Goal: Task Accomplishment & Management: Use online tool/utility

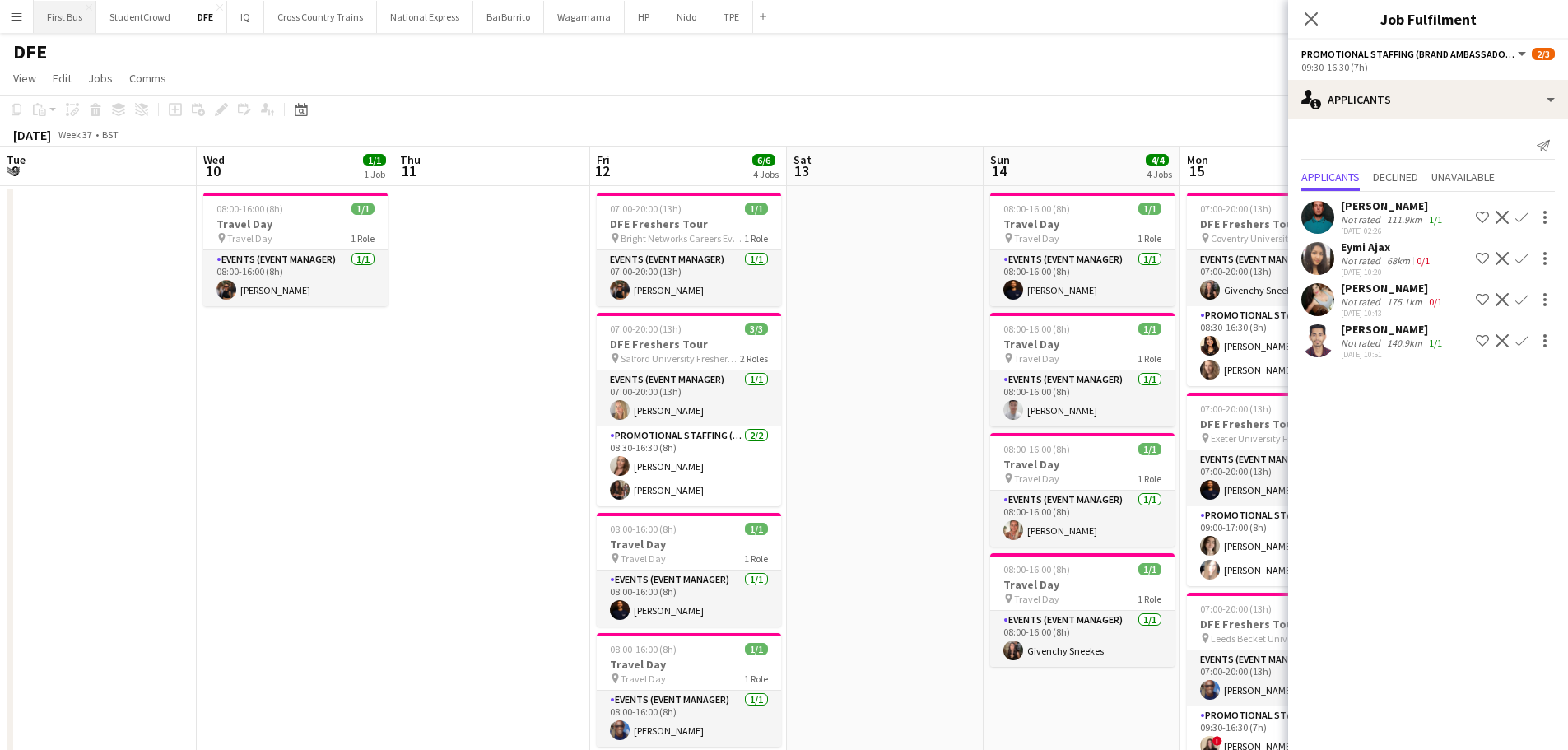
scroll to position [0, 654]
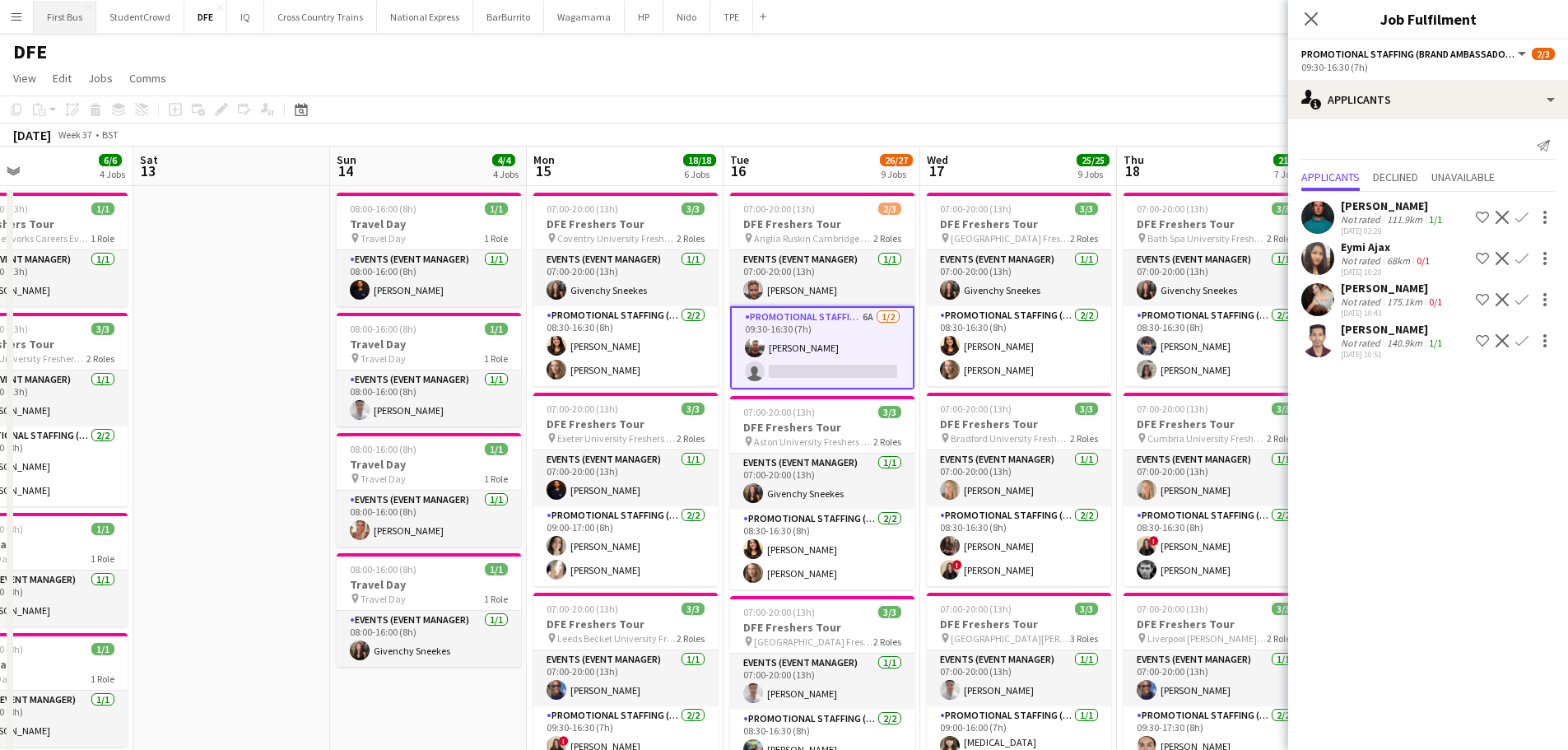
click at [83, 19] on button "First Bus Close" at bounding box center [65, 17] width 63 height 32
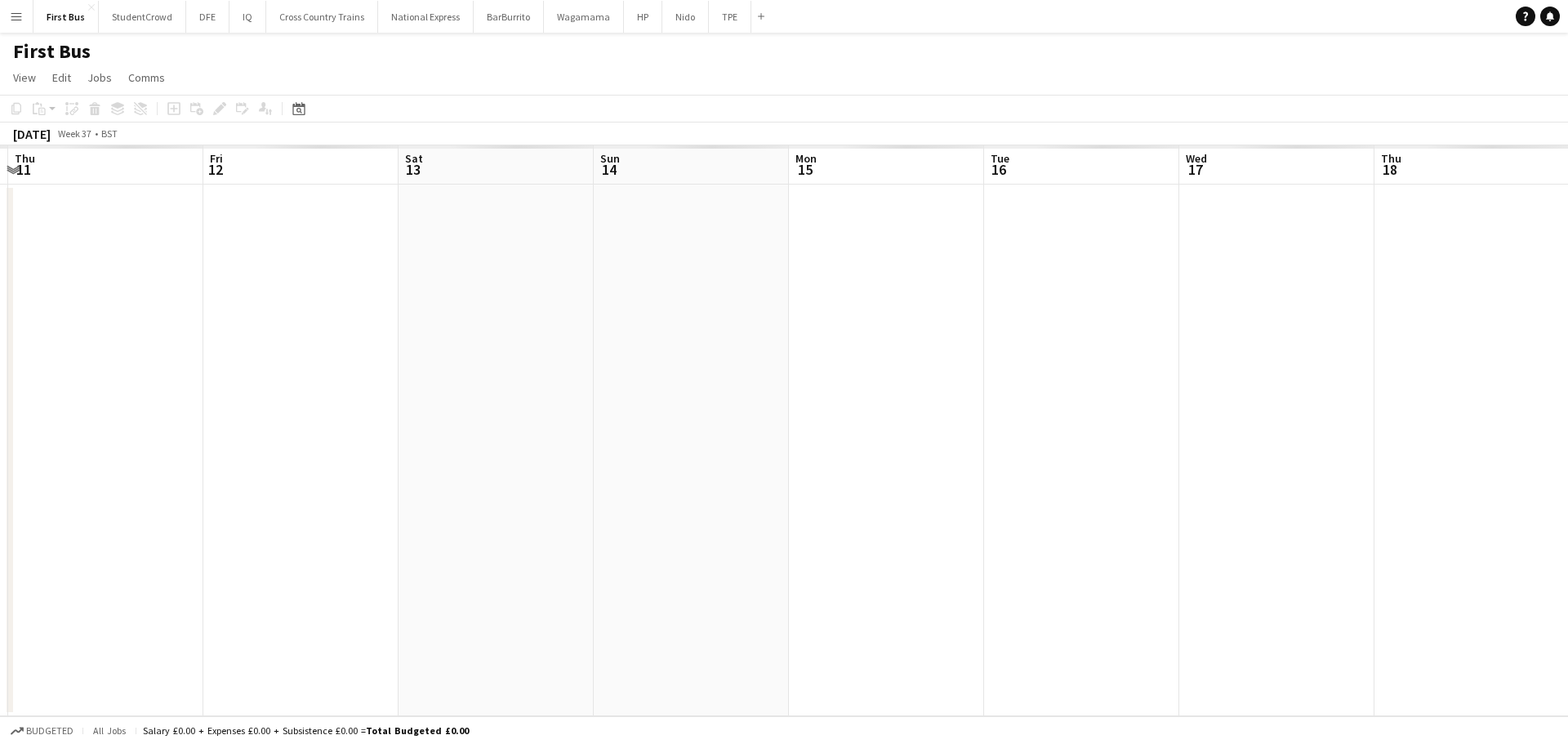
drag, startPoint x: 1151, startPoint y: 340, endPoint x: -181, endPoint y: 362, distance: 1332.2
click at [0, 362] on html "Menu Boards Boards Boards All jobs Status Workforce Workforce My Workforce Recr…" at bounding box center [784, 372] width 1568 height 744
click at [0, 337] on html "Menu Boards Boards Boards All jobs Status Workforce Workforce My Workforce Recr…" at bounding box center [784, 372] width 1568 height 744
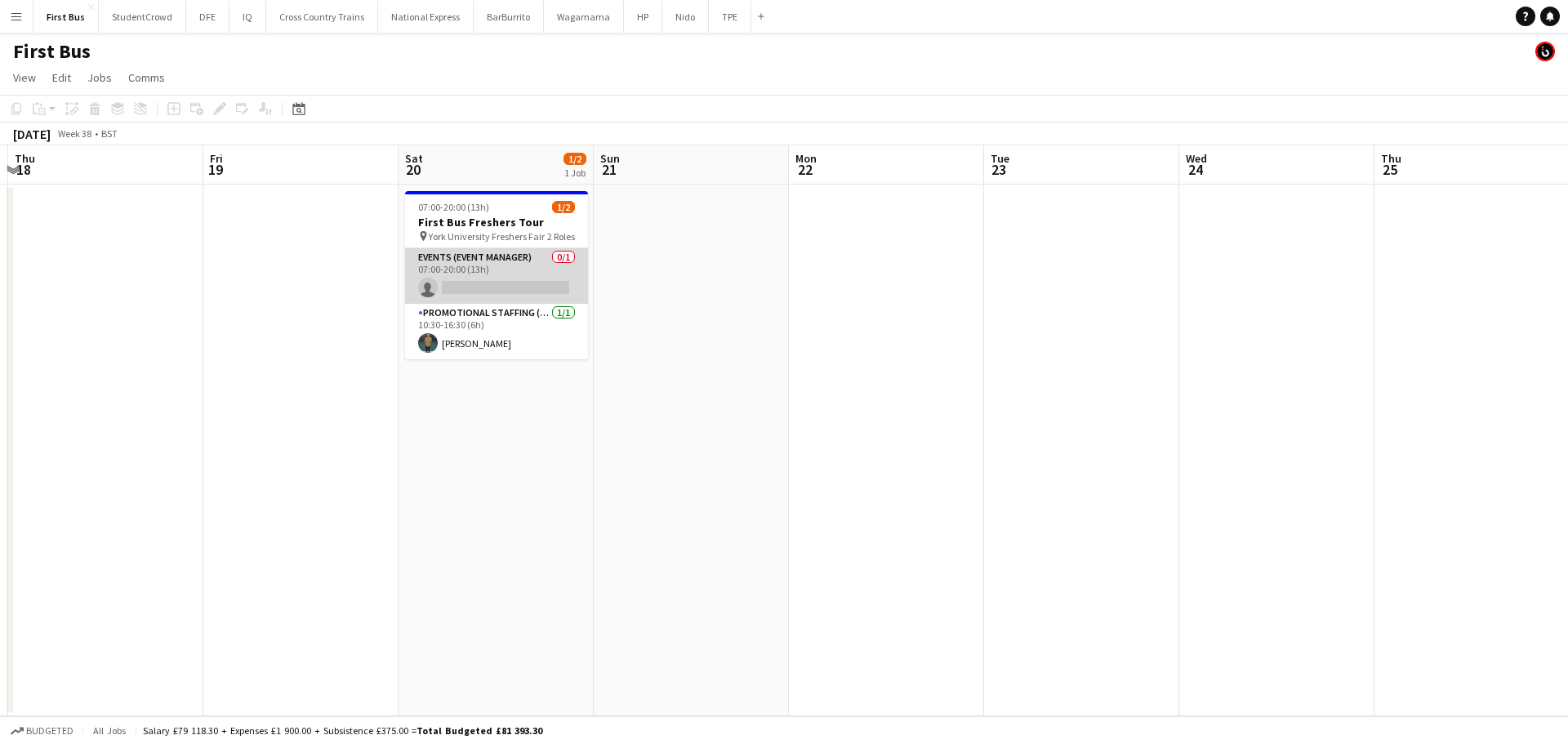
click at [478, 280] on app-card-role "Events (Event Manager) 0/1 07:00-20:00 (13h) single-neutral-actions" at bounding box center [496, 276] width 183 height 56
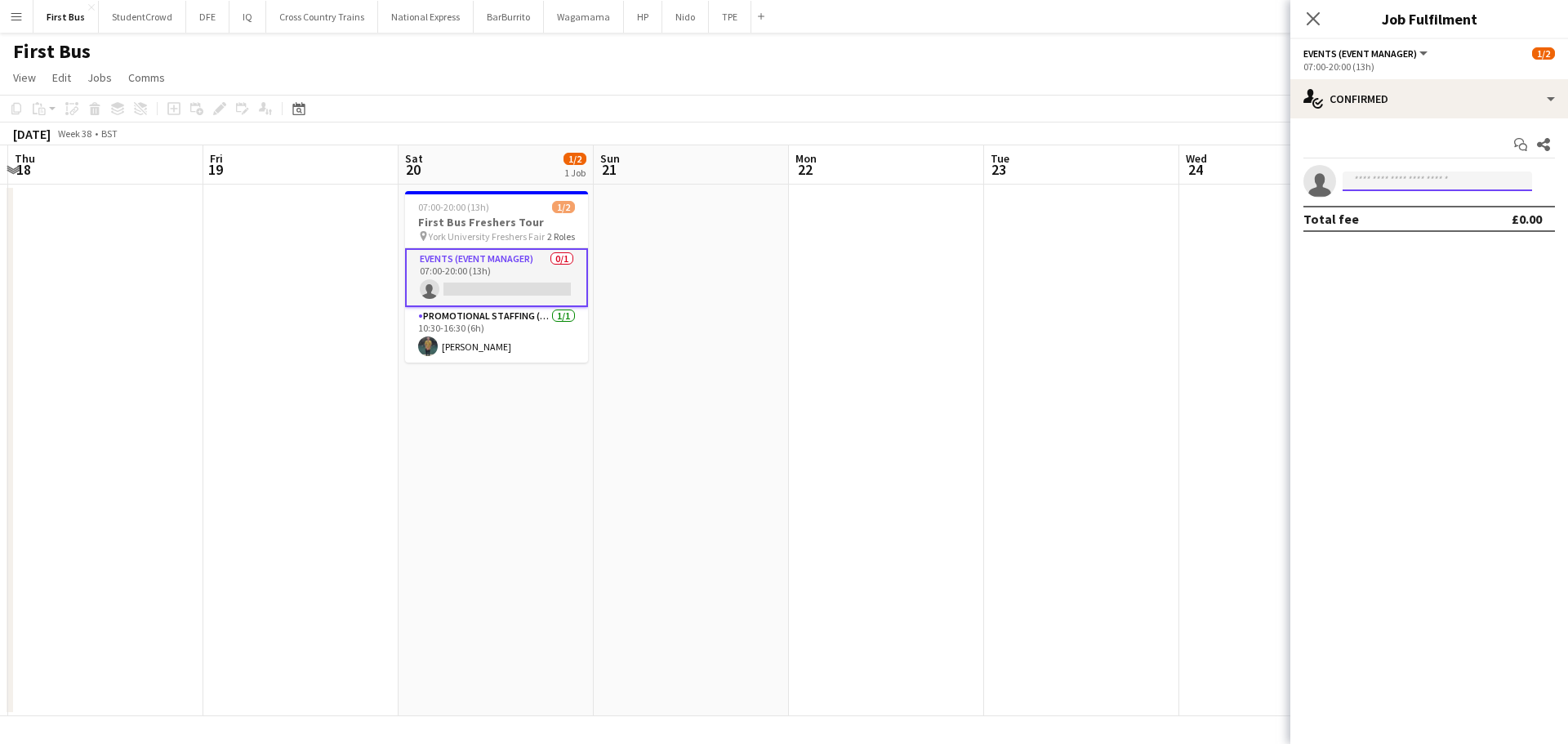
click at [1409, 174] on input at bounding box center [1437, 181] width 190 height 19
type input "****"
click at [1416, 217] on span "[EMAIL_ADDRESS][PERSON_NAME][DOMAIN_NAME]" at bounding box center [1438, 218] width 164 height 13
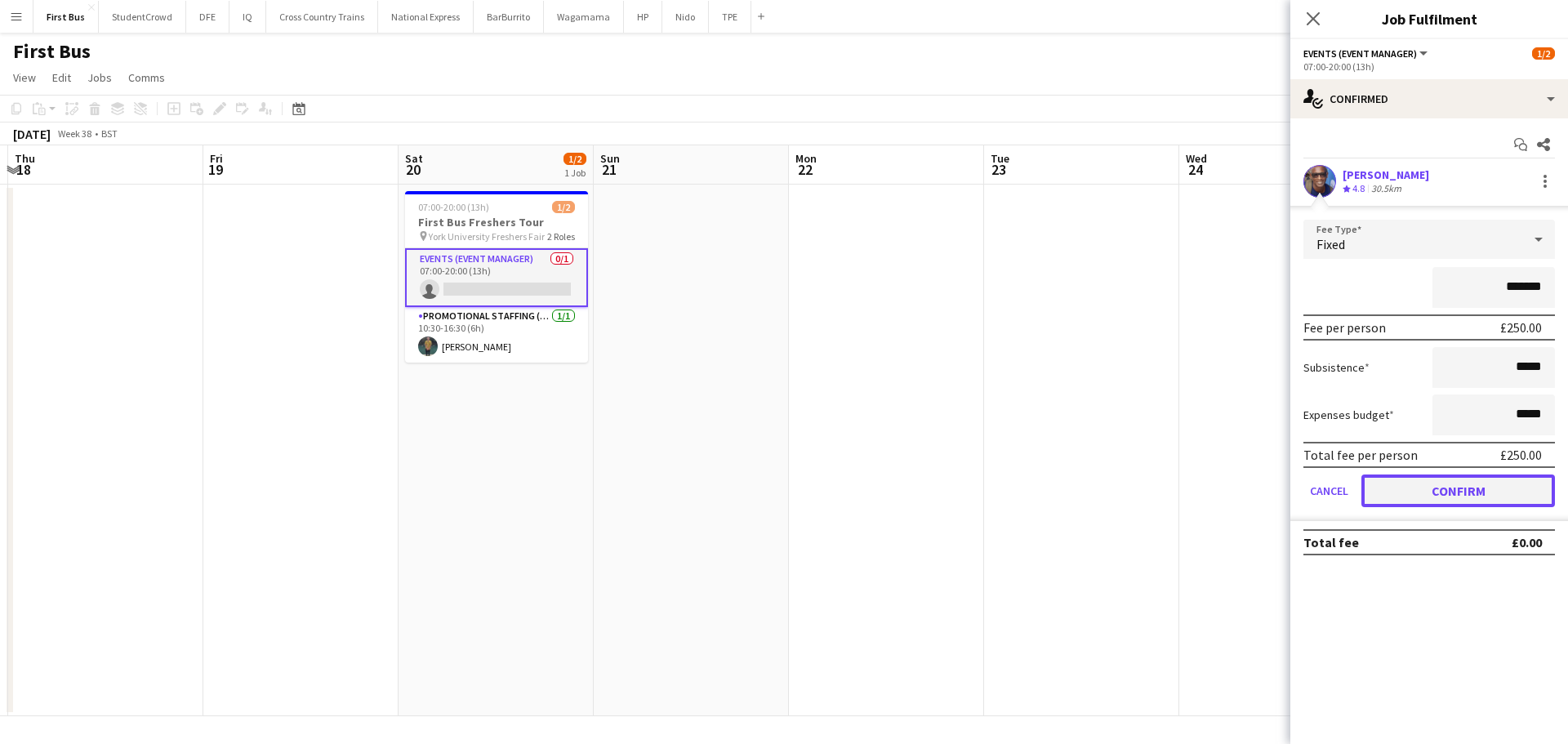
click at [1447, 501] on button "Confirm" at bounding box center [1458, 491] width 194 height 33
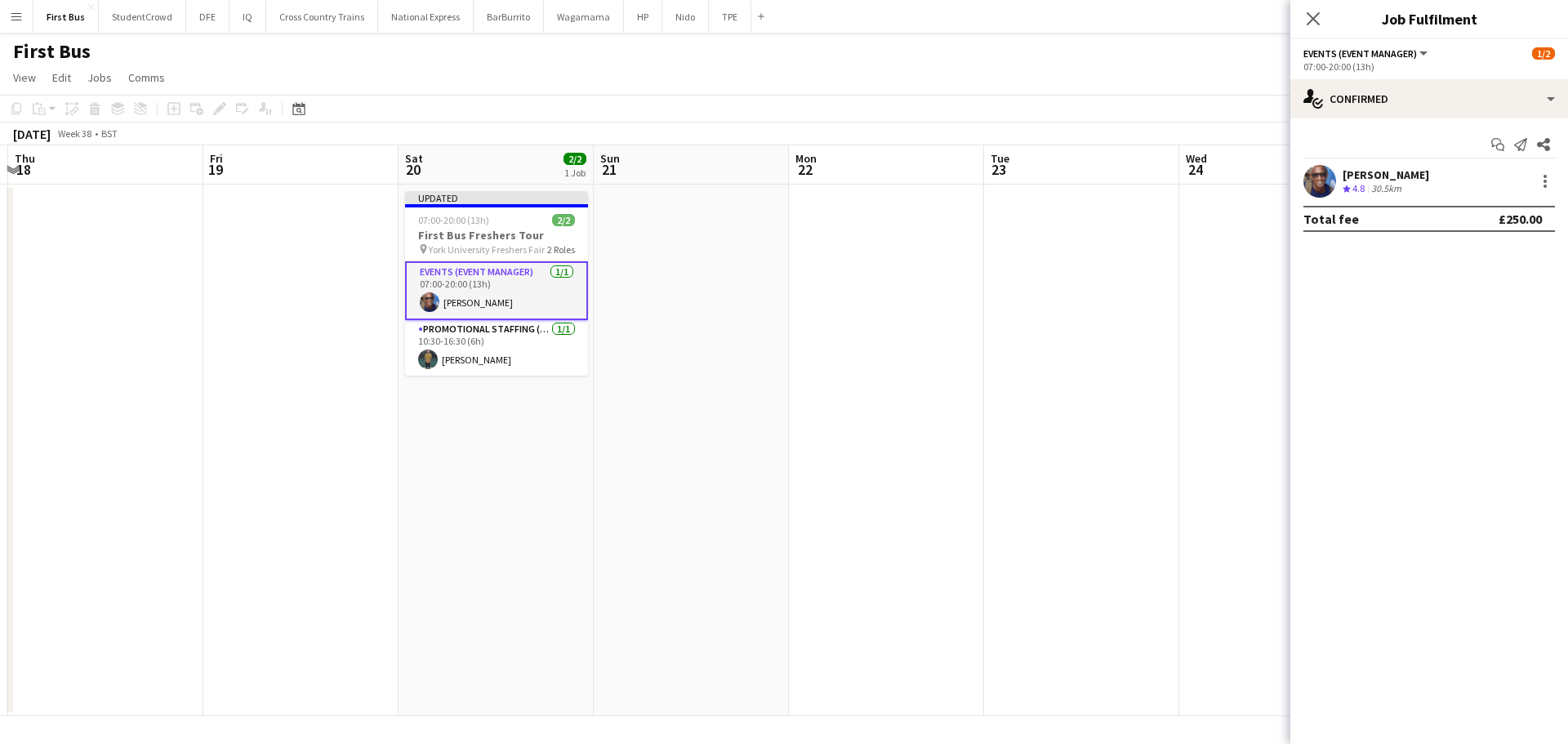
click at [942, 242] on app-date-cell at bounding box center [886, 450] width 195 height 531
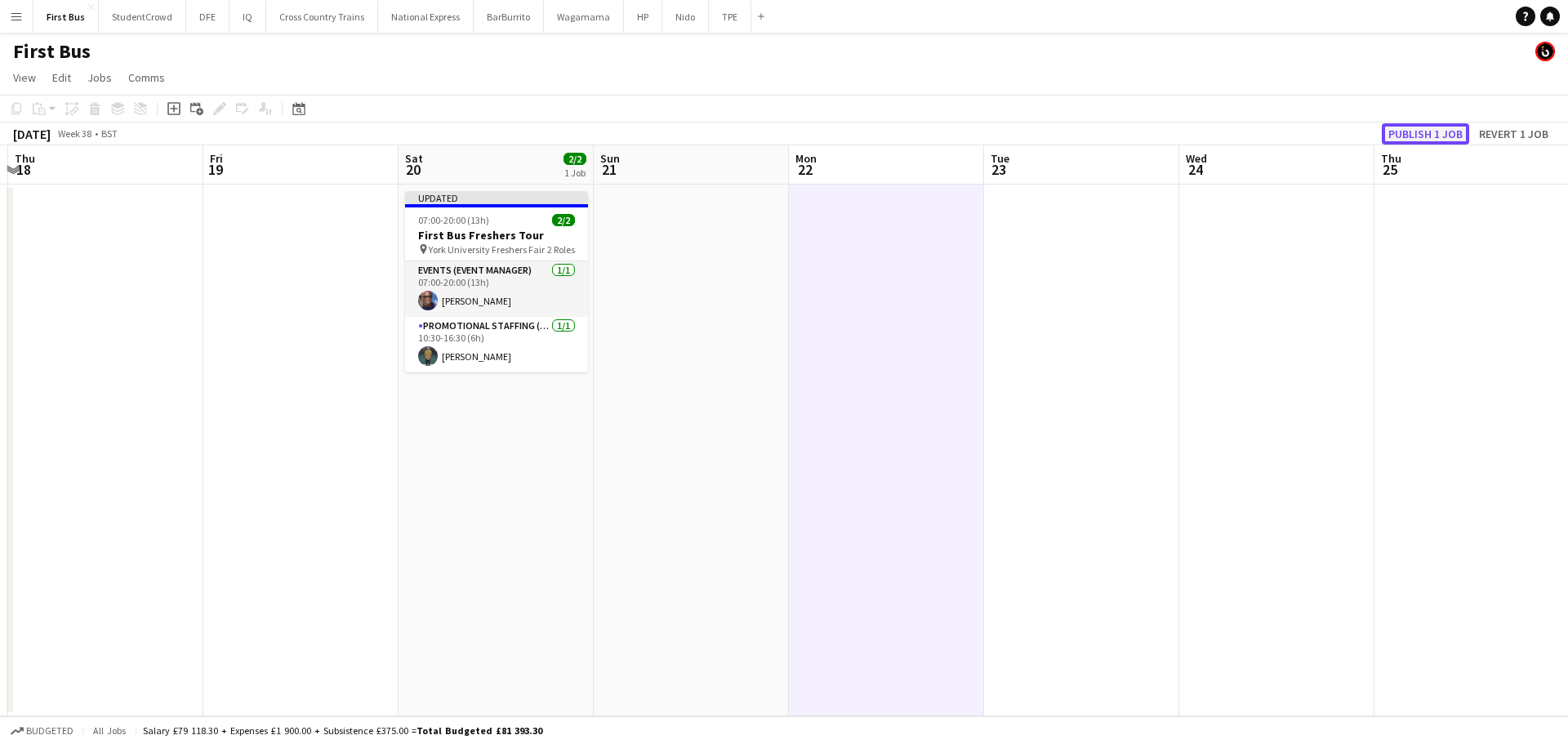
click at [1431, 125] on button "Publish 1 job" at bounding box center [1426, 133] width 88 height 21
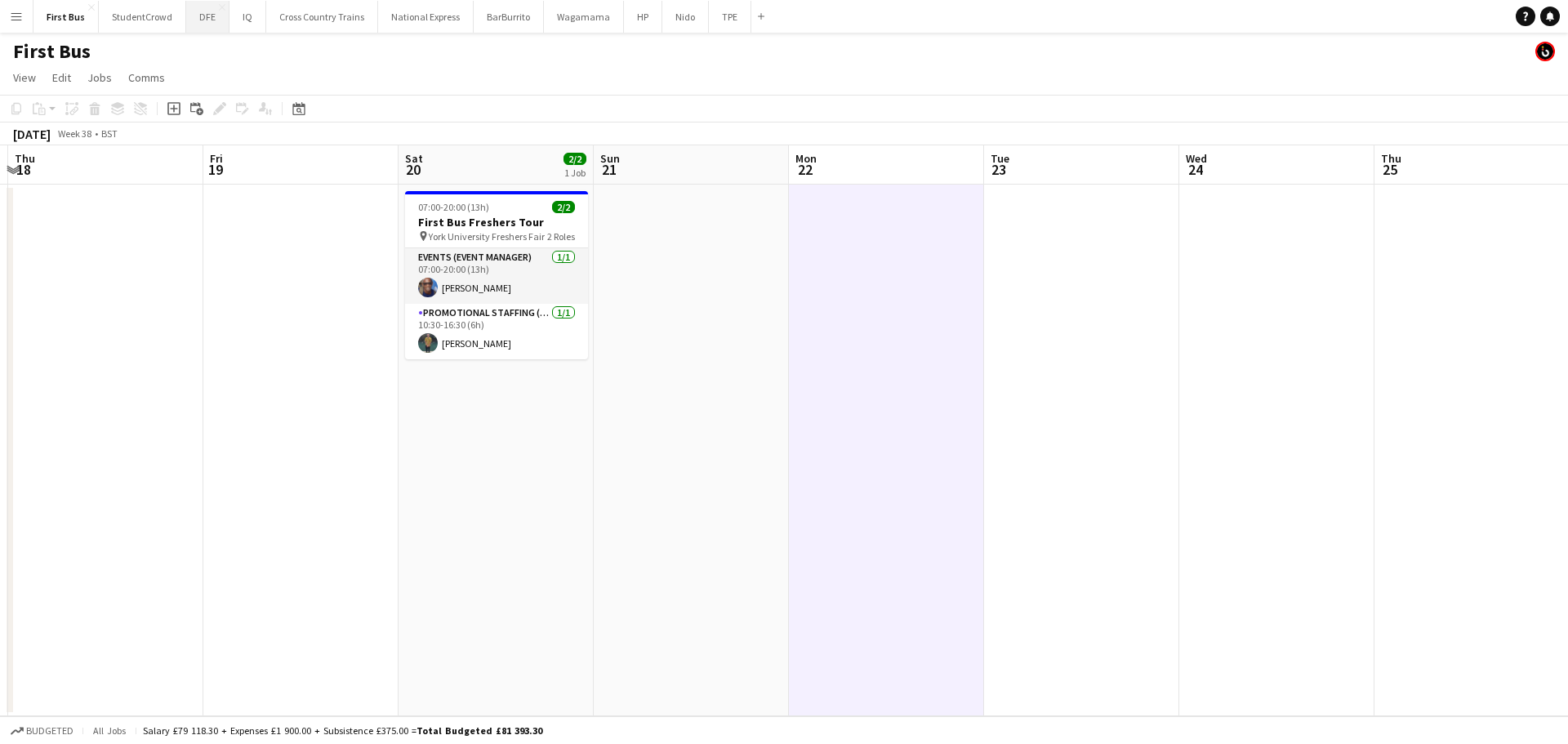
click at [207, 23] on button "DFE Close" at bounding box center [207, 17] width 43 height 32
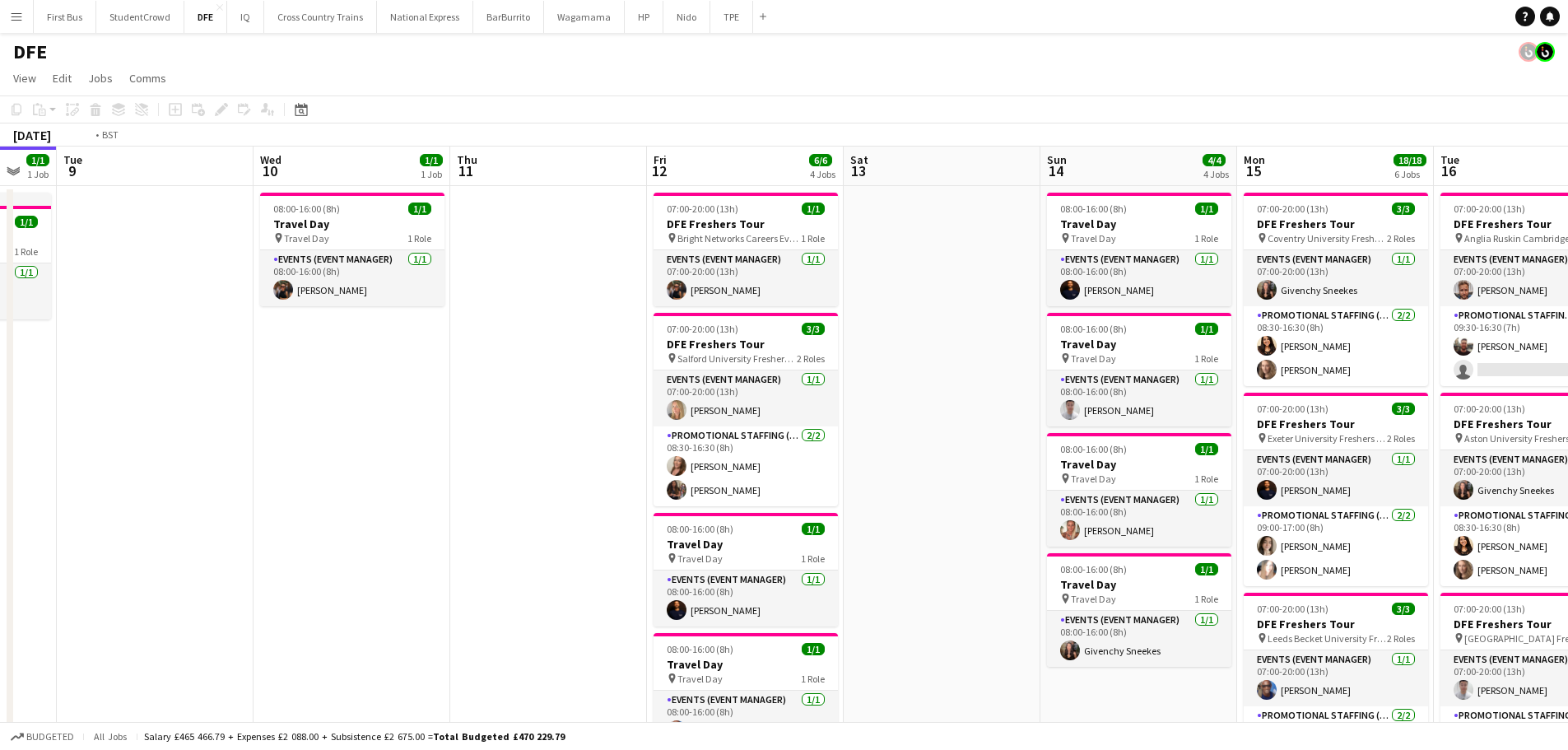
drag, startPoint x: 1256, startPoint y: 413, endPoint x: 167, endPoint y: 407, distance: 1089.0
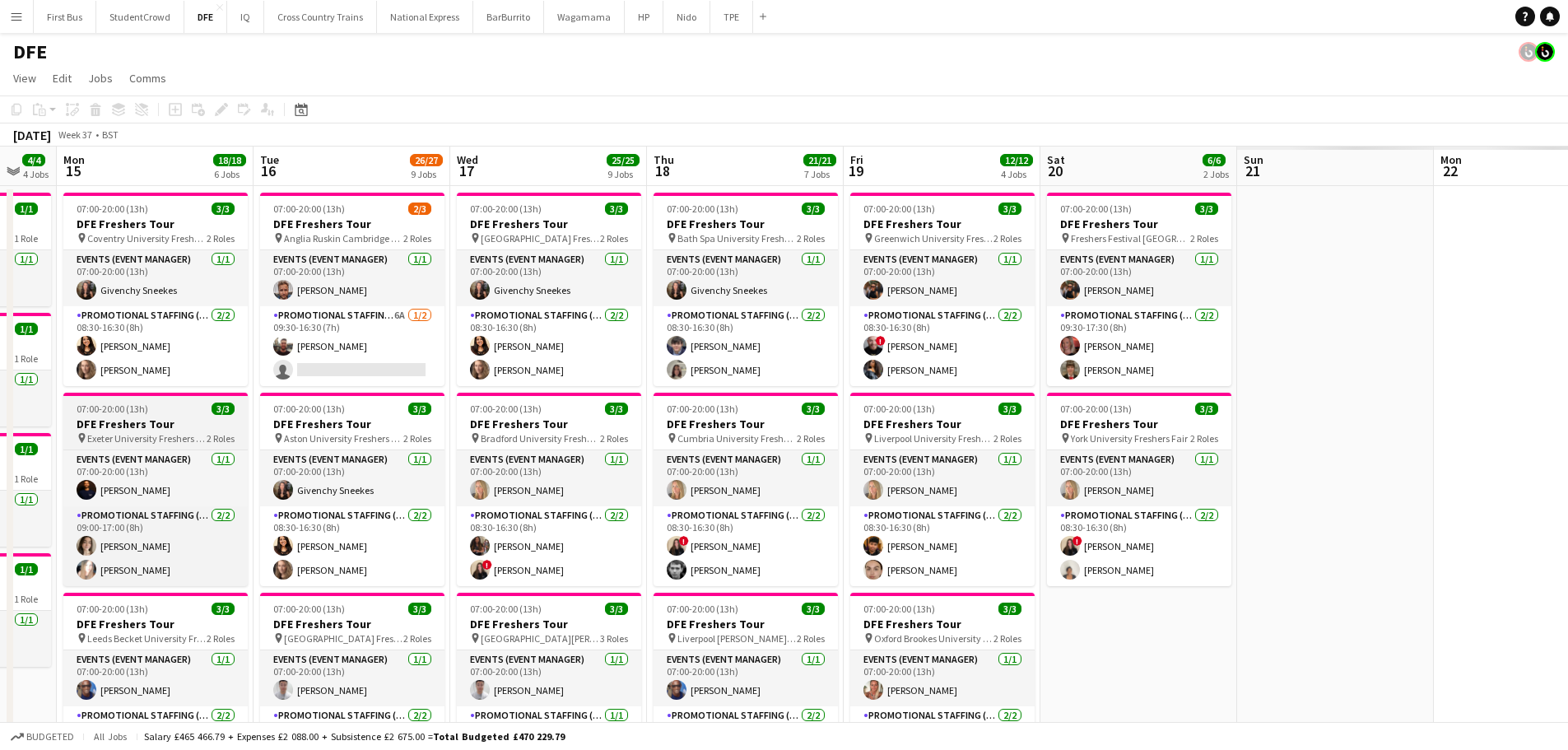
scroll to position [0, 399]
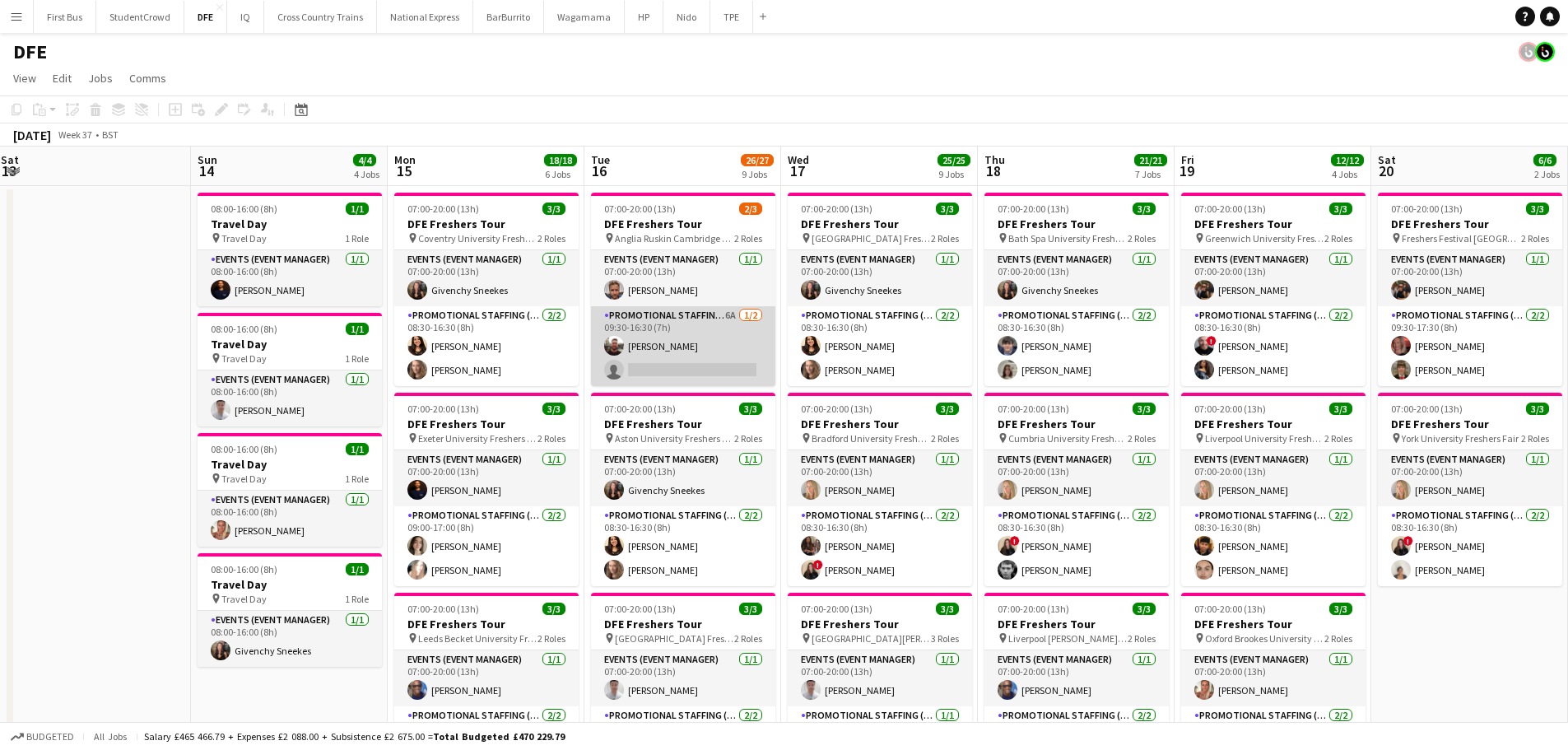
click at [716, 369] on app-card-role "Promotional Staffing (Brand Ambassadors) 6A [DATE] 09:30-16:30 (7h) [PERSON_NAM…" at bounding box center [682, 346] width 184 height 80
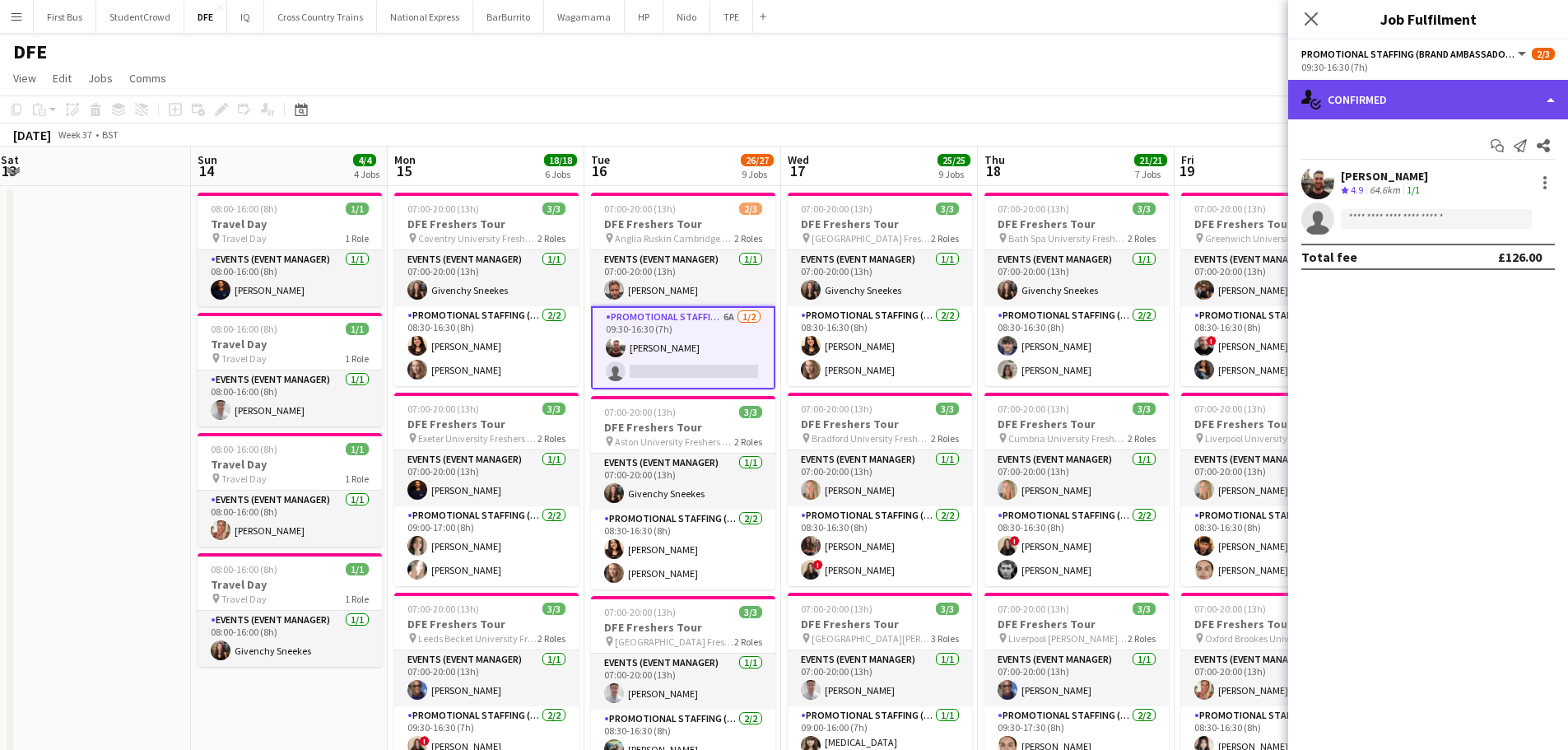
click at [1391, 91] on div "single-neutral-actions-check-2 Confirmed" at bounding box center [1428, 99] width 280 height 39
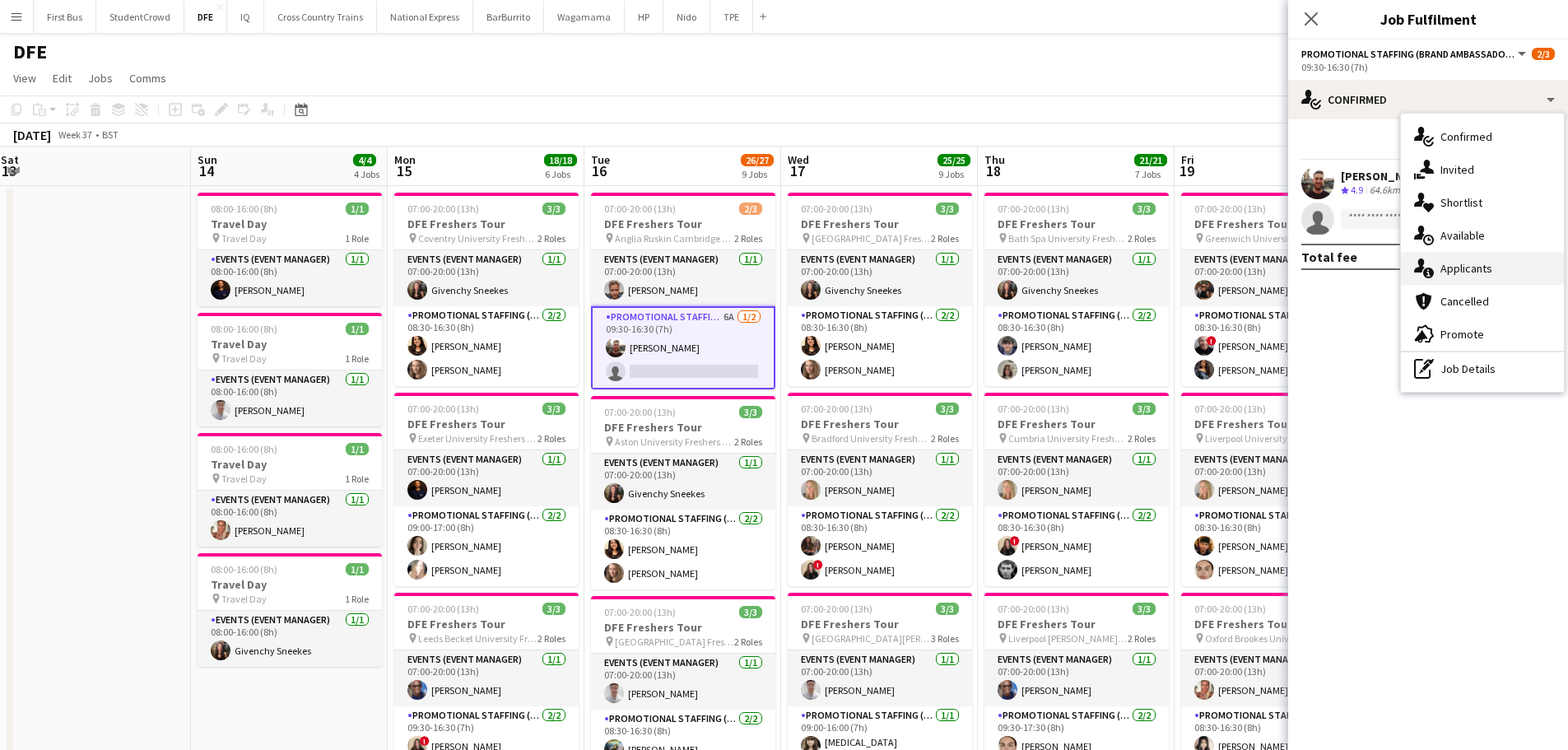
click at [1482, 274] on span "Applicants" at bounding box center [1466, 268] width 52 height 14
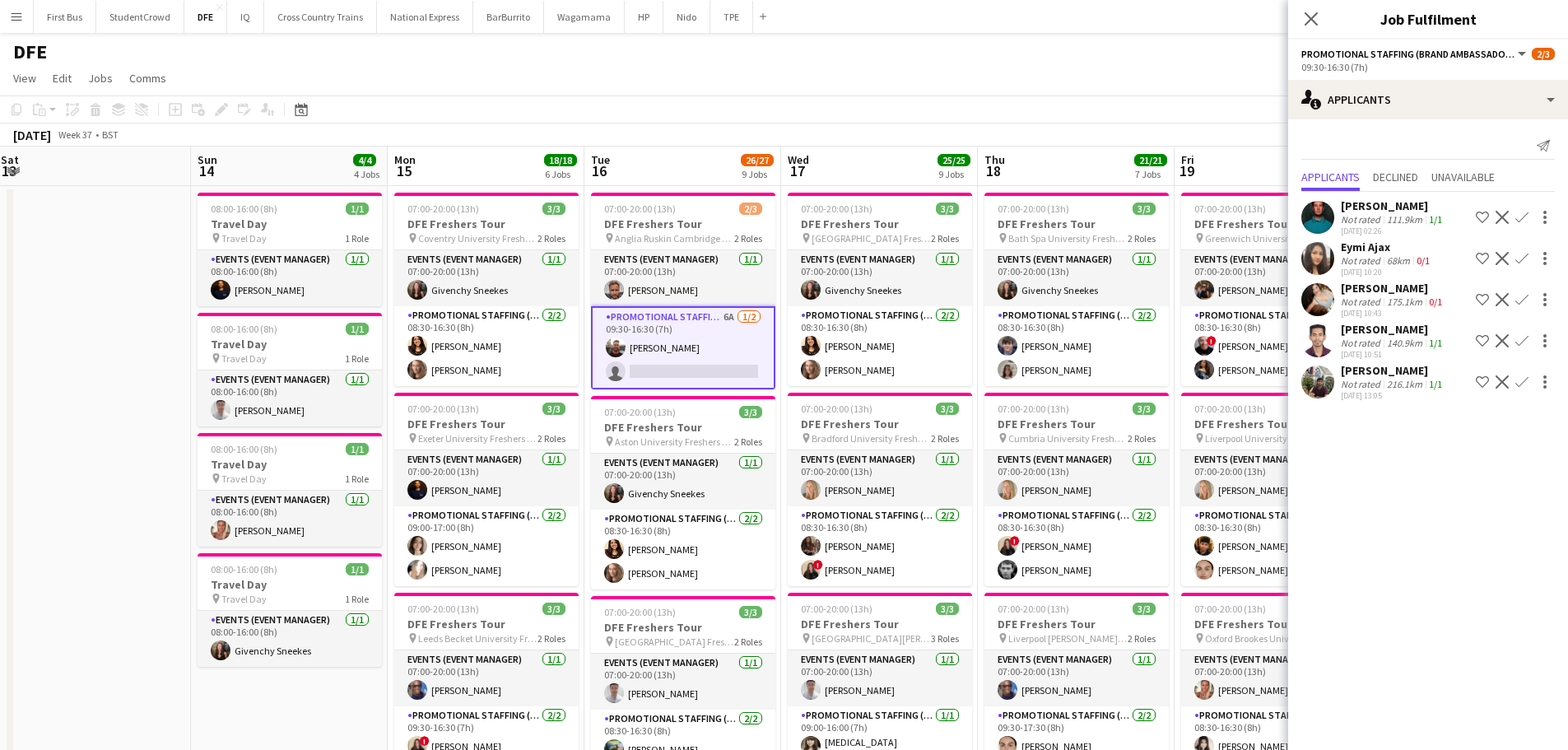
click at [1364, 378] on div "Not rated" at bounding box center [1362, 384] width 42 height 13
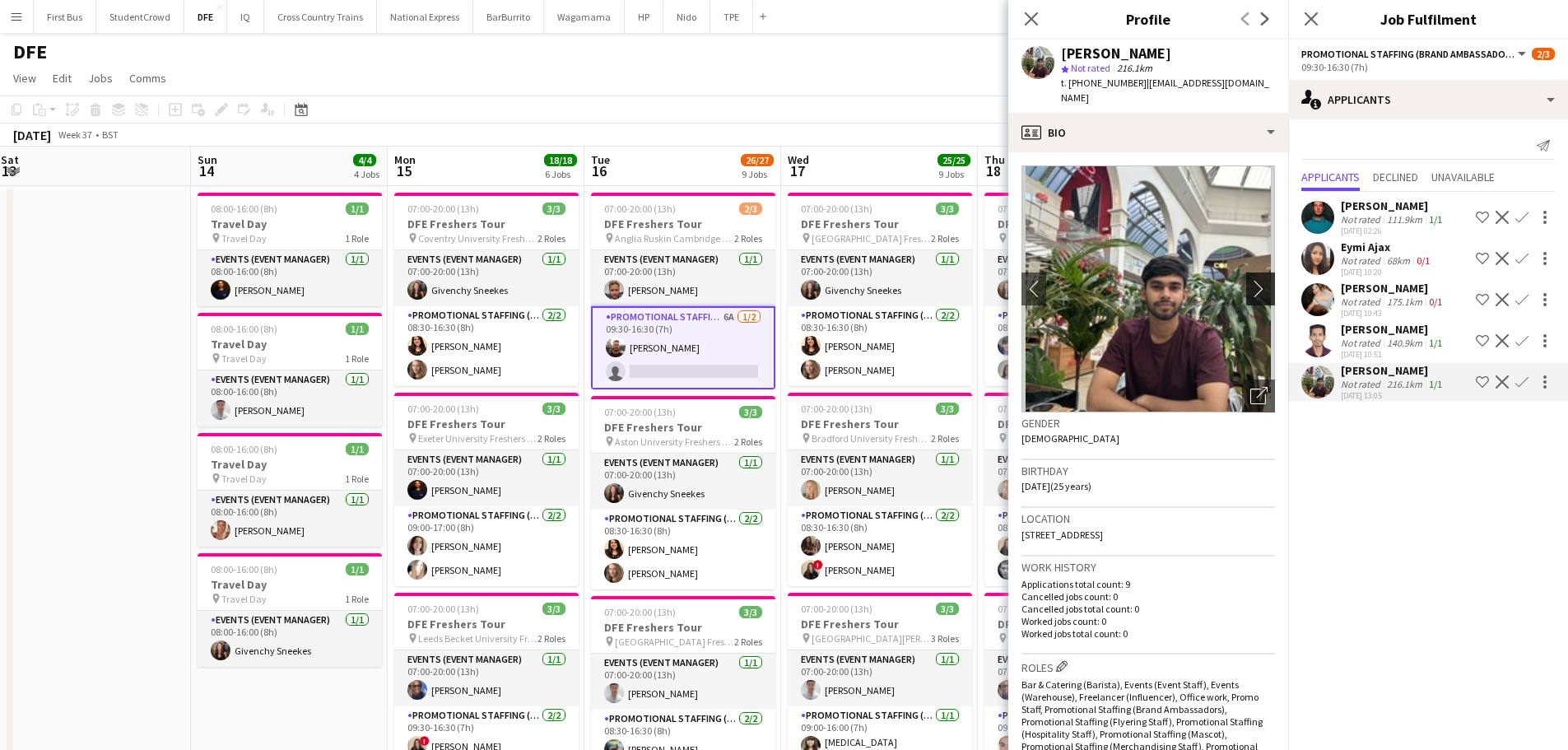
click at [1250, 280] on app-icon "chevron-right" at bounding box center [1263, 288] width 25 height 17
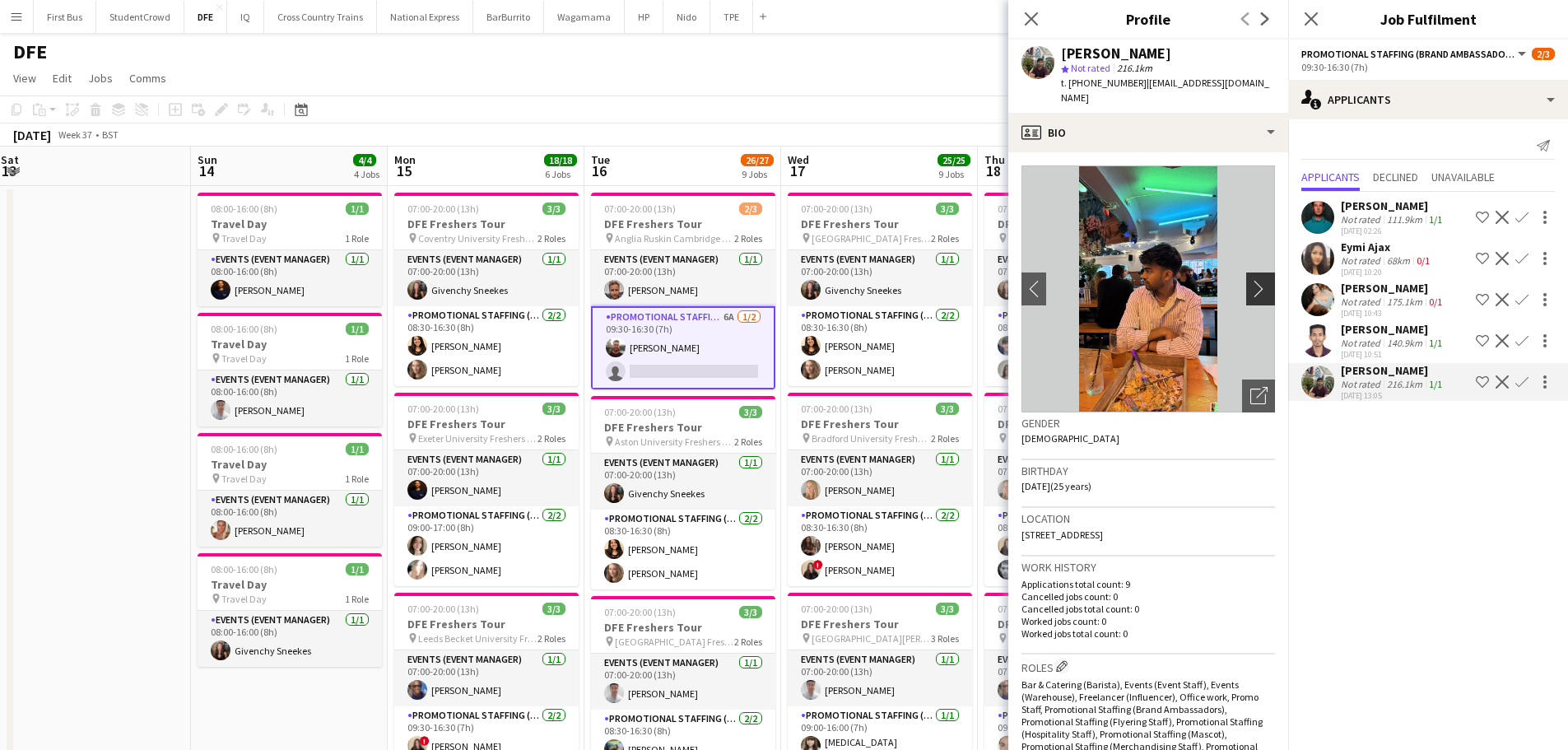
click at [1250, 280] on app-icon "chevron-right" at bounding box center [1263, 288] width 25 height 17
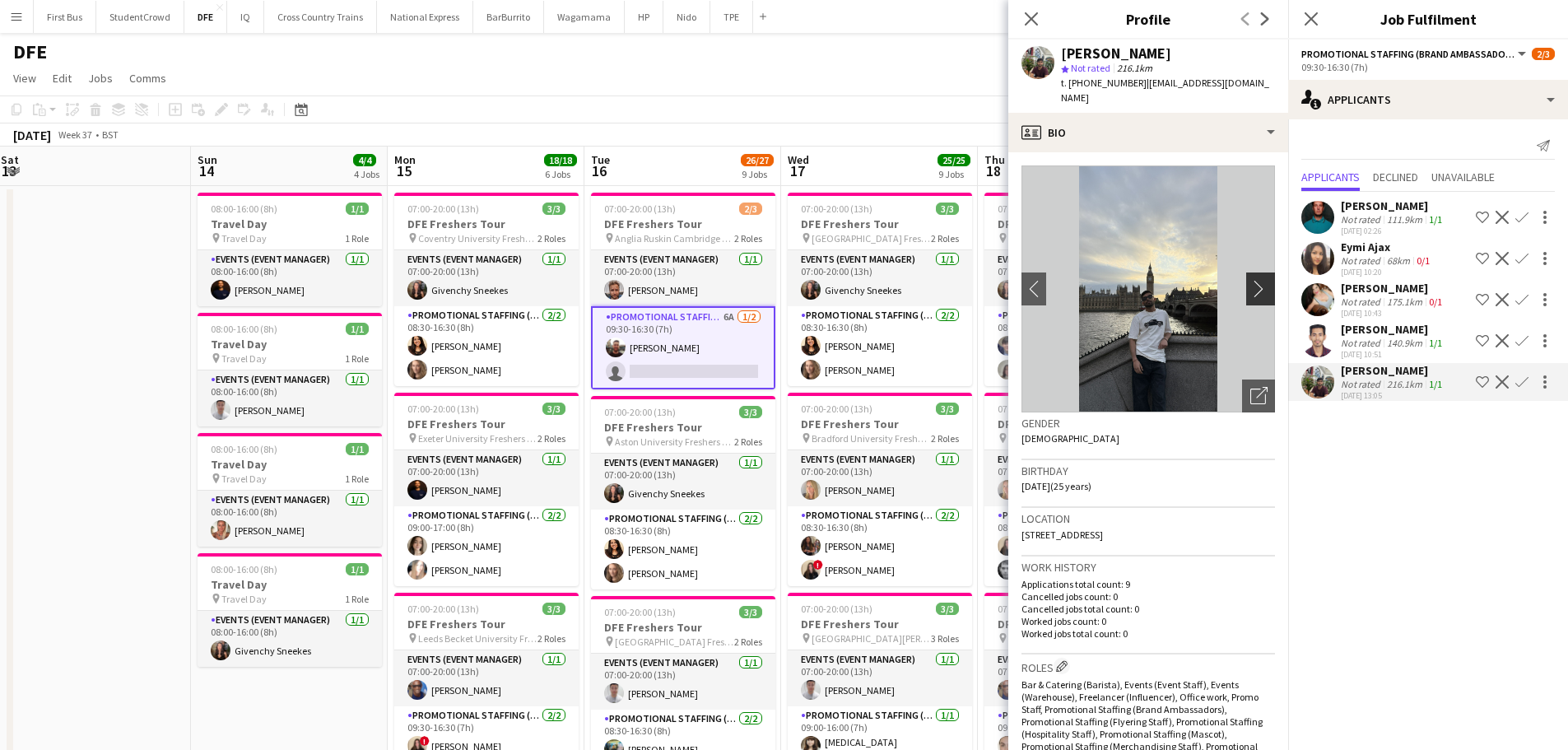
click at [1250, 280] on app-icon "chevron-right" at bounding box center [1263, 288] width 25 height 17
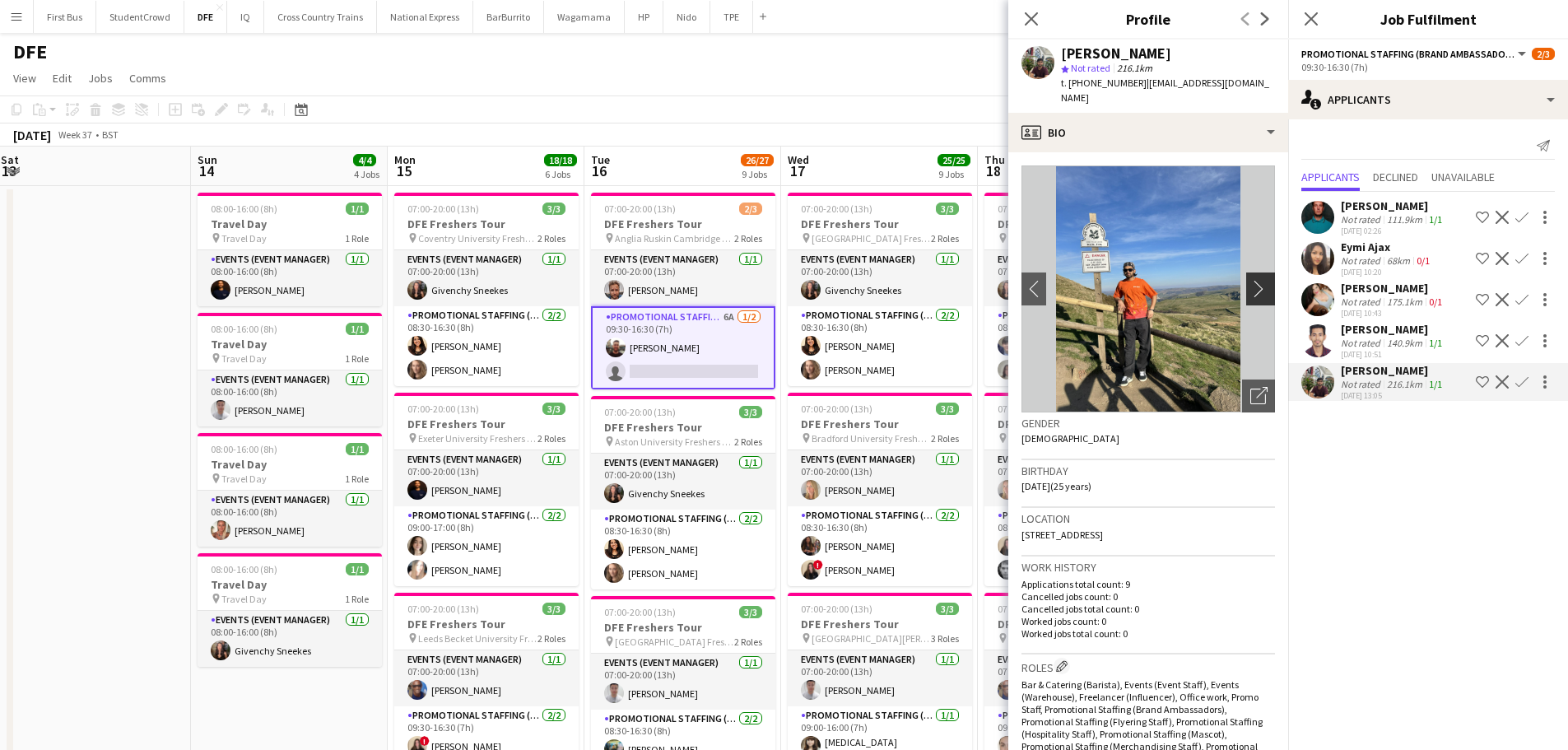
click at [1250, 280] on app-icon "chevron-right" at bounding box center [1263, 288] width 25 height 17
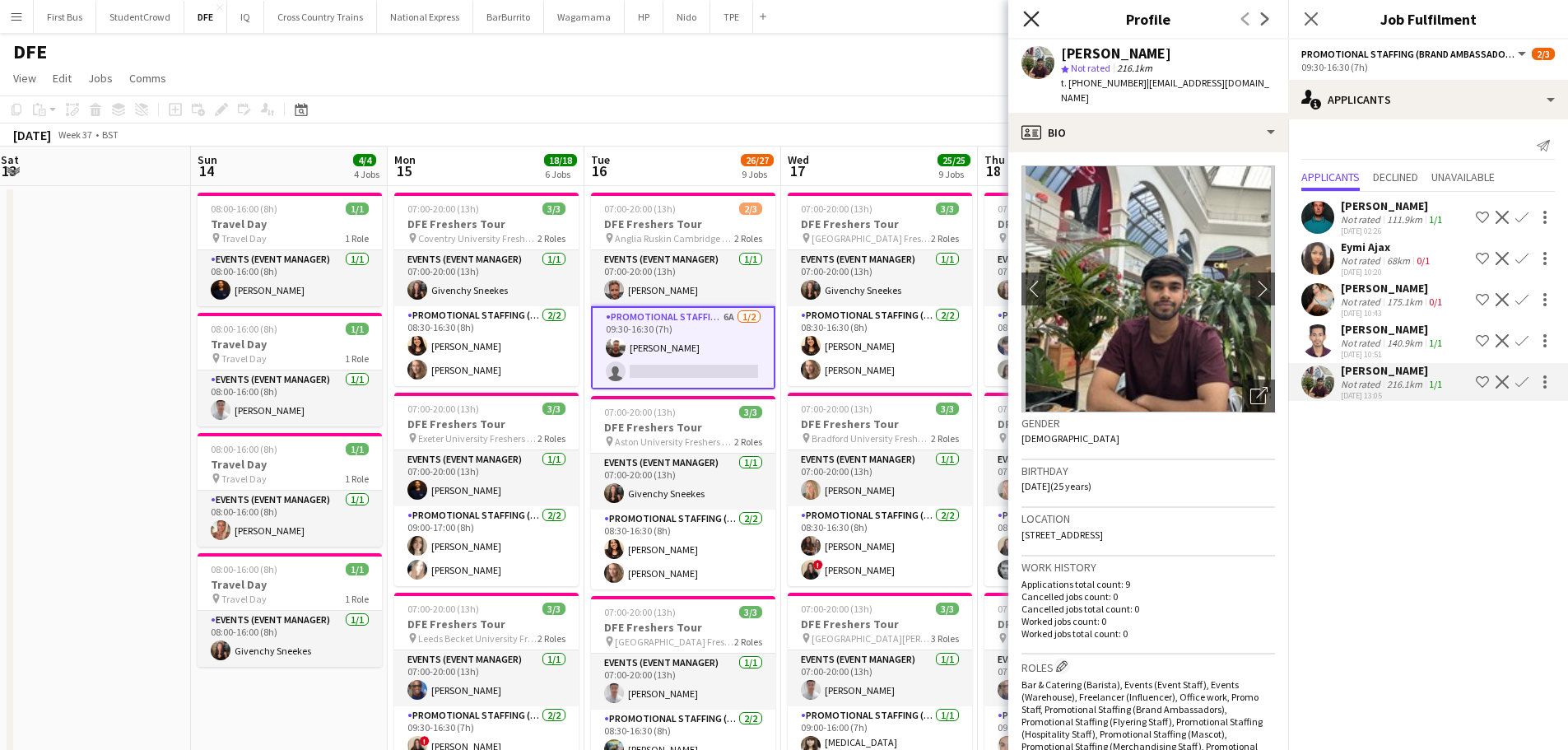
click at [1031, 16] on icon "Close pop-in" at bounding box center [1031, 19] width 15 height 15
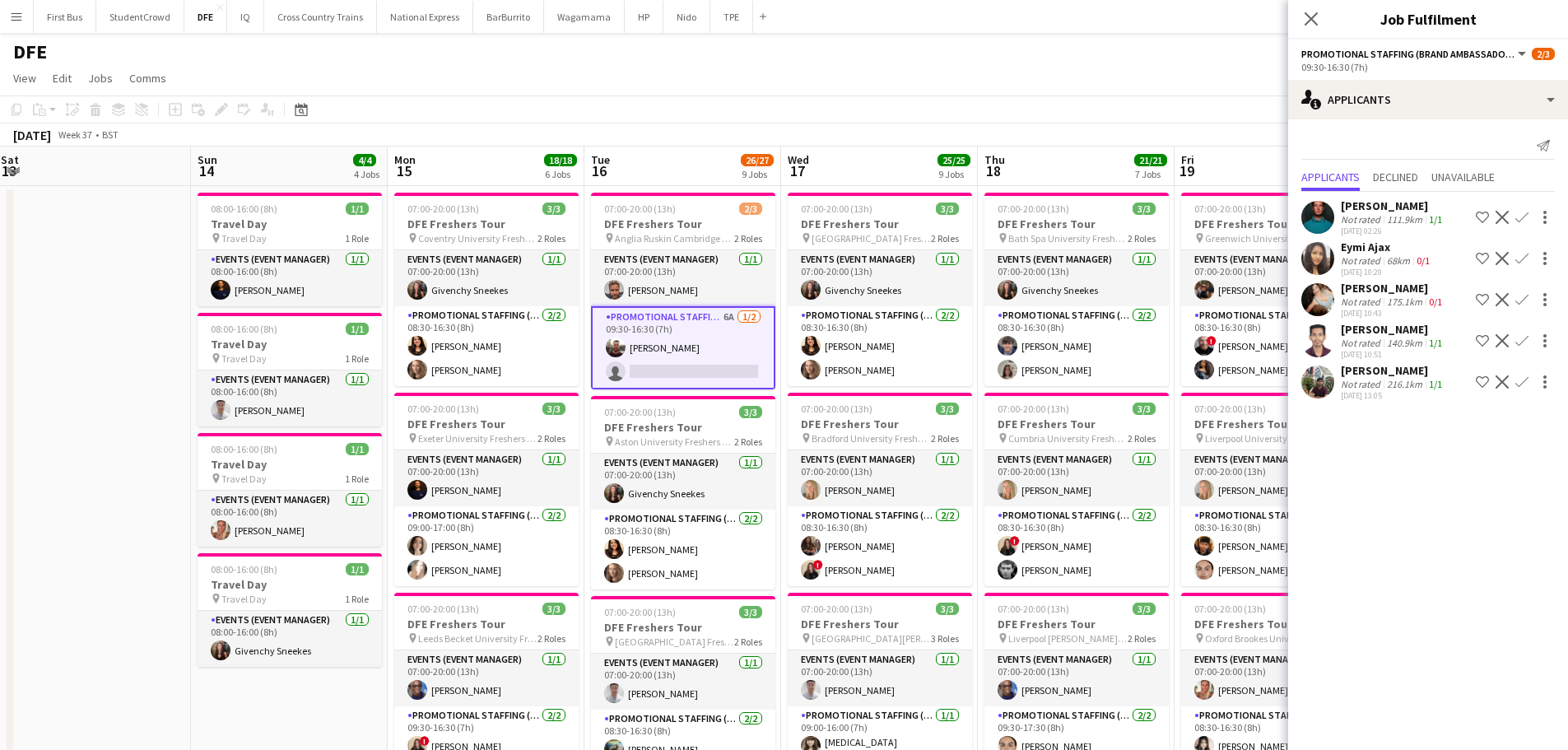
drag, startPoint x: 1084, startPoint y: 111, endPoint x: 573, endPoint y: 104, distance: 511.0
click at [573, 104] on app-toolbar "Copy Paste Paste Ctrl+V Paste with crew Ctrl+Shift+V Paste linked Job [GEOGRAPH…" at bounding box center [784, 109] width 1568 height 28
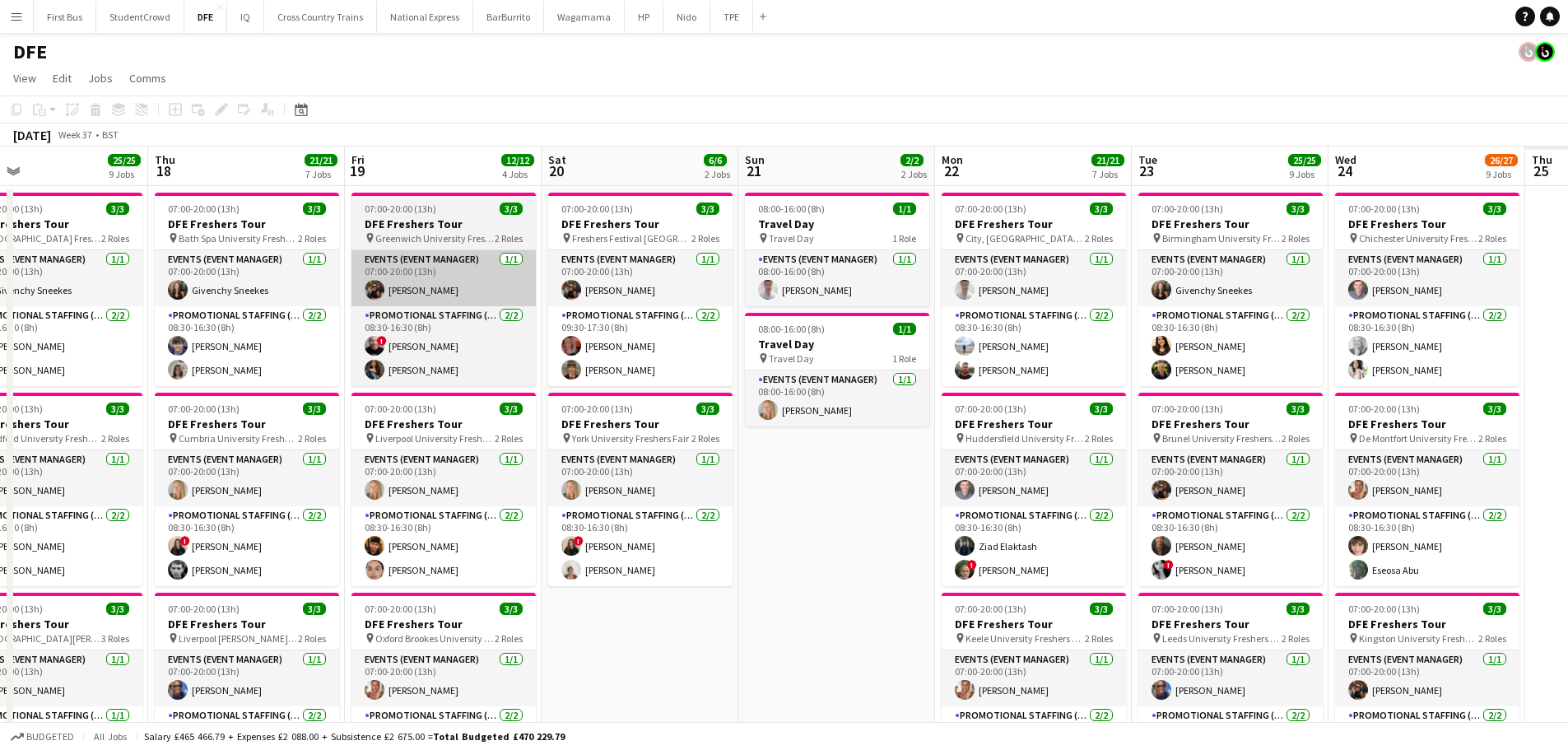
drag, startPoint x: 1138, startPoint y: 287, endPoint x: 212, endPoint y: 291, distance: 926.0
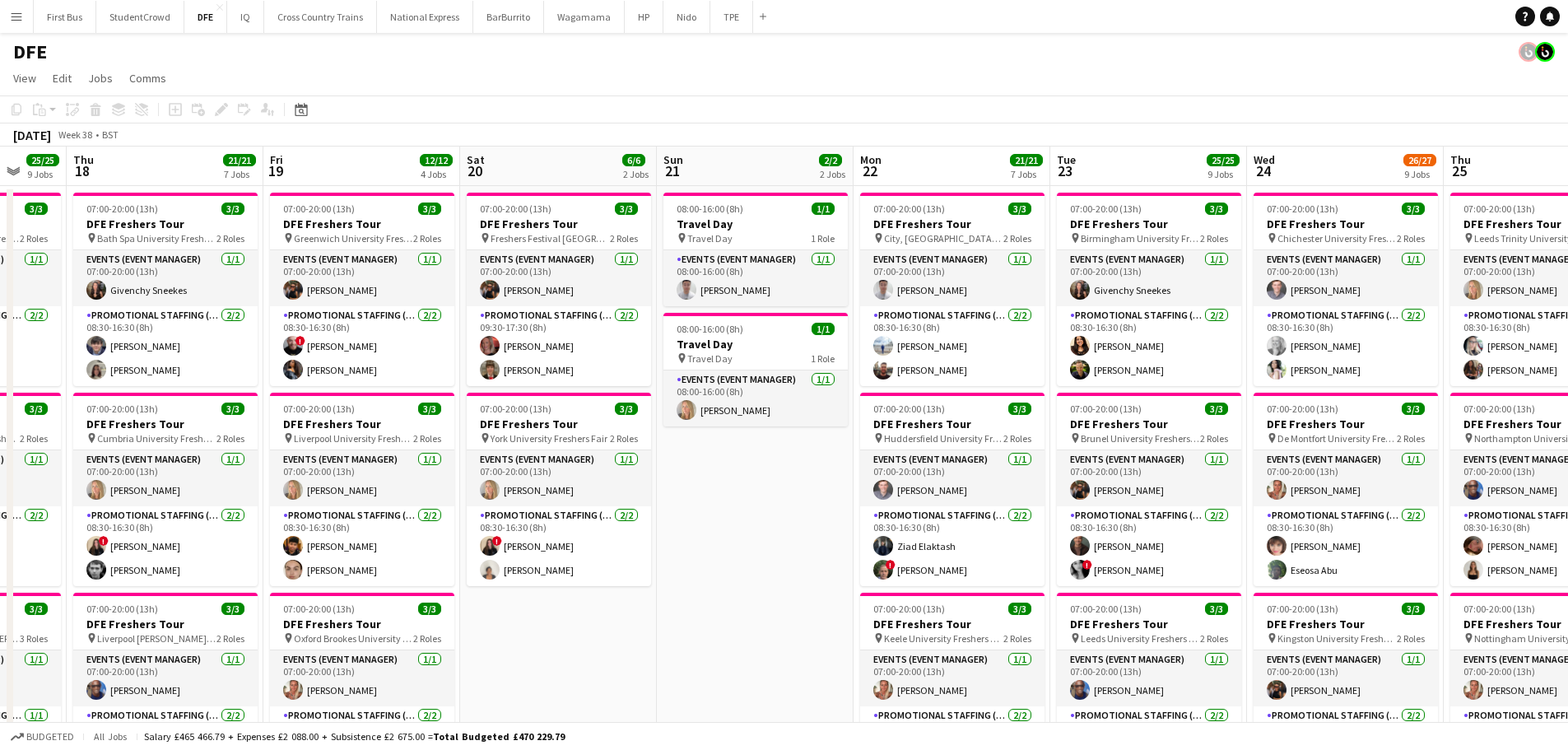
drag, startPoint x: 917, startPoint y: 329, endPoint x: 609, endPoint y: 329, distance: 308.0
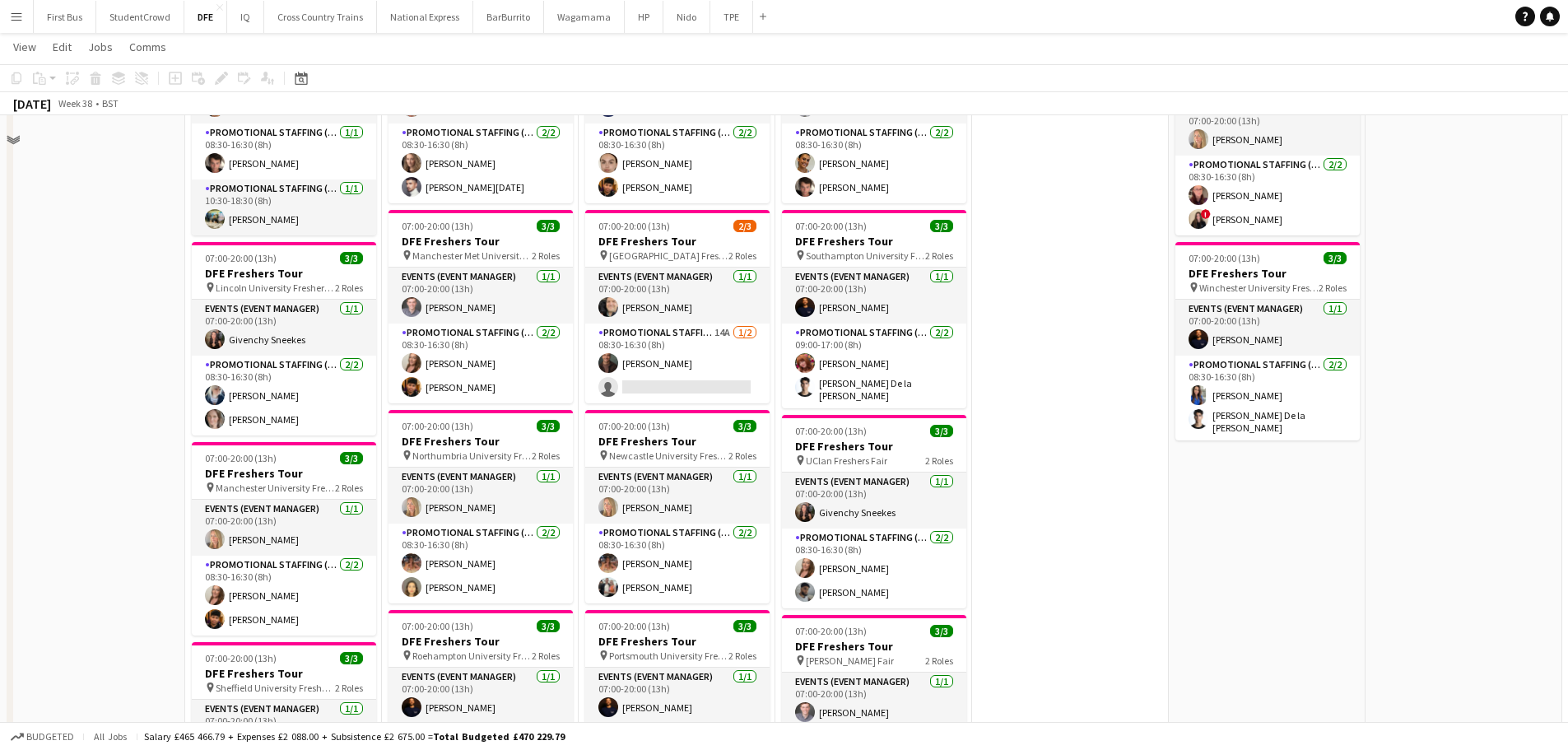
scroll to position [906, 0]
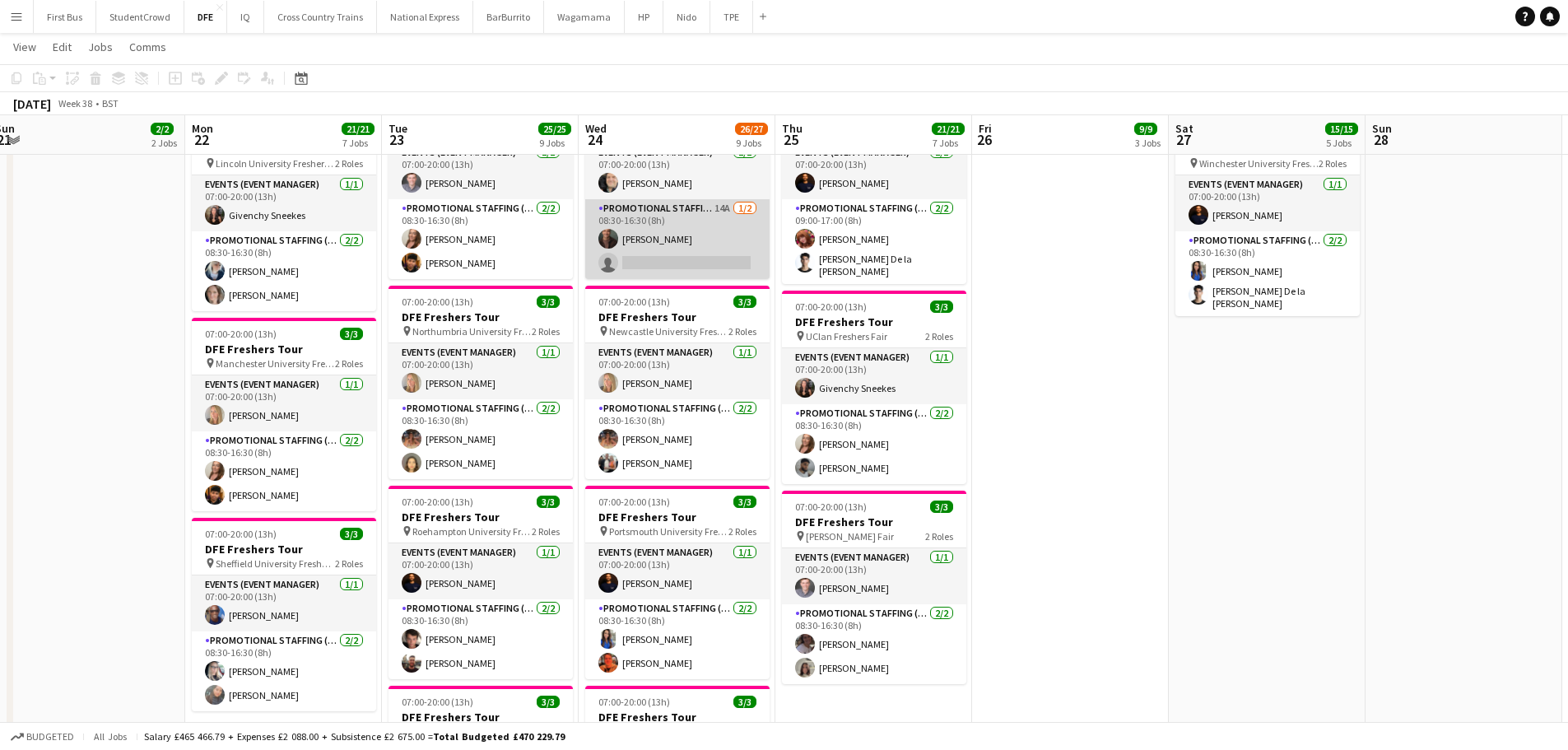
click at [637, 261] on app-card-role "Promotional Staffing (Brand Ambassadors) 14A [DATE] 08:30-16:30 (8h) [PERSON_NA…" at bounding box center [677, 239] width 184 height 80
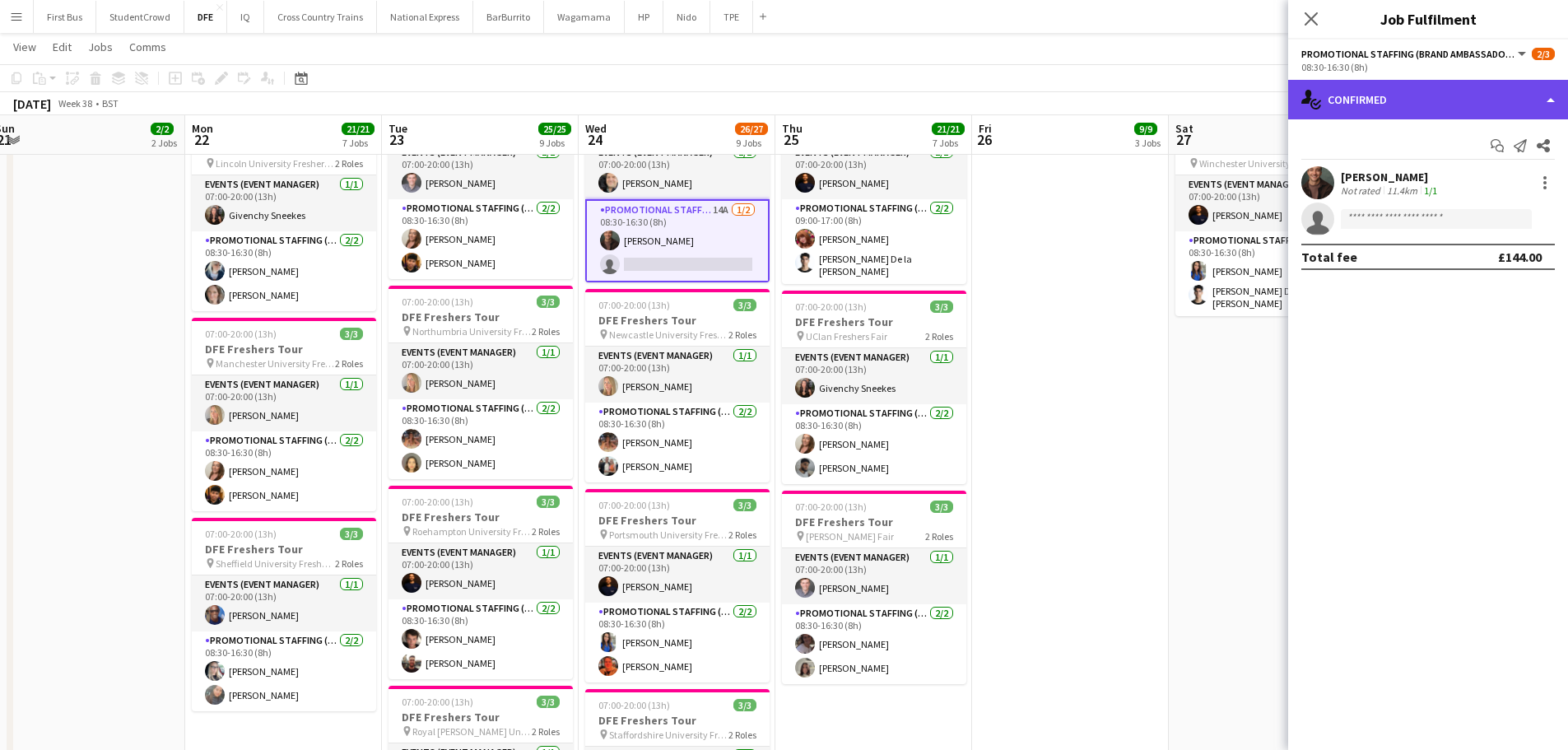
click at [1395, 113] on div "single-neutral-actions-check-2 Confirmed" at bounding box center [1428, 99] width 280 height 39
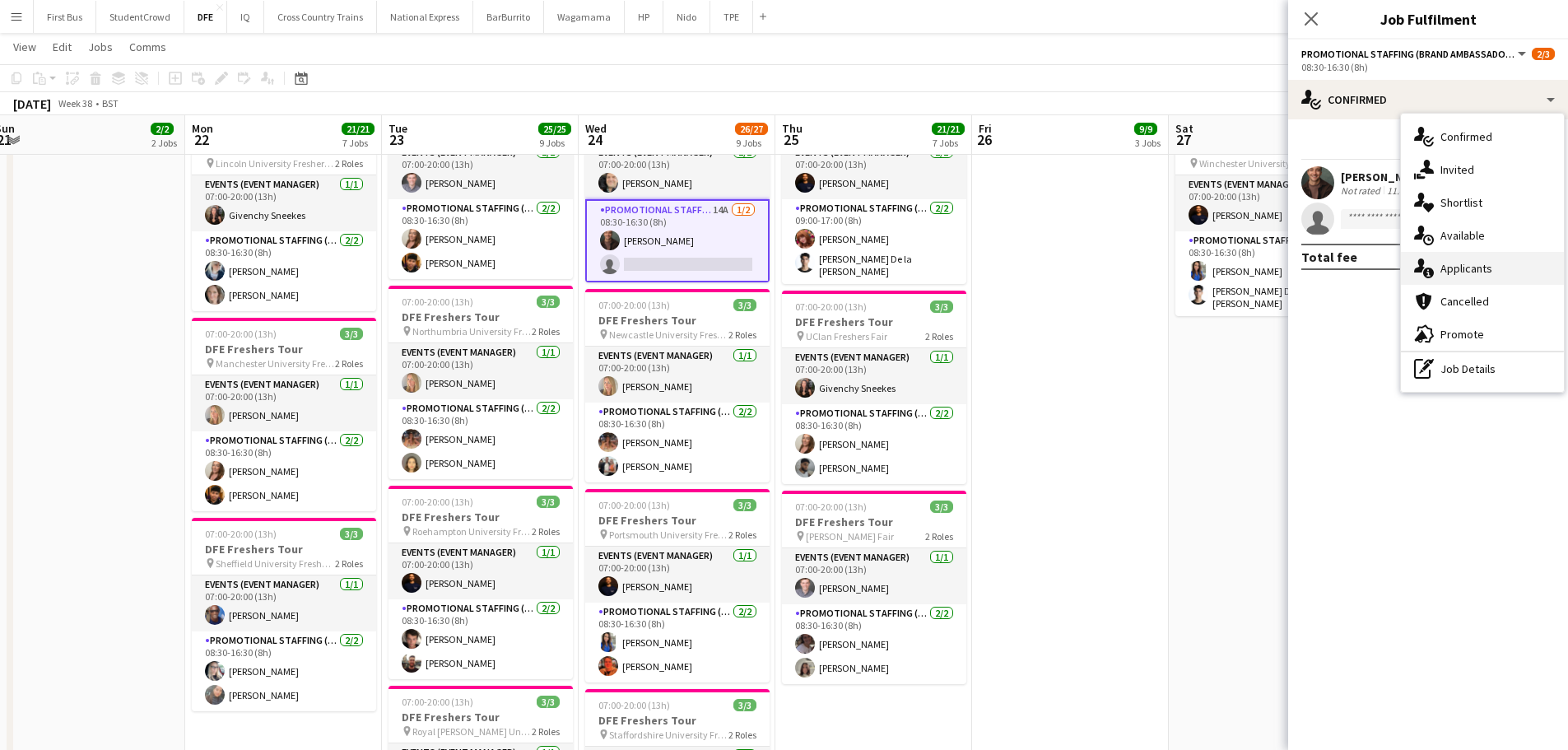
click at [1479, 272] on span "Applicants" at bounding box center [1466, 268] width 52 height 14
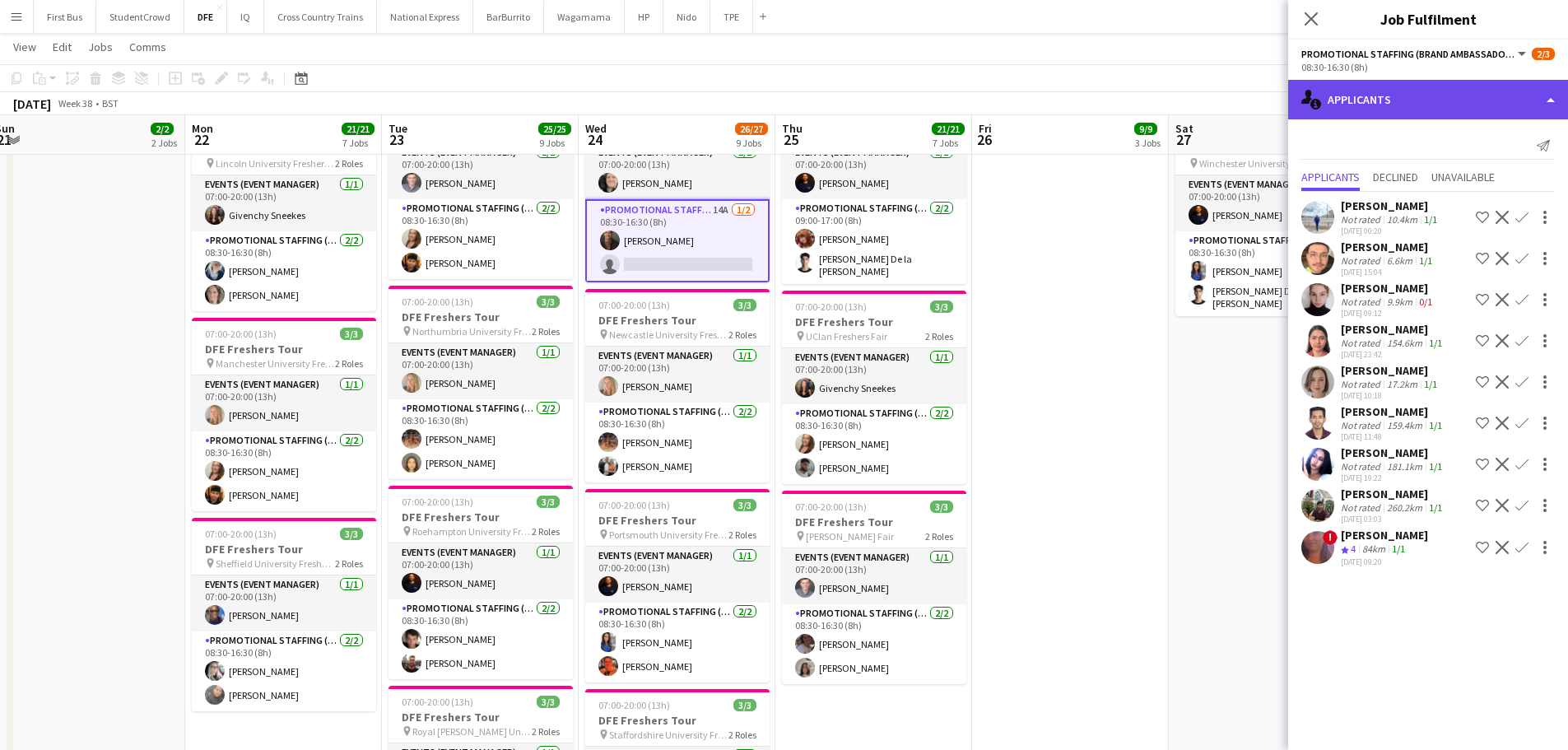
click at [1401, 86] on div "single-neutral-actions-information Applicants" at bounding box center [1428, 99] width 280 height 39
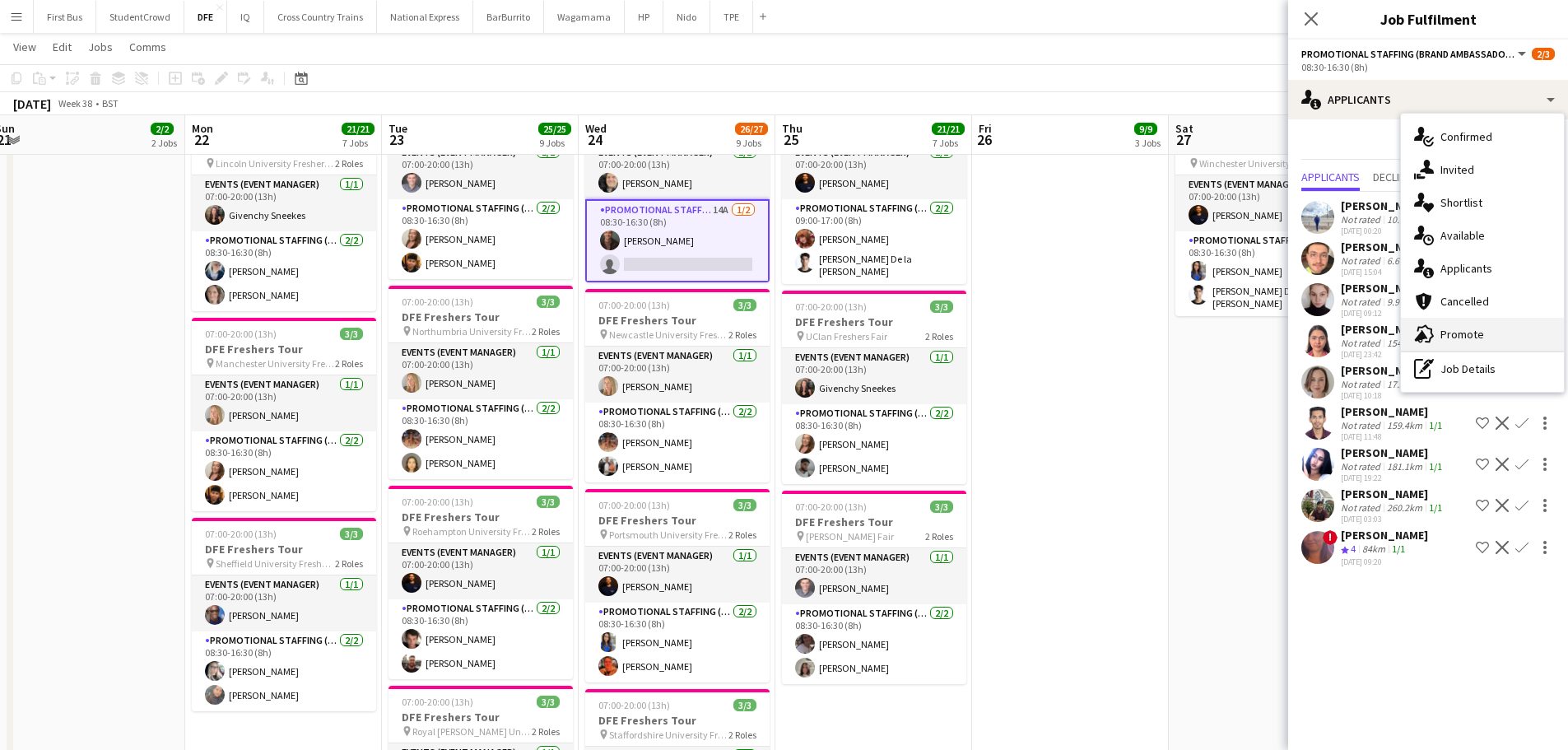
click at [1489, 335] on div "advertising-megaphone Promote" at bounding box center [1482, 334] width 163 height 33
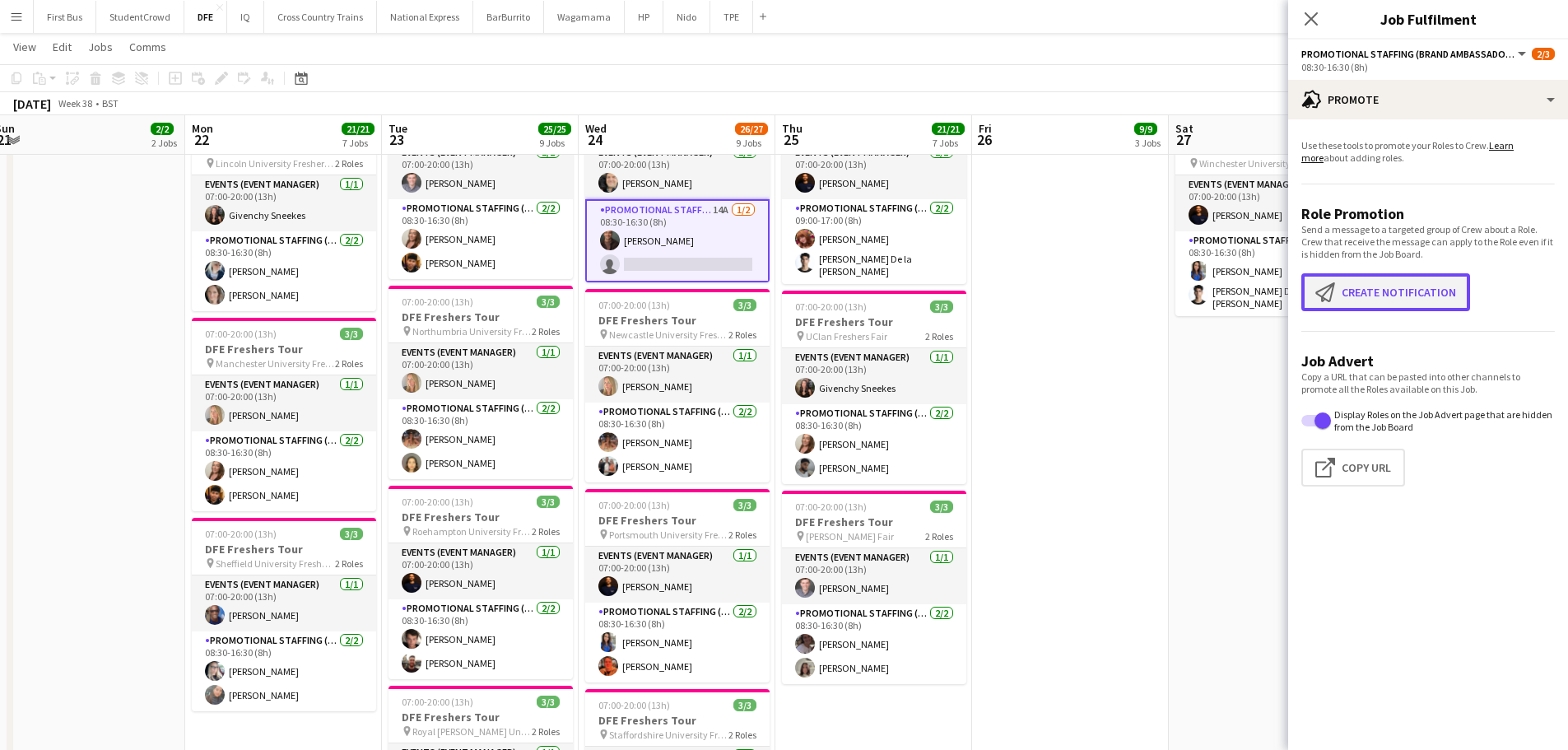
click at [1408, 286] on button "Create notification Create notification" at bounding box center [1385, 293] width 169 height 38
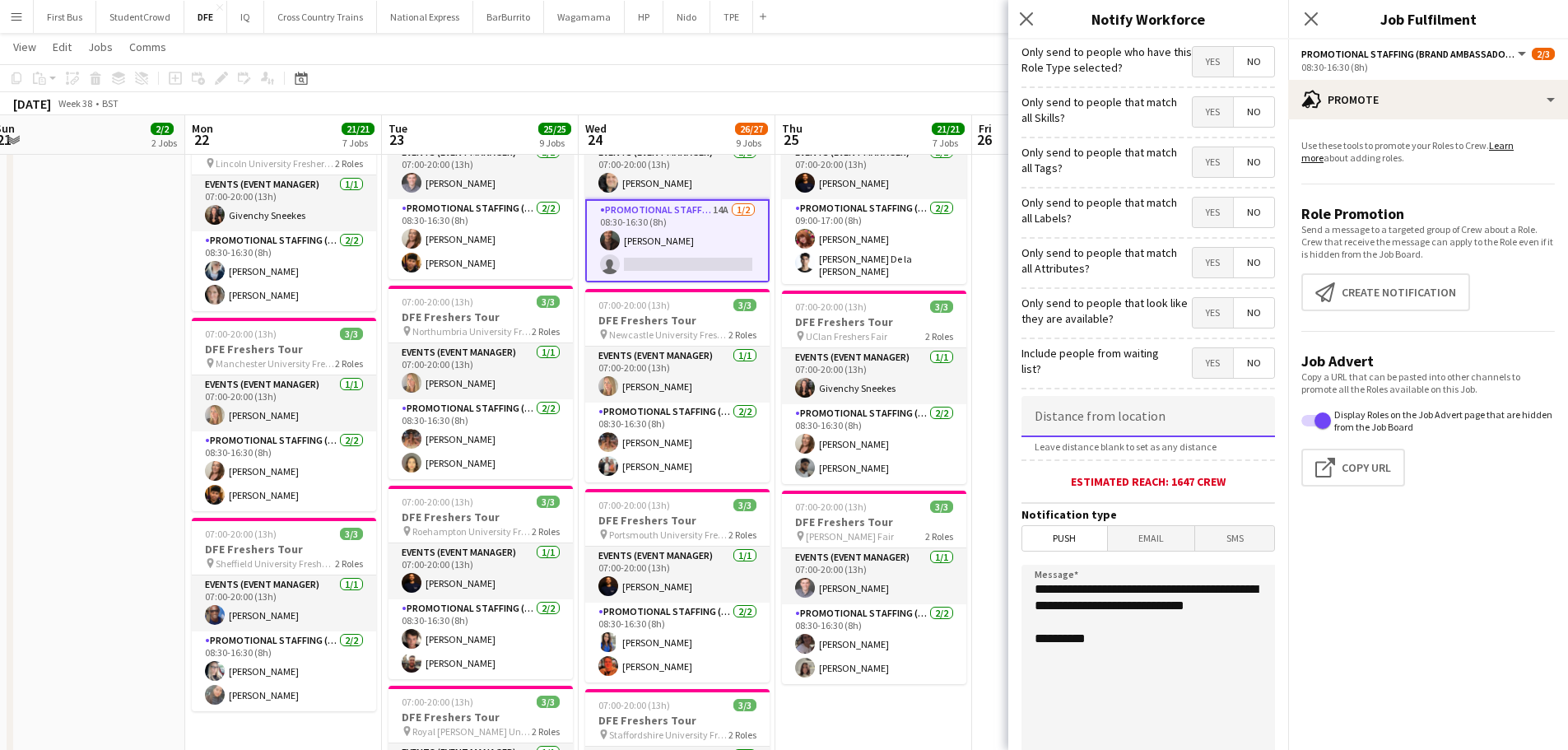
click at [1106, 424] on input at bounding box center [1148, 417] width 253 height 41
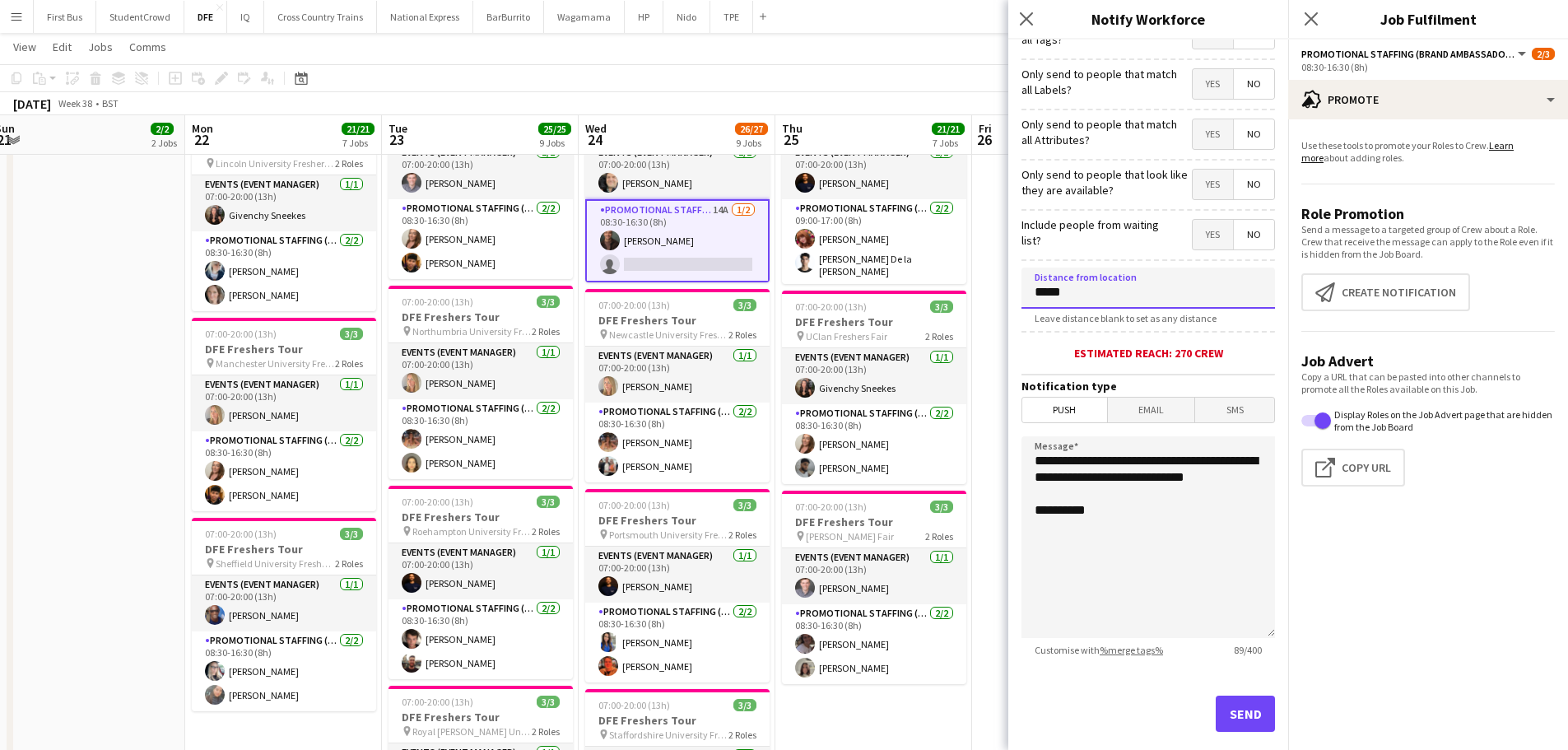
scroll to position [156, 0]
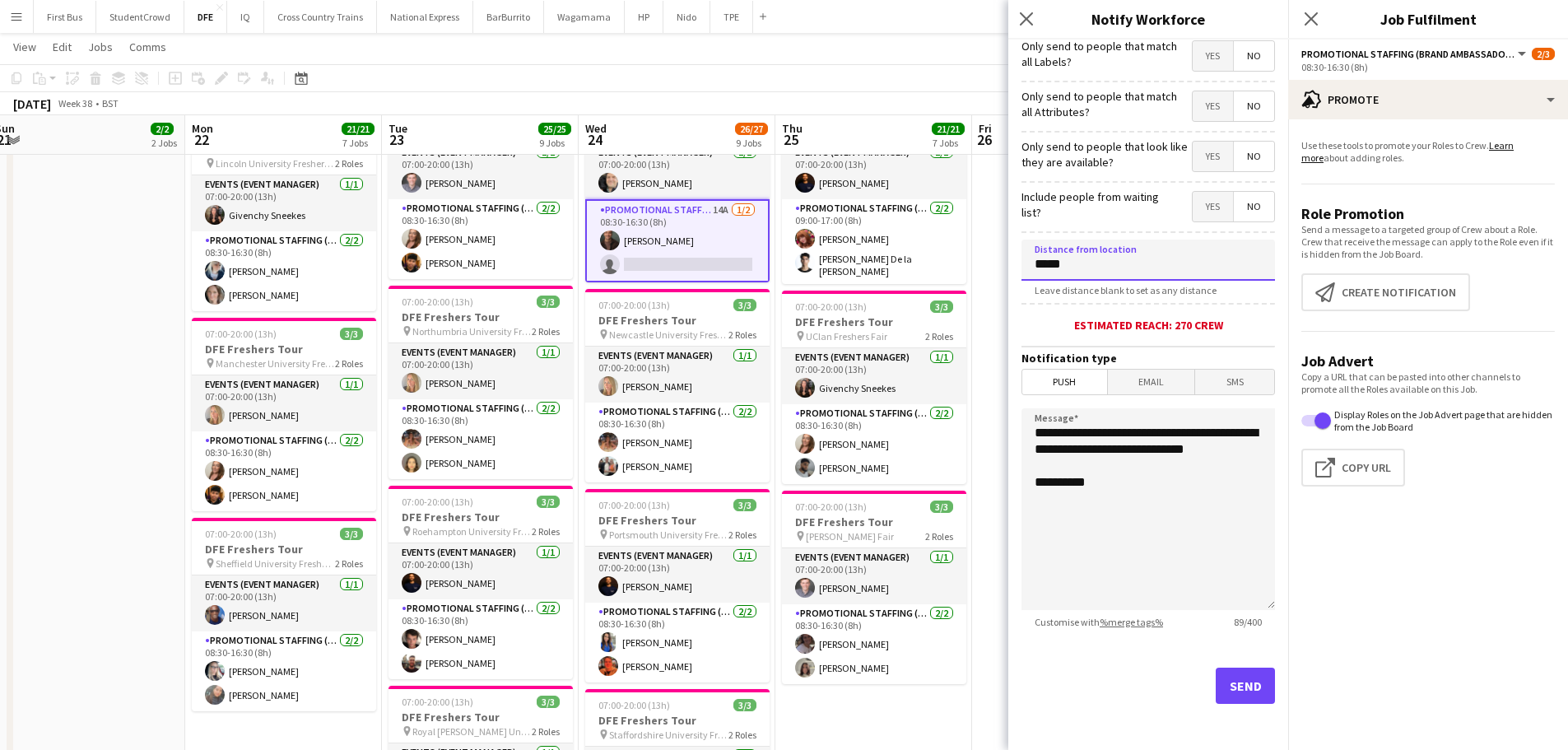
type input "*****"
click at [1236, 685] on button "Send" at bounding box center [1245, 685] width 59 height 37
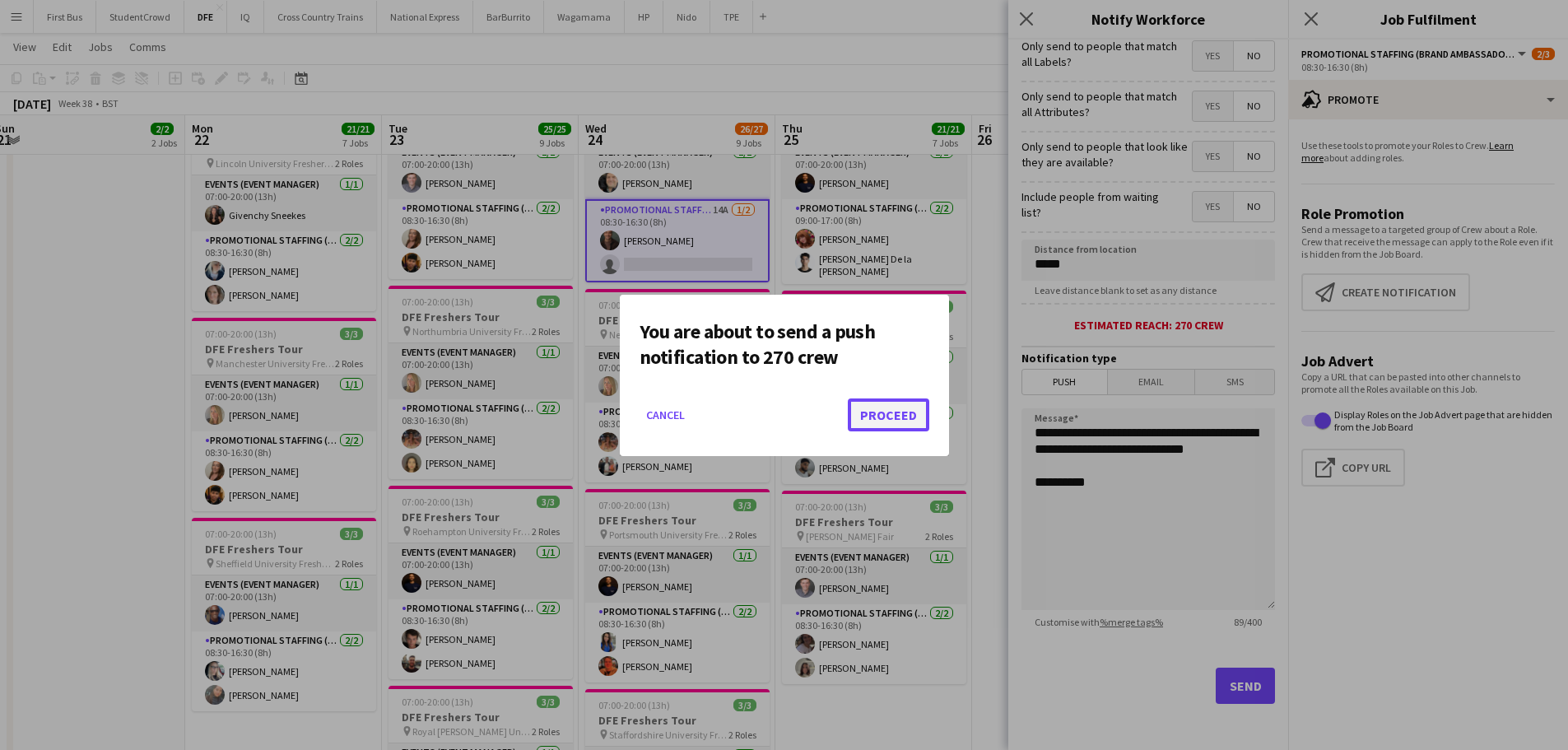
click at [899, 421] on button "Proceed" at bounding box center [888, 415] width 82 height 33
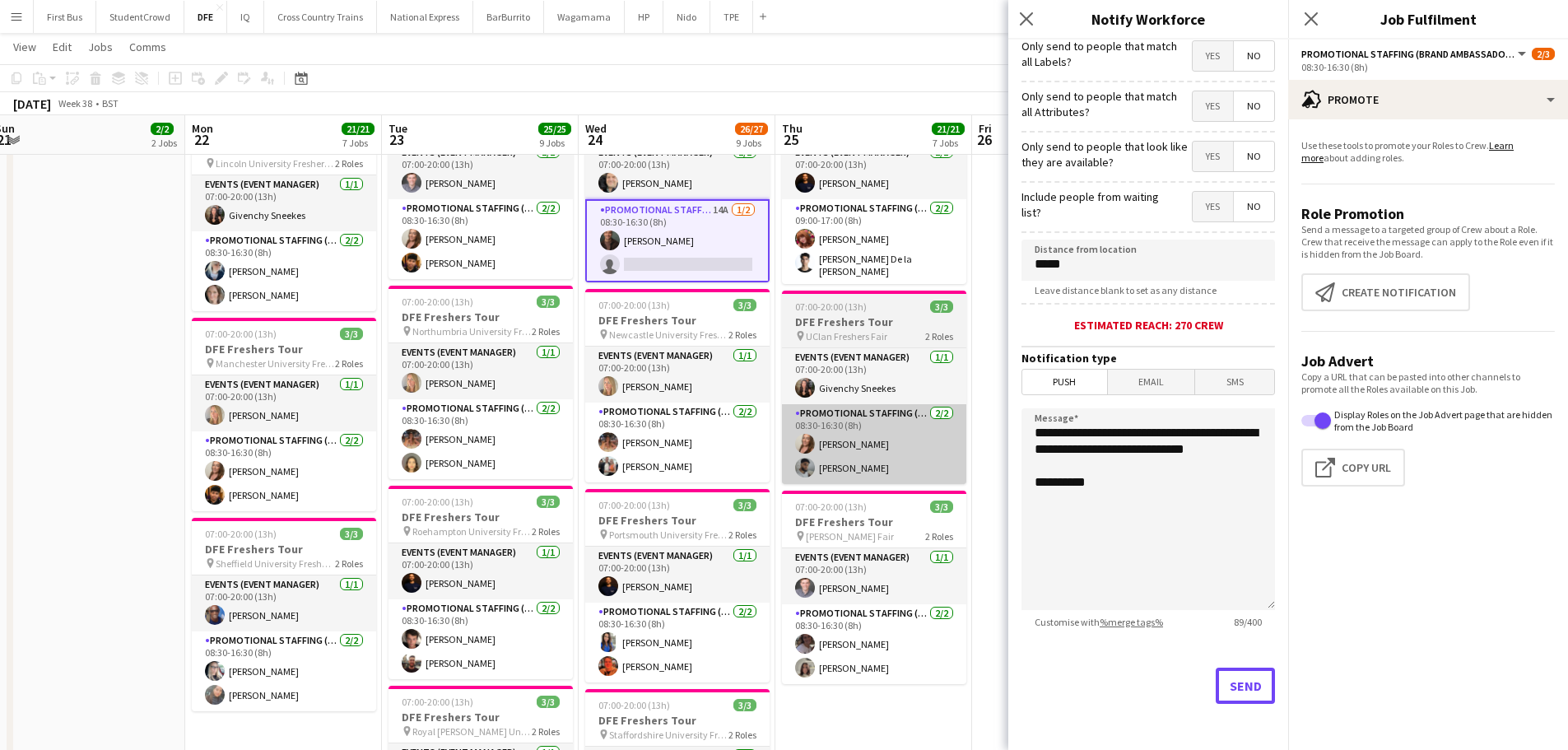
scroll to position [906, 0]
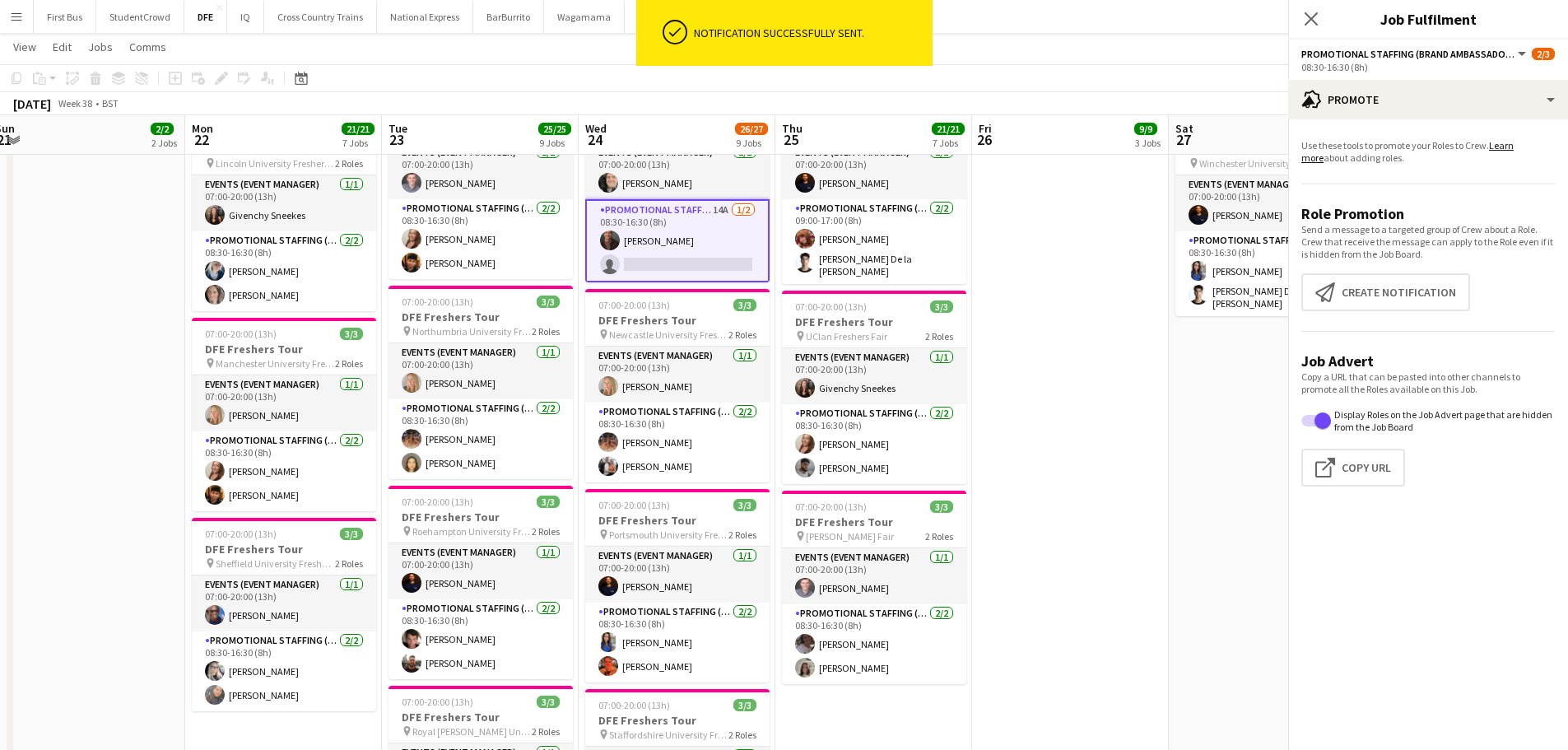
click at [1521, 344] on body "ok-circled Notification successfully sent. Menu Boards Boards Boards All jobs S…" at bounding box center [784, 236] width 1568 height 2285
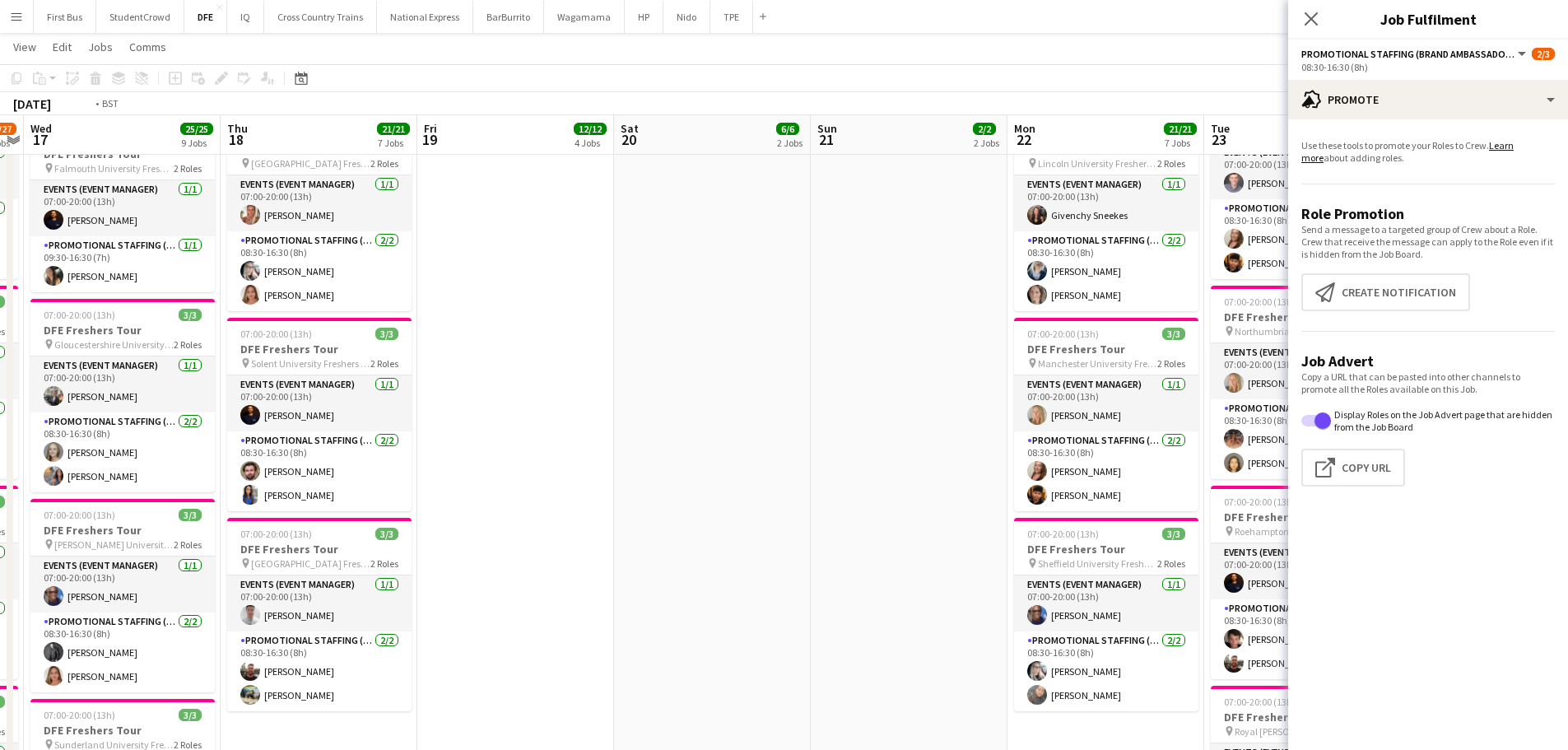
drag, startPoint x: 967, startPoint y: 372, endPoint x: 1198, endPoint y: 372, distance: 231.0
click at [1408, 372] on body "Menu Boards Boards Boards All jobs Status Workforce Workforce My Workforce Recr…" at bounding box center [784, 236] width 1568 height 2285
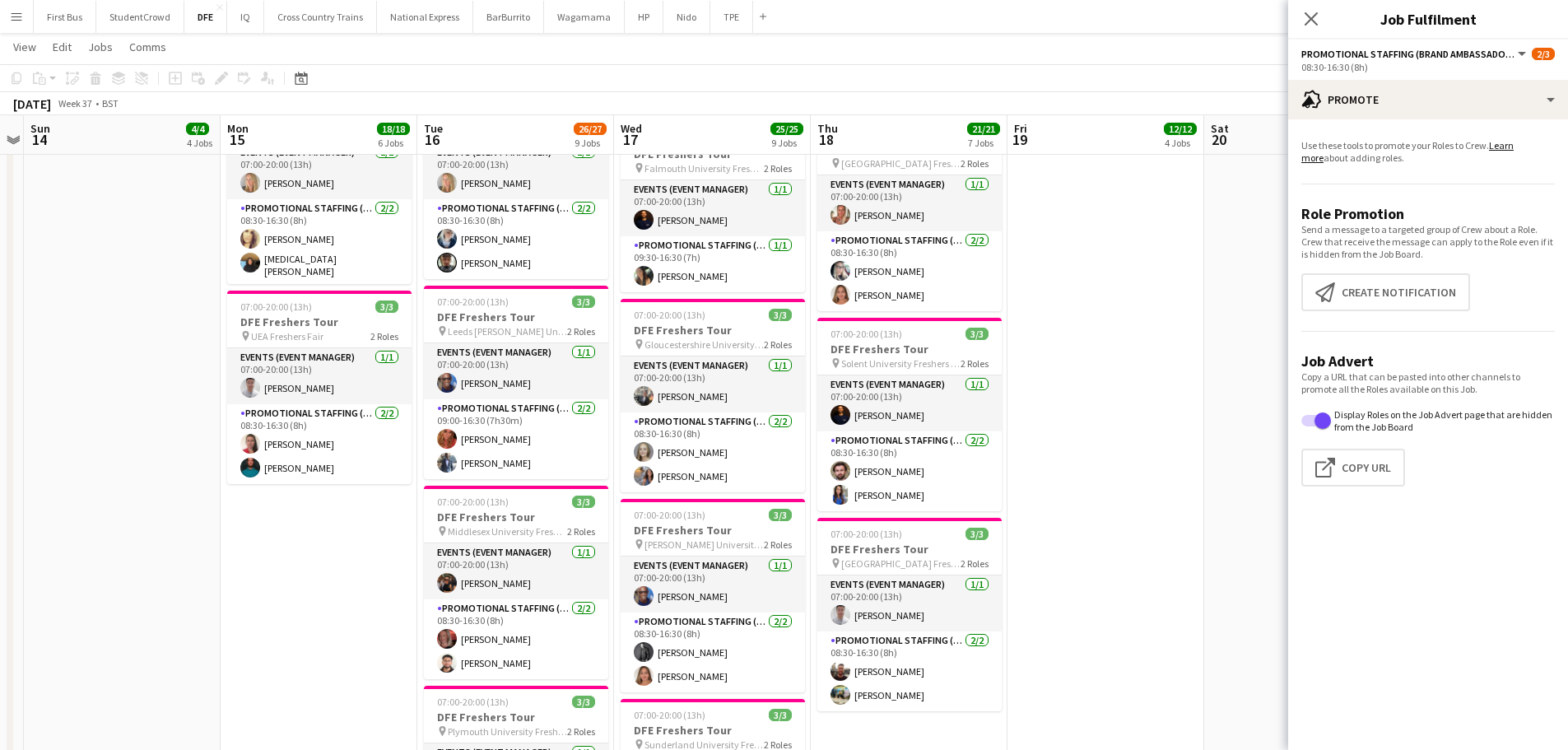
scroll to position [0, 473]
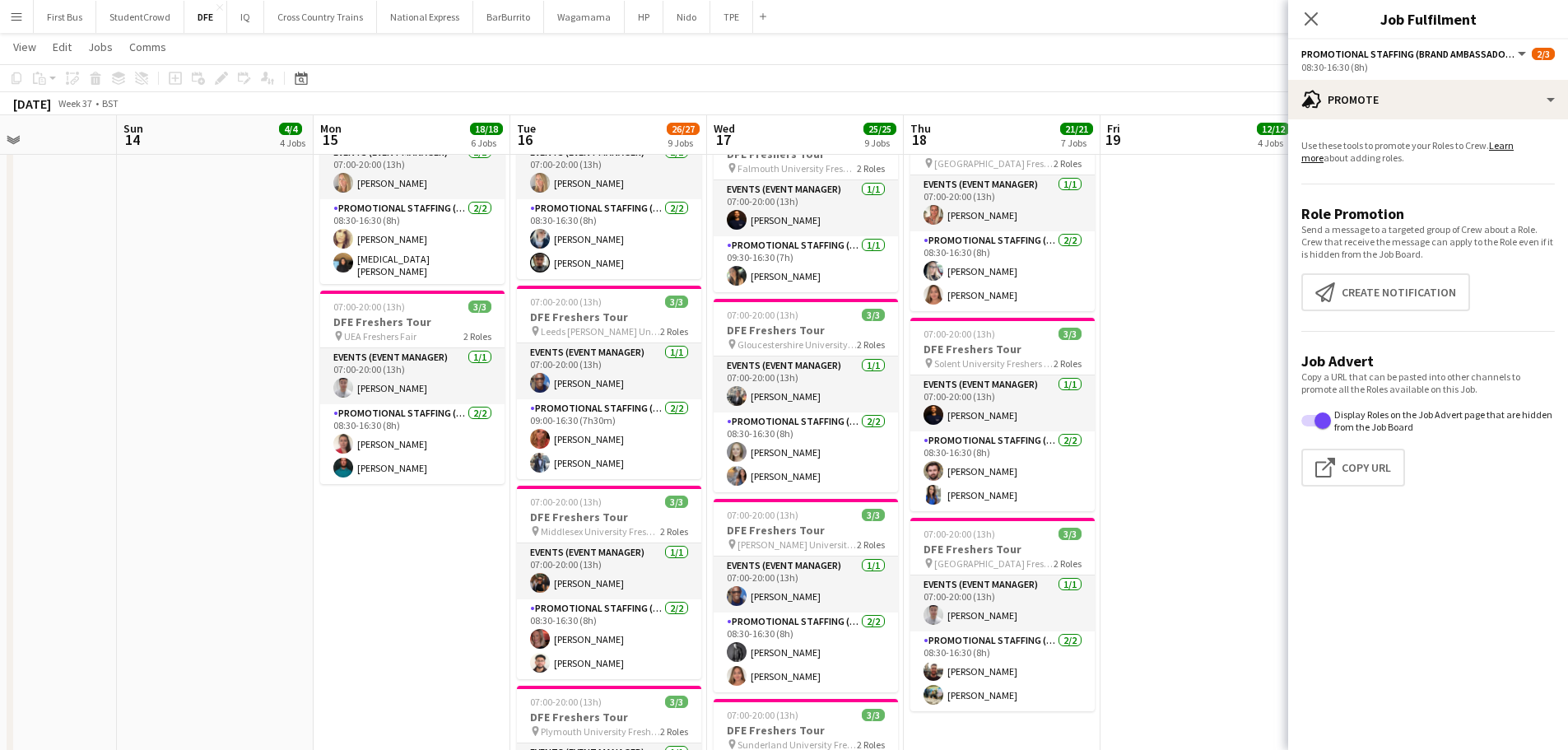
drag, startPoint x: 540, startPoint y: 372, endPoint x: 828, endPoint y: 364, distance: 288.1
click at [828, 364] on app-calendar-viewport "Thu 11 Fri 12 6/6 4 Jobs Sat 13 Sun 14 4/4 4 Jobs Mon 15 18/18 6 Jobs Tue 16 26…" at bounding box center [784, 254] width 1568 height 2193
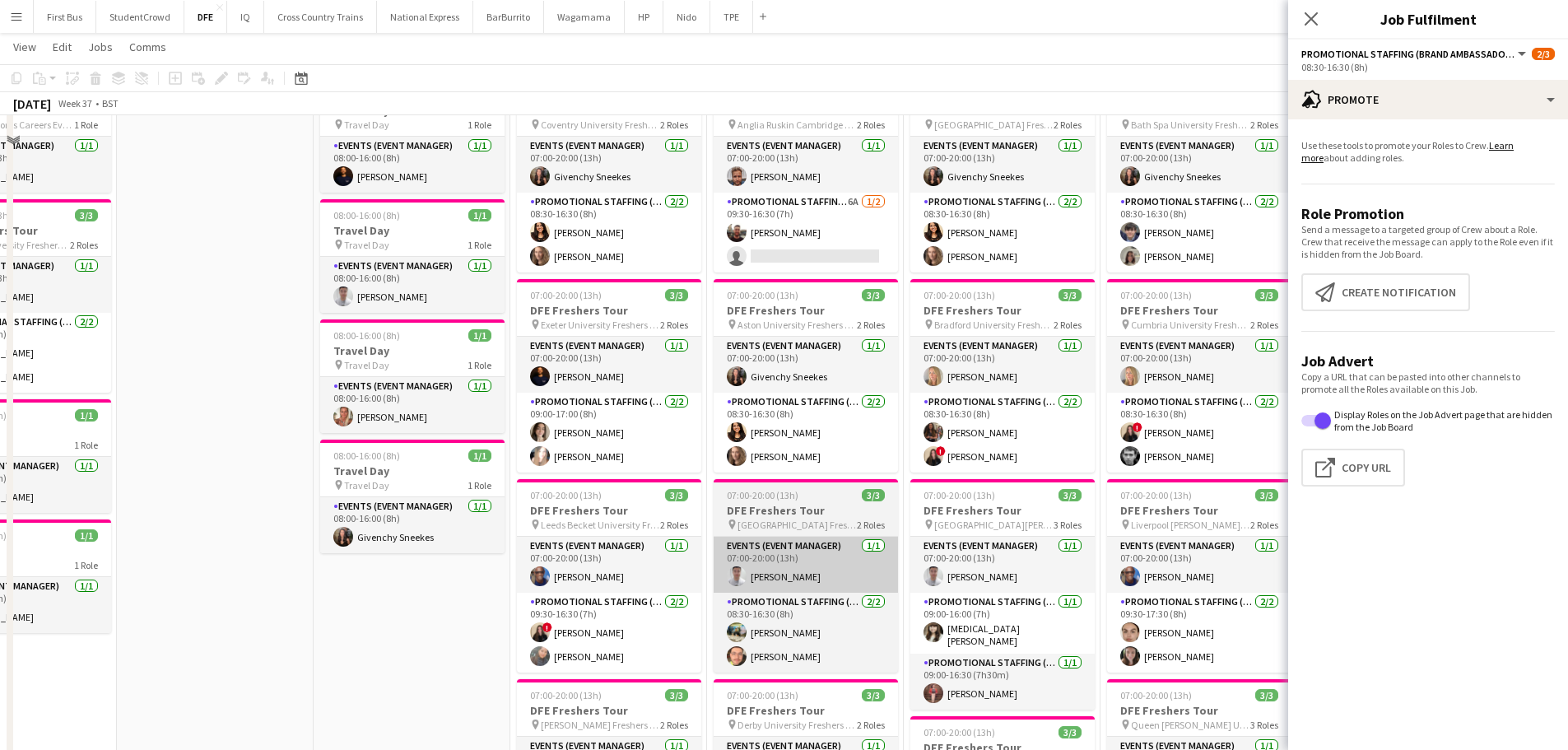
scroll to position [0, 0]
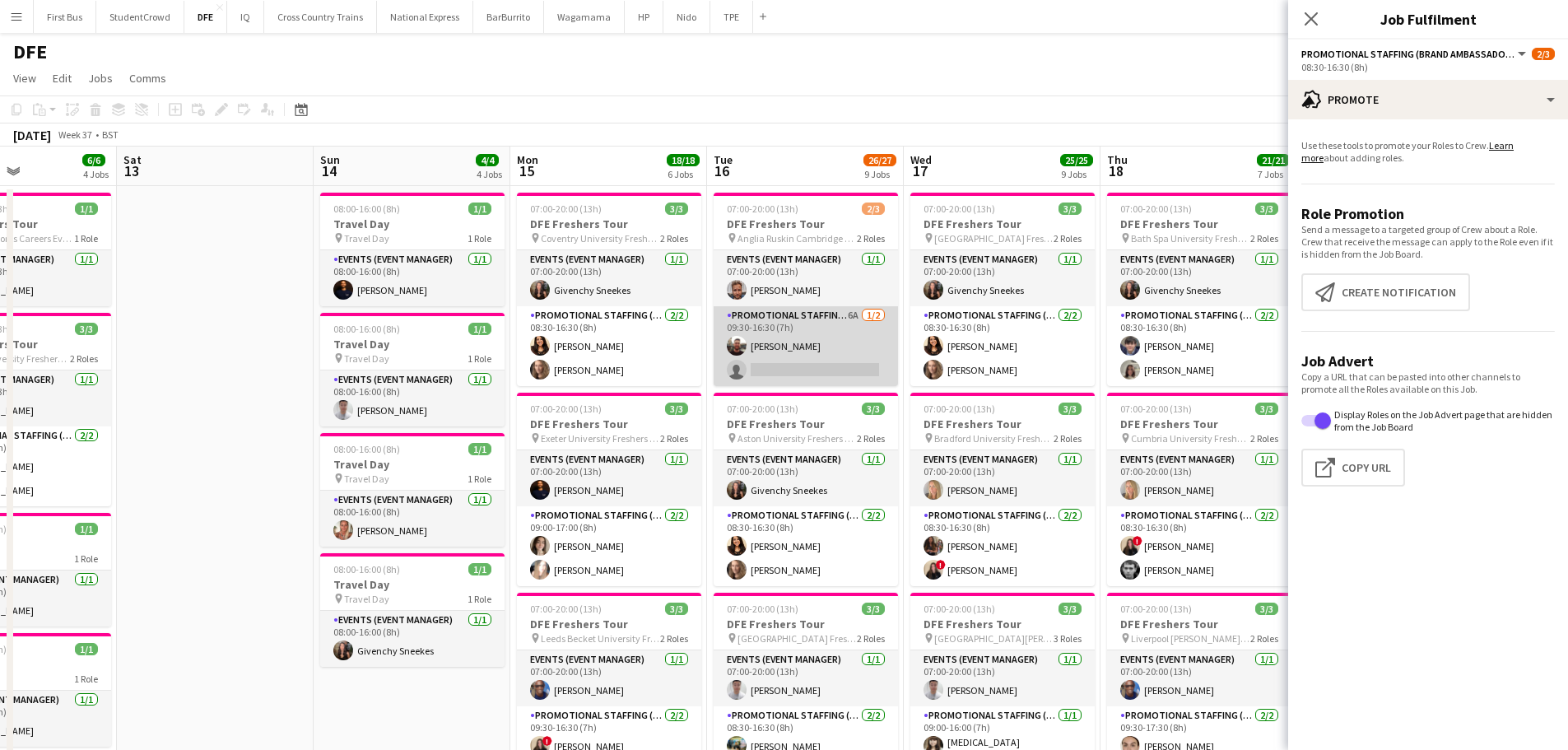
click at [807, 359] on app-card-role "Promotional Staffing (Brand Ambassadors) 6A [DATE] 09:30-16:30 (7h) [PERSON_NAM…" at bounding box center [806, 346] width 184 height 80
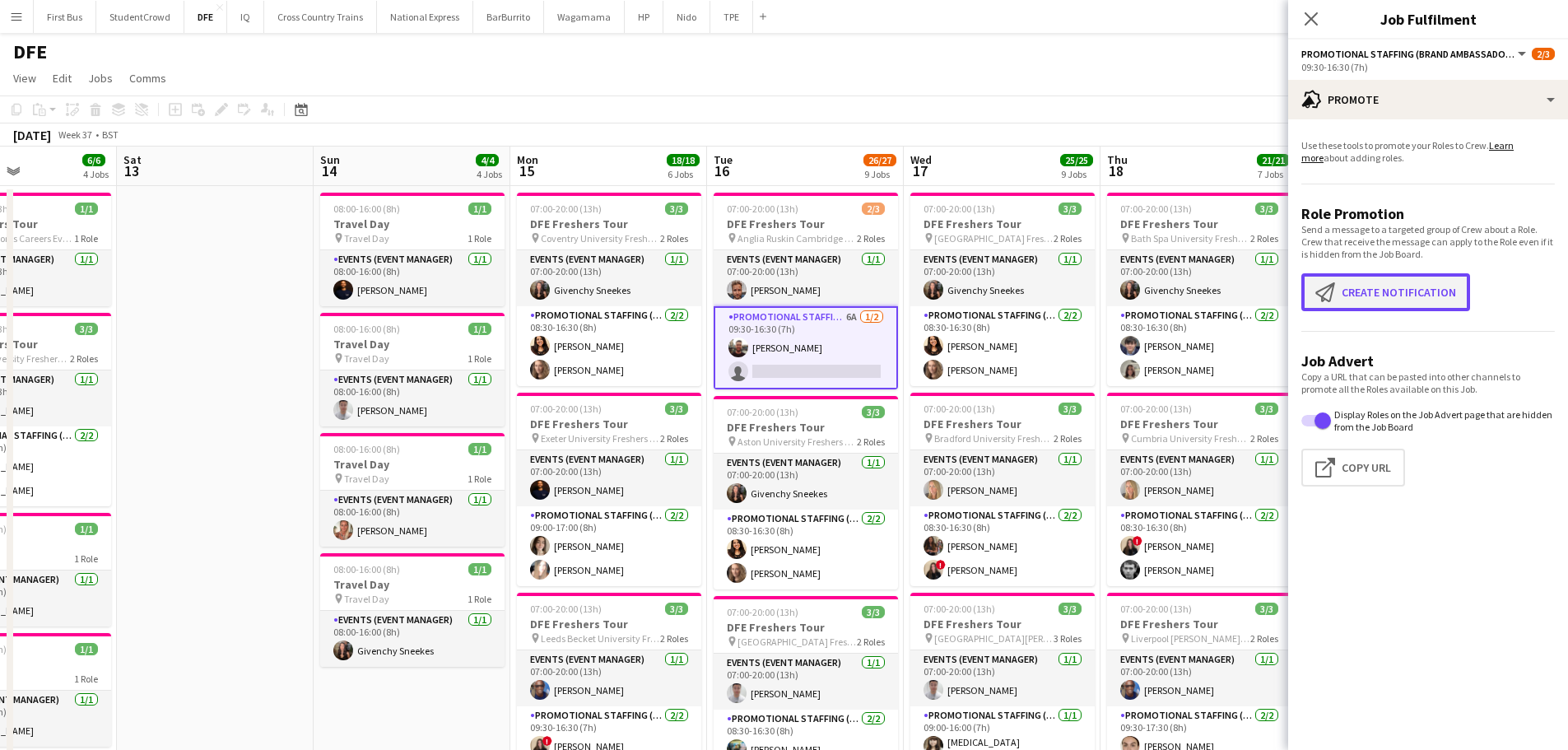
click at [1399, 291] on button "Create notification Create notification" at bounding box center [1385, 293] width 169 height 38
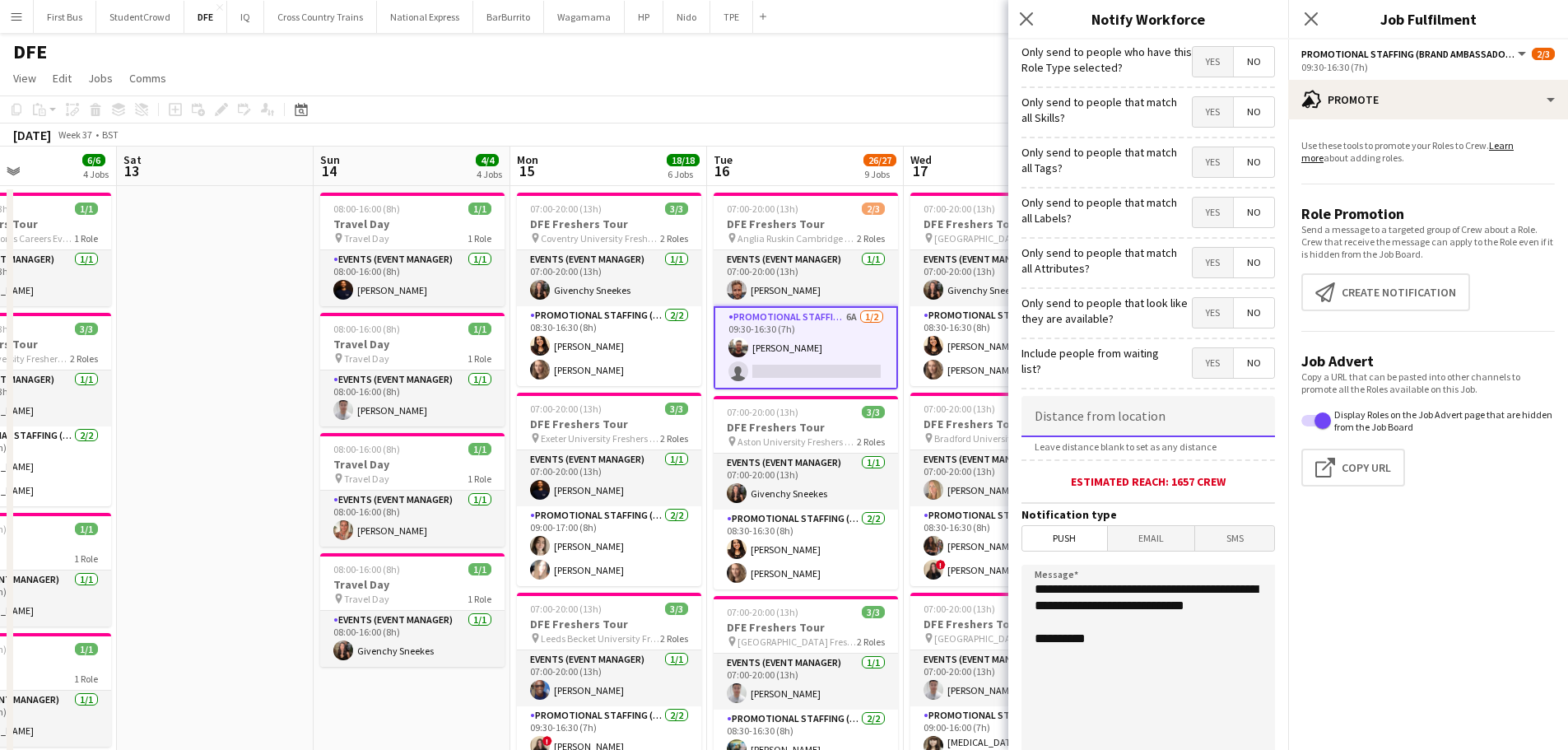
click at [1101, 413] on input at bounding box center [1148, 417] width 253 height 41
drag, startPoint x: 1101, startPoint y: 431, endPoint x: 905, endPoint y: 423, distance: 196.2
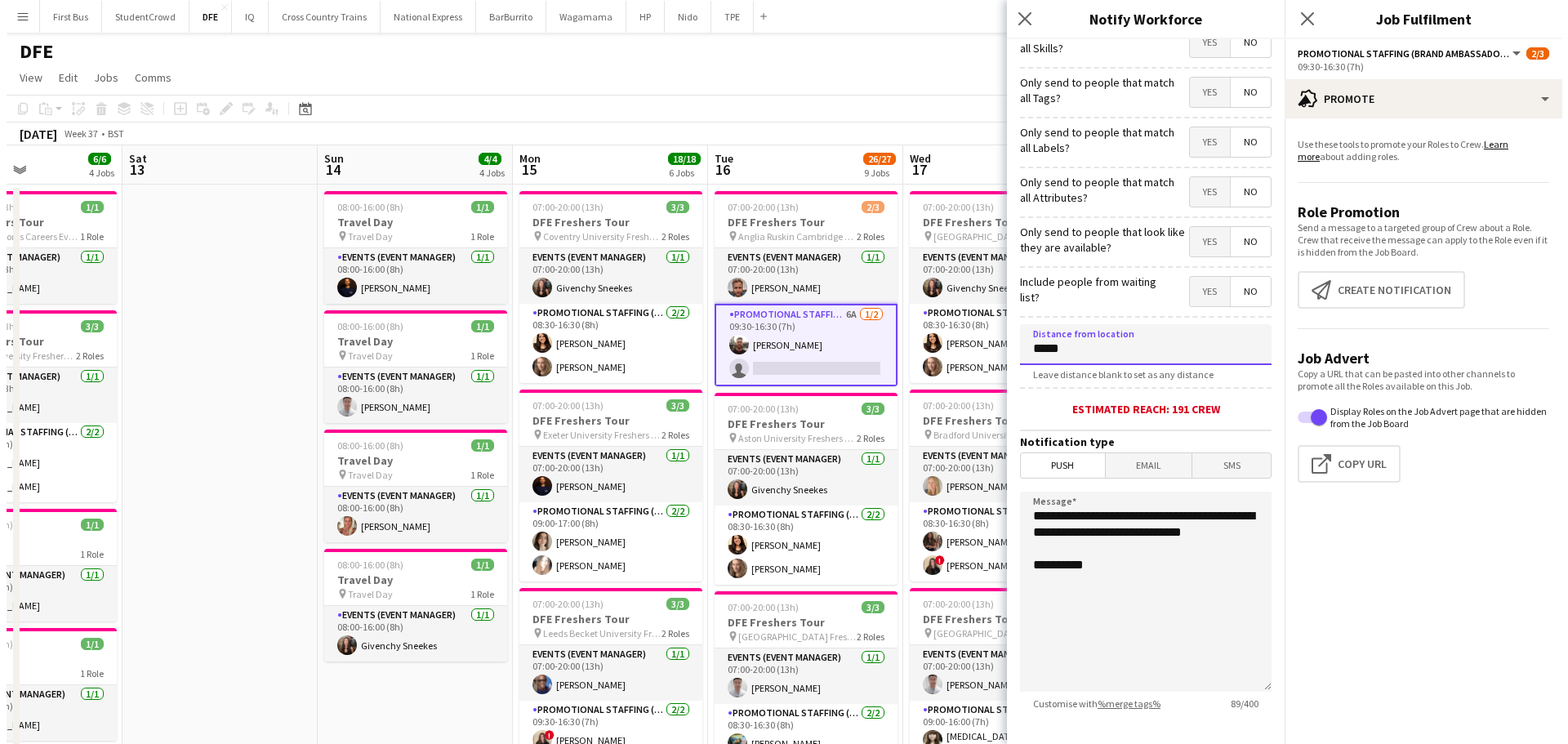
scroll to position [155, 0]
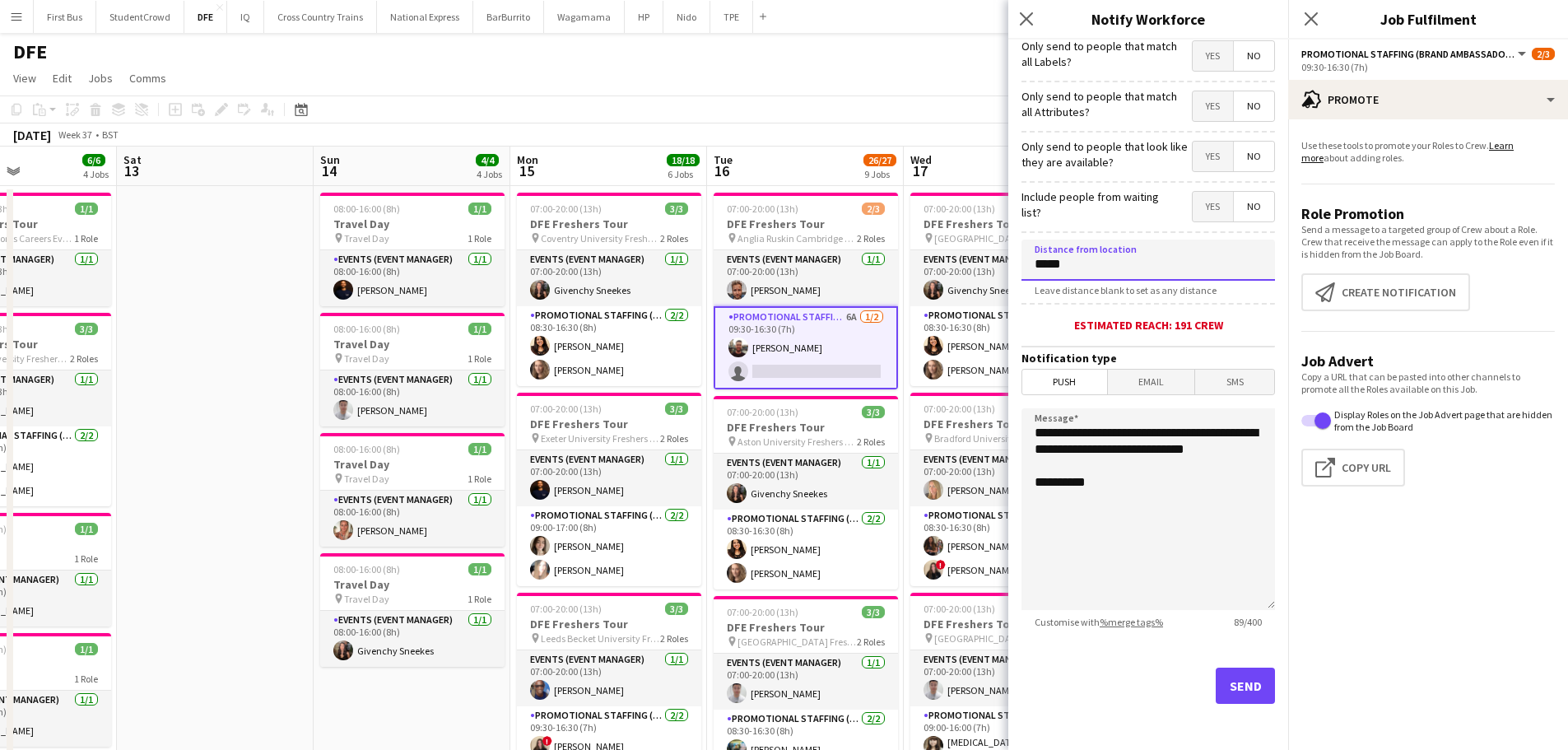
type input "*****"
click at [1253, 690] on button "Send" at bounding box center [1245, 685] width 59 height 37
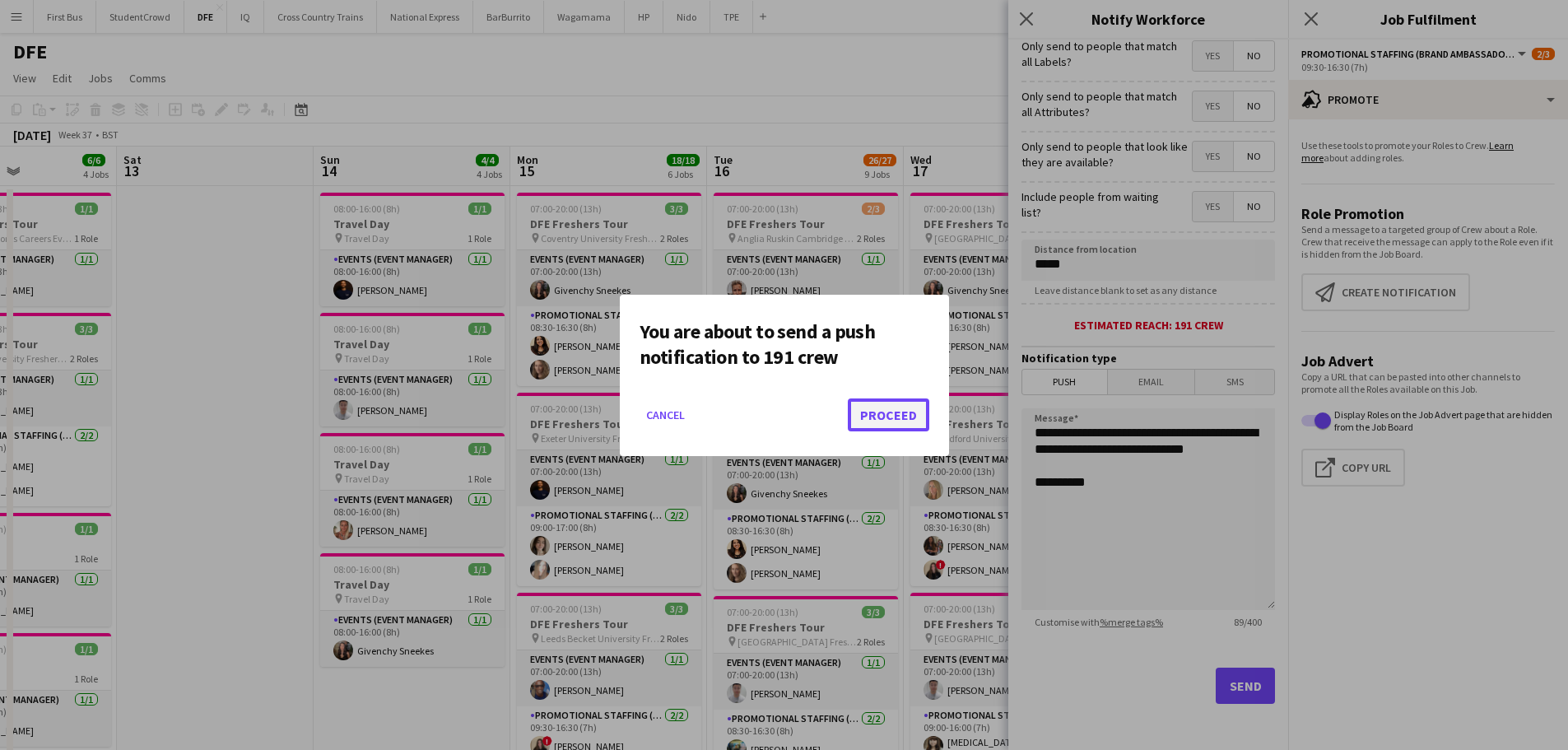
click at [895, 415] on button "Proceed" at bounding box center [888, 415] width 82 height 33
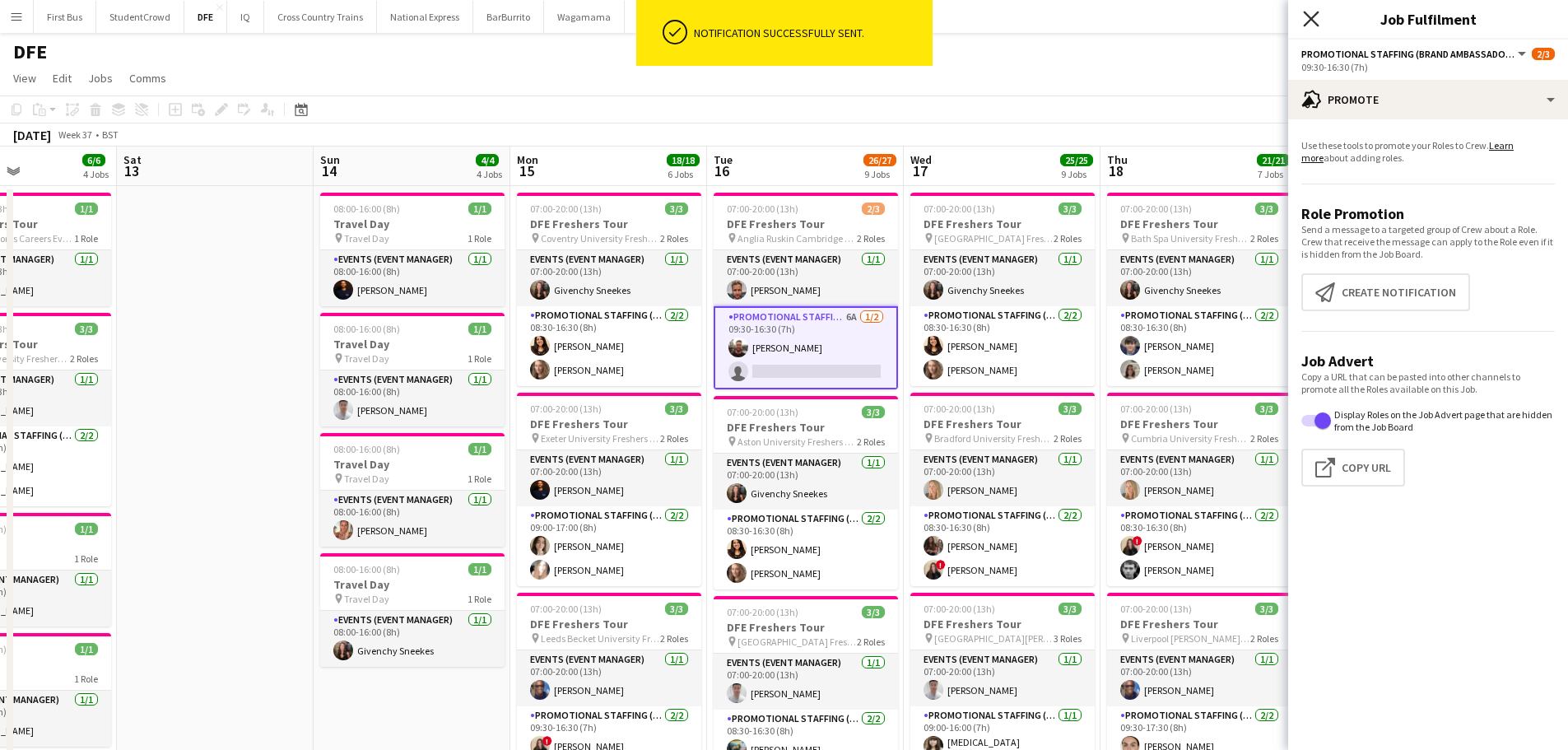
click at [1313, 13] on icon "Close pop-in" at bounding box center [1310, 19] width 15 height 15
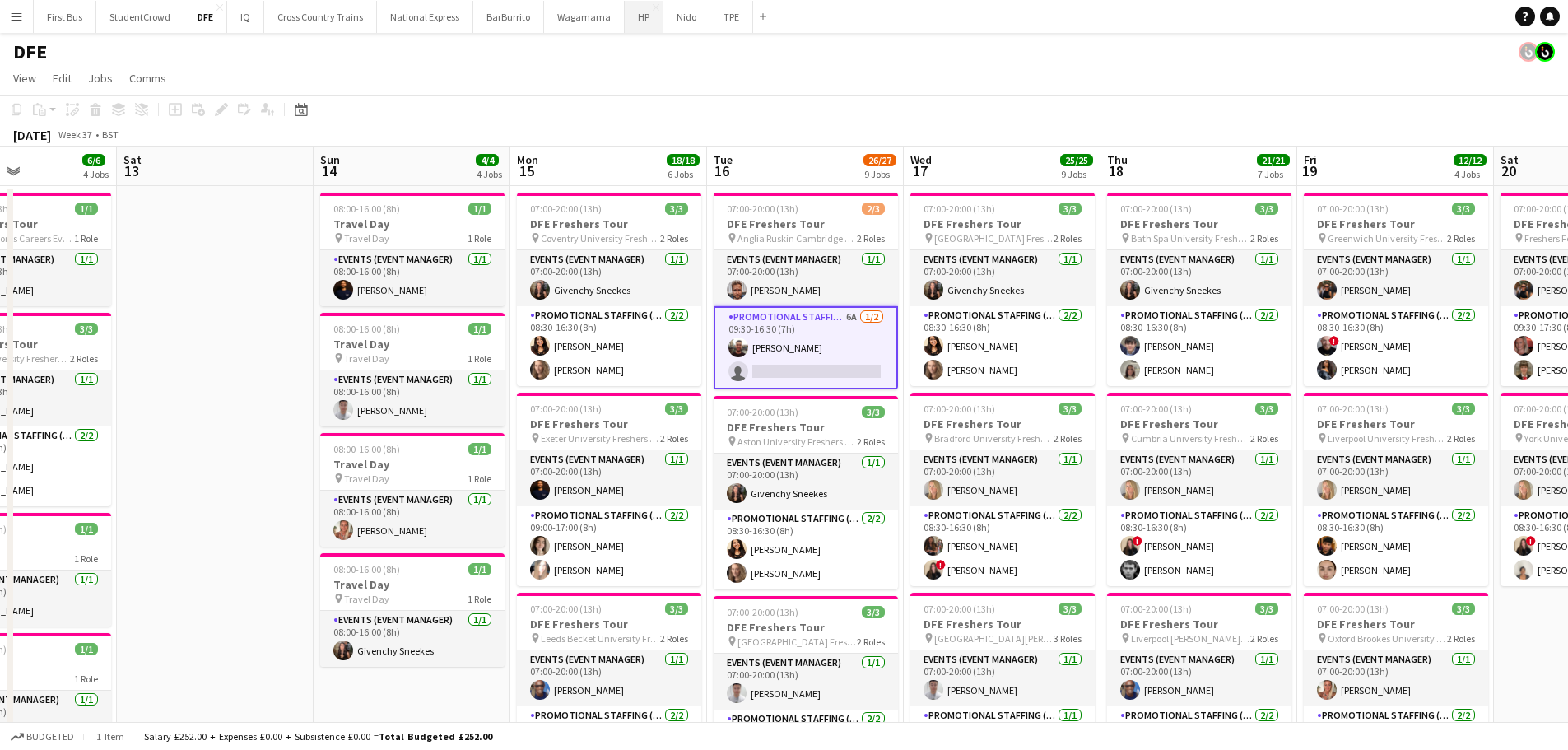
click at [640, 13] on button "HP Close" at bounding box center [644, 17] width 39 height 32
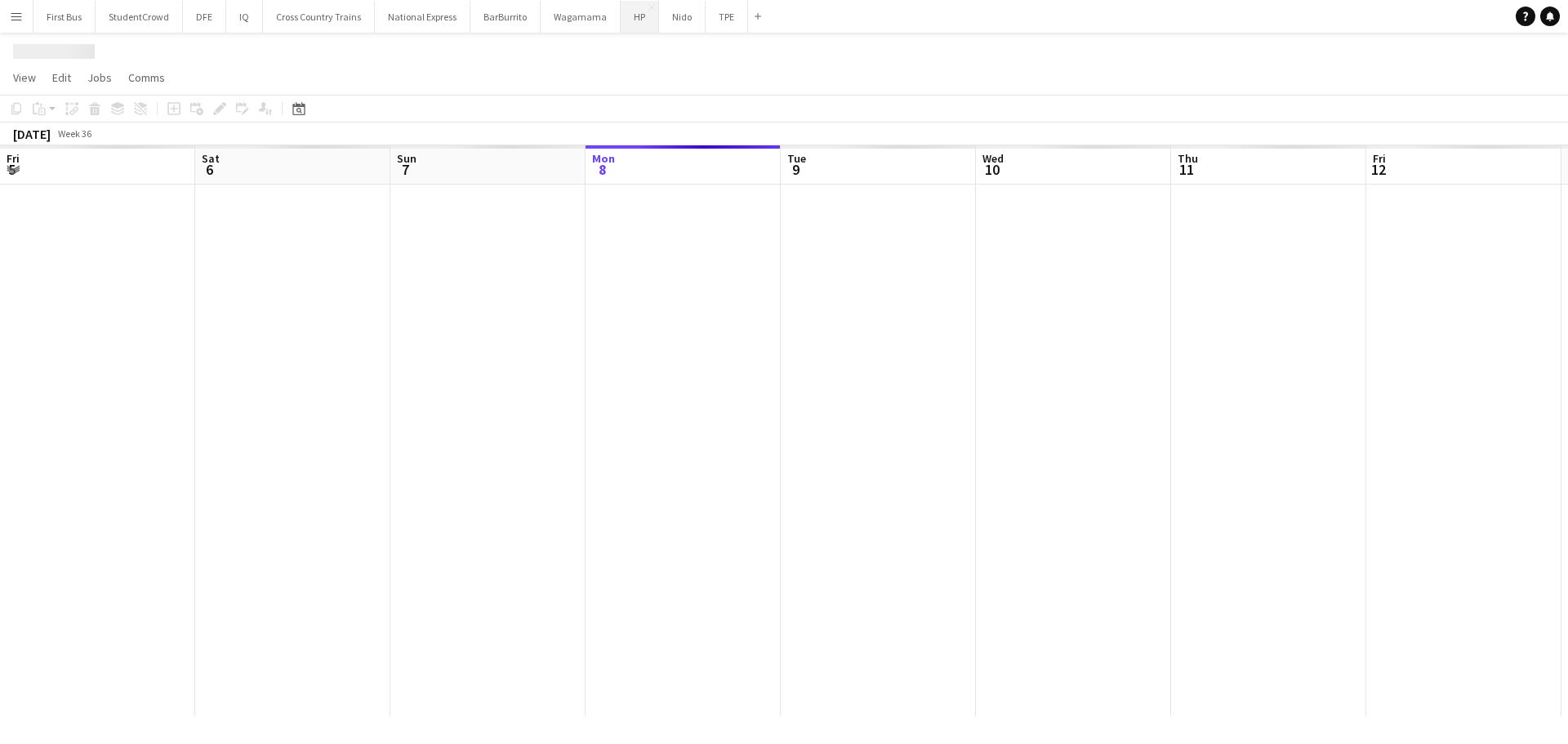
scroll to position [0, 391]
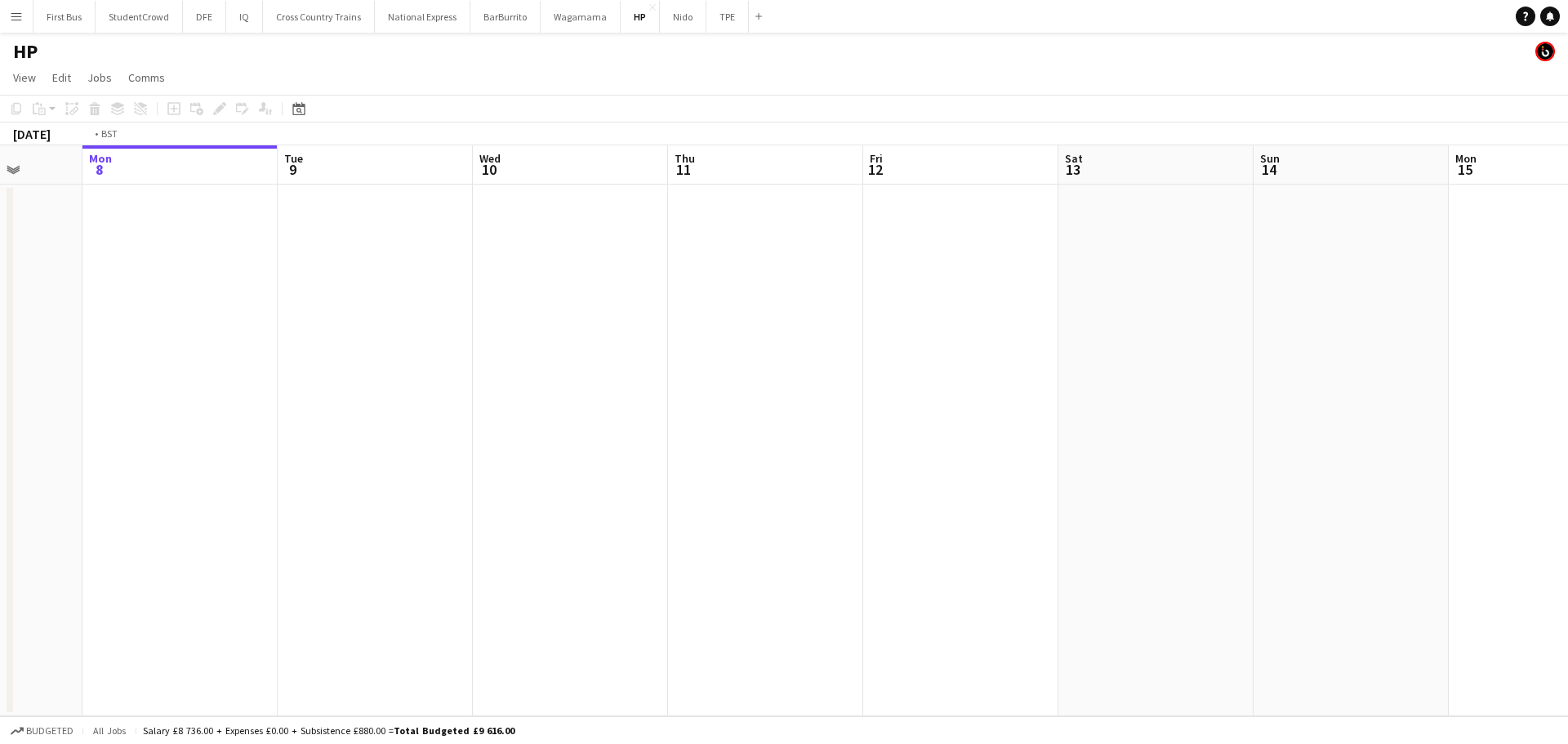
drag, startPoint x: 13, startPoint y: 359, endPoint x: -57, endPoint y: 359, distance: 70.0
click at [0, 359] on html "Menu Boards Boards Boards All jobs Status Workforce Workforce My Workforce Recr…" at bounding box center [784, 372] width 1568 height 744
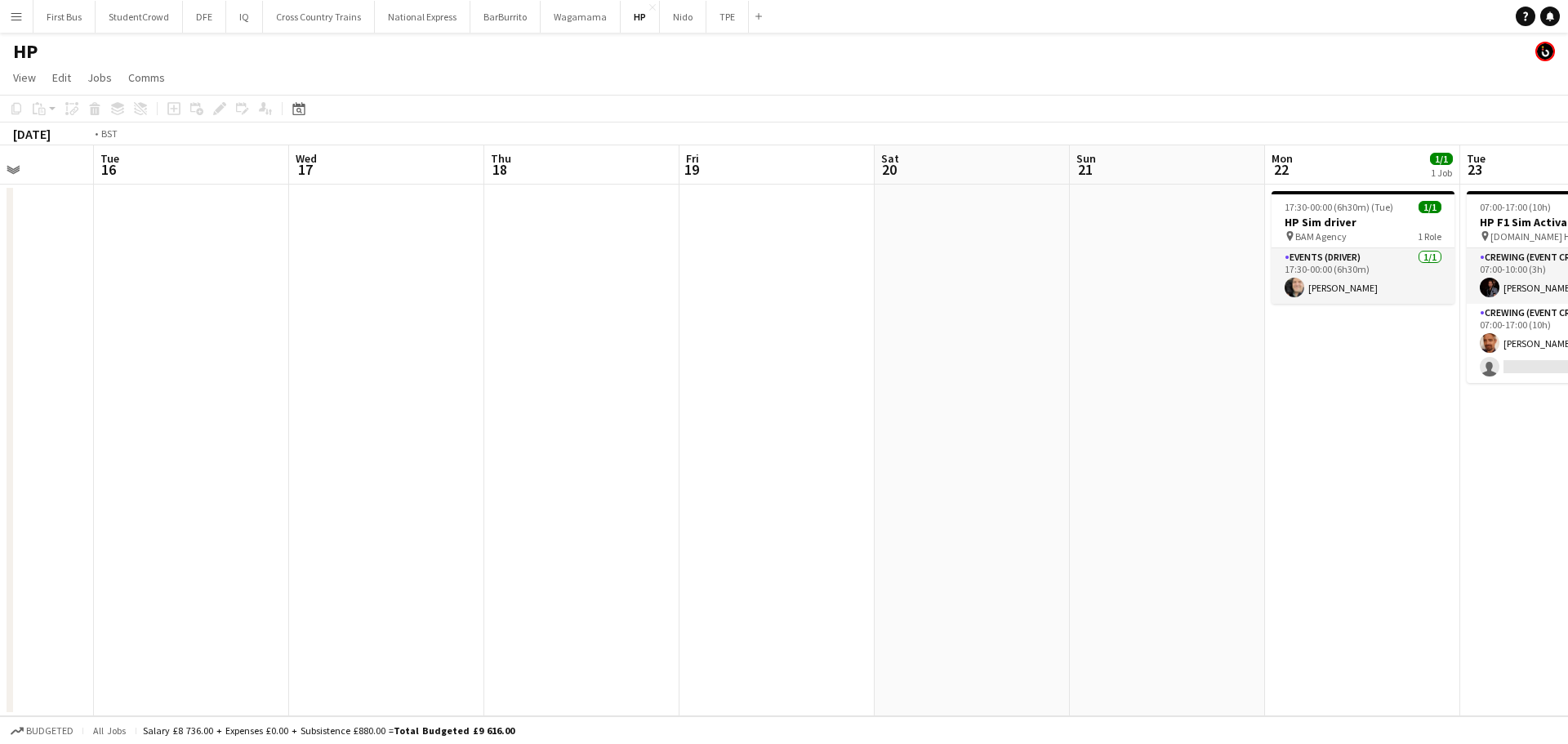
drag, startPoint x: 1183, startPoint y: 362, endPoint x: 212, endPoint y: 360, distance: 971.0
click at [0, 362] on html "Menu Boards Boards Boards All jobs Status Workforce Workforce My Workforce Recr…" at bounding box center [784, 372] width 1568 height 744
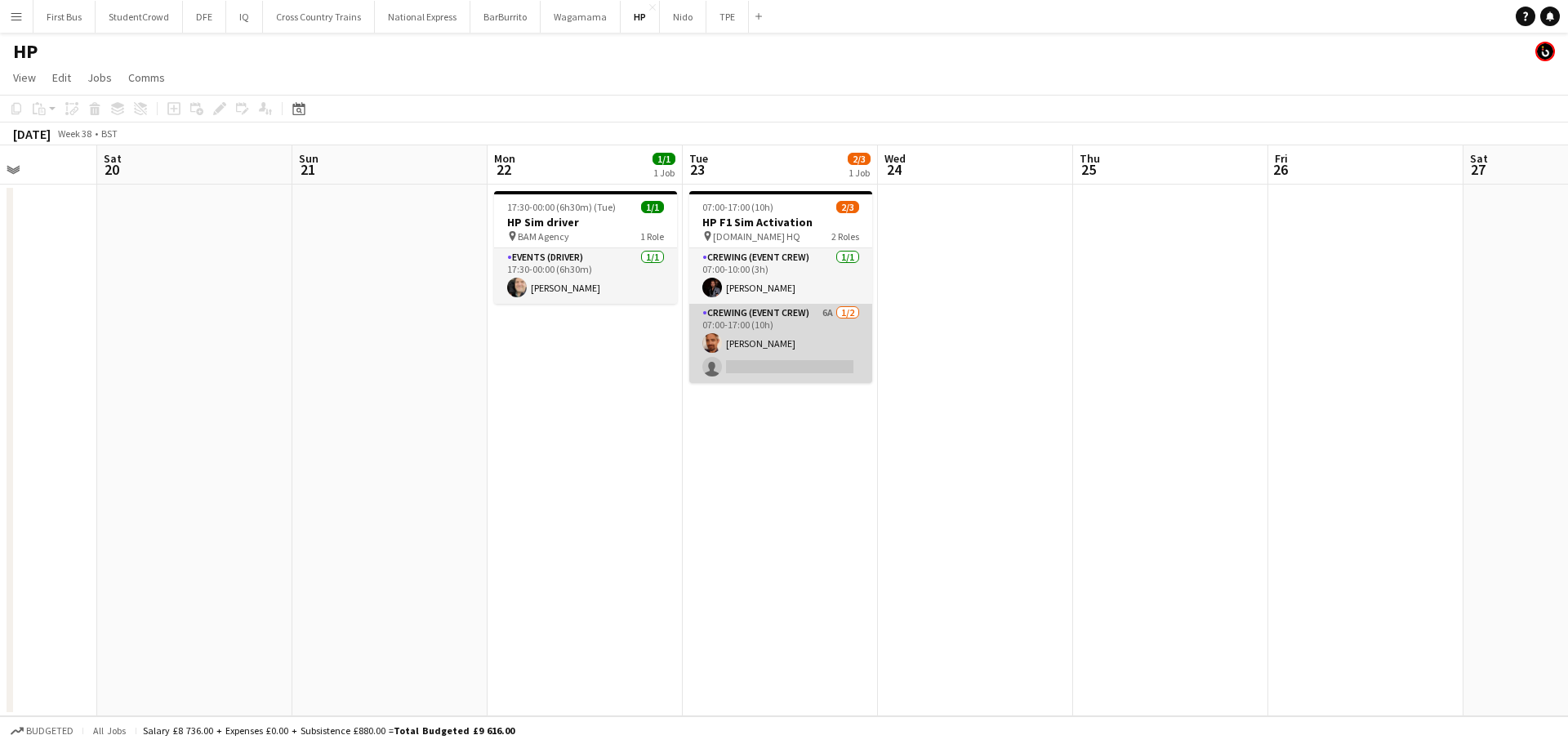
click at [822, 363] on app-card-role "Crewing (Event Crew) 6A [DATE] 07:00-17:00 (10h) [PERSON_NAME] single-neutral-a…" at bounding box center [780, 343] width 183 height 79
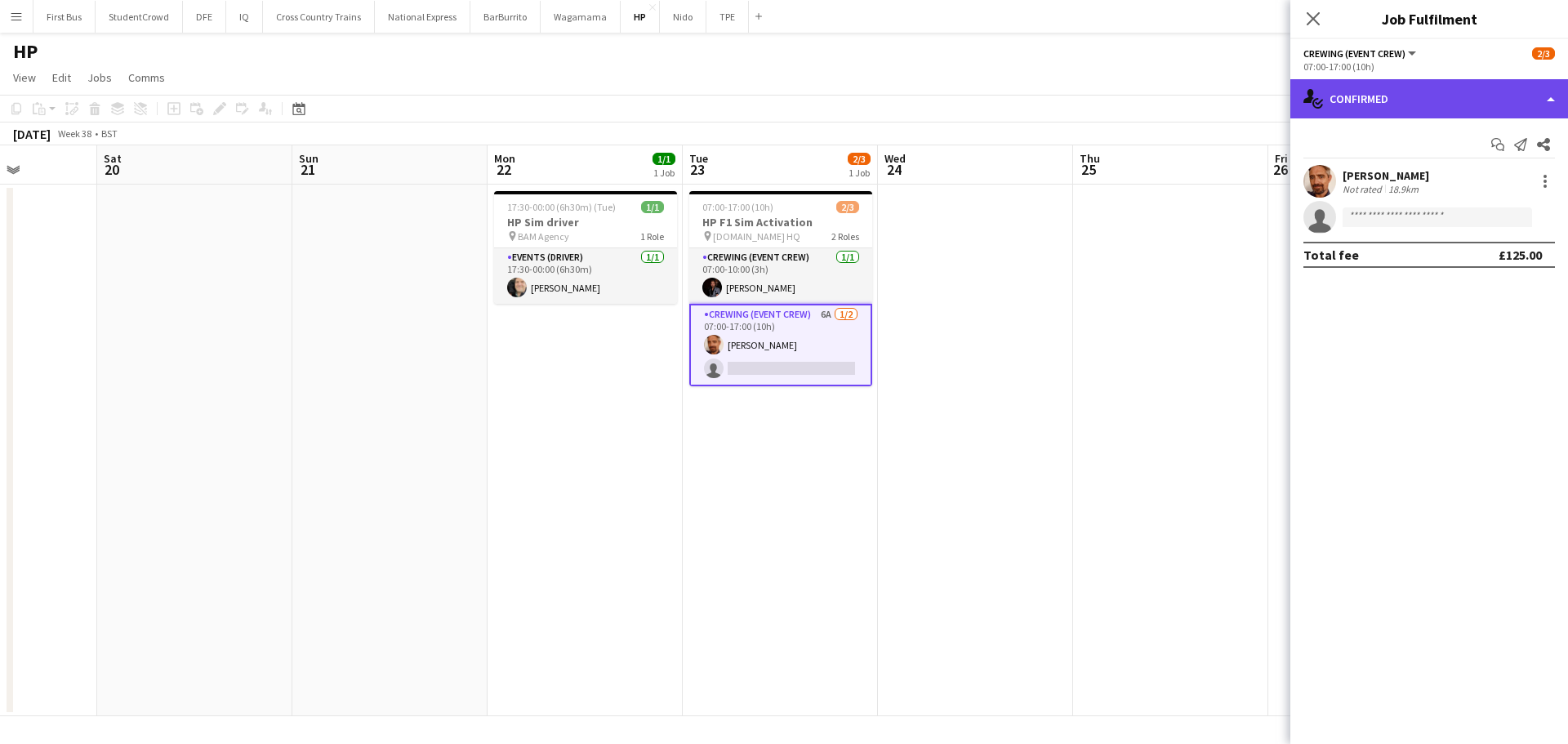
click at [1439, 100] on div "single-neutral-actions-check-2 Confirmed" at bounding box center [1429, 99] width 277 height 39
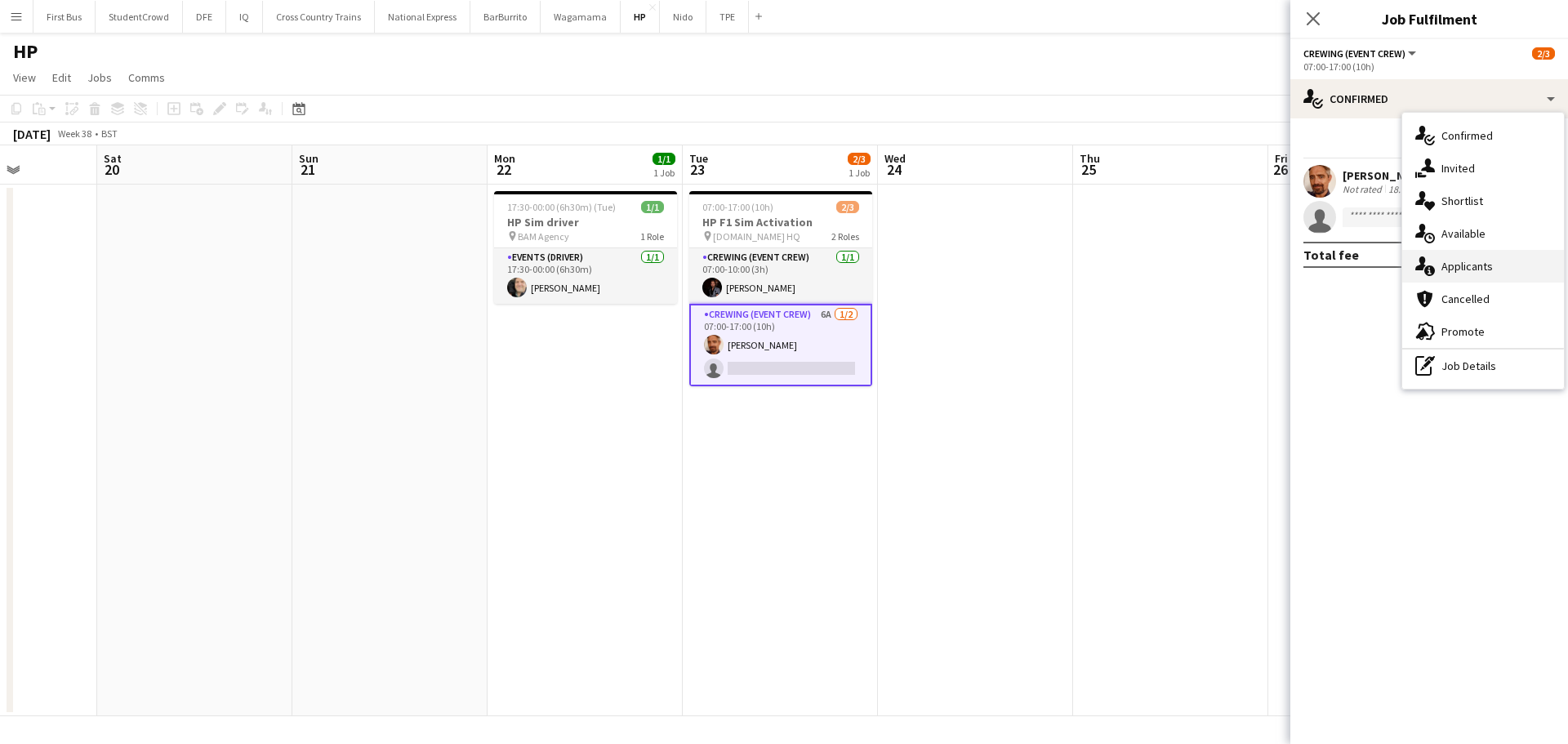
click at [1490, 272] on span "Applicants" at bounding box center [1467, 266] width 51 height 14
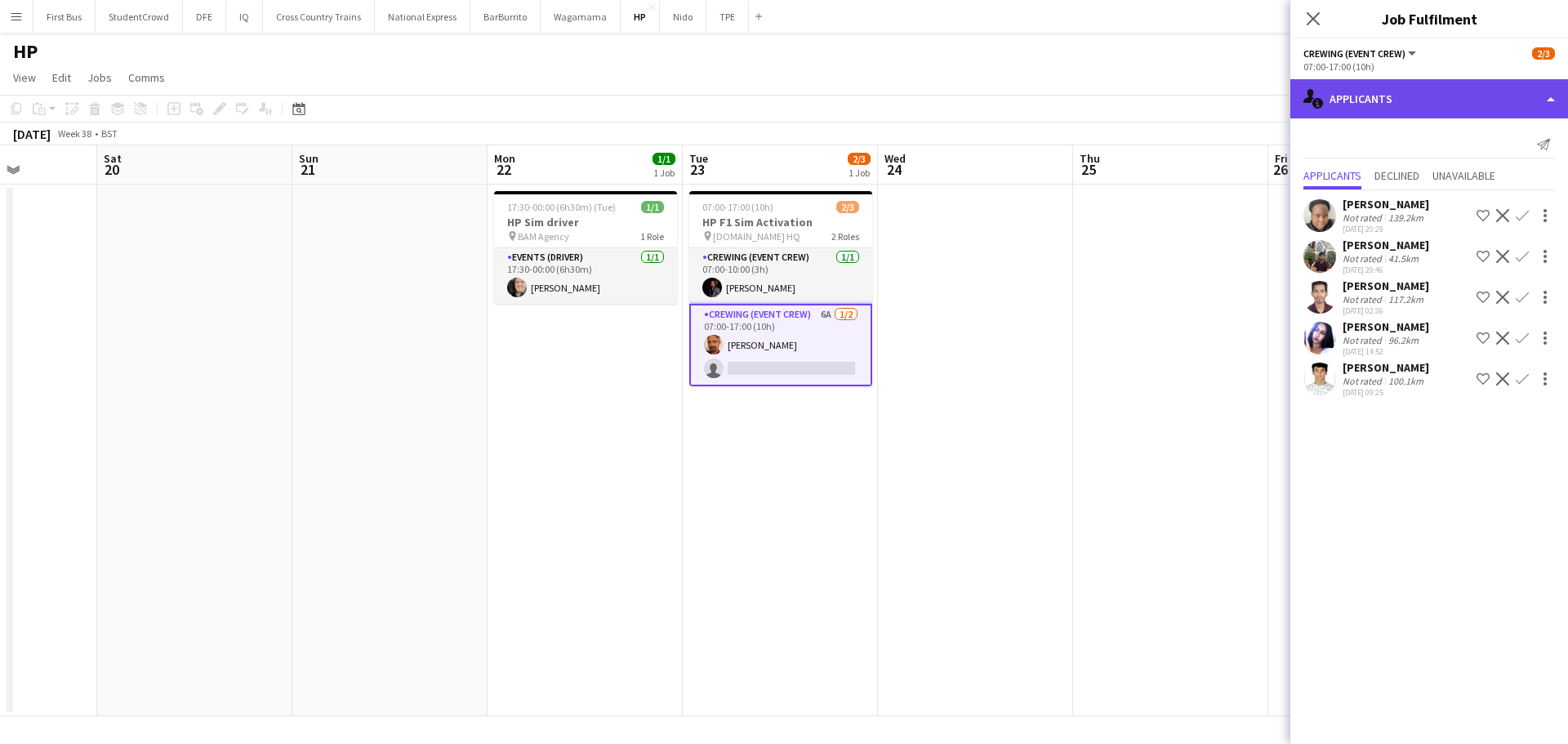
click at [1433, 89] on div "single-neutral-actions-information Applicants" at bounding box center [1429, 99] width 277 height 39
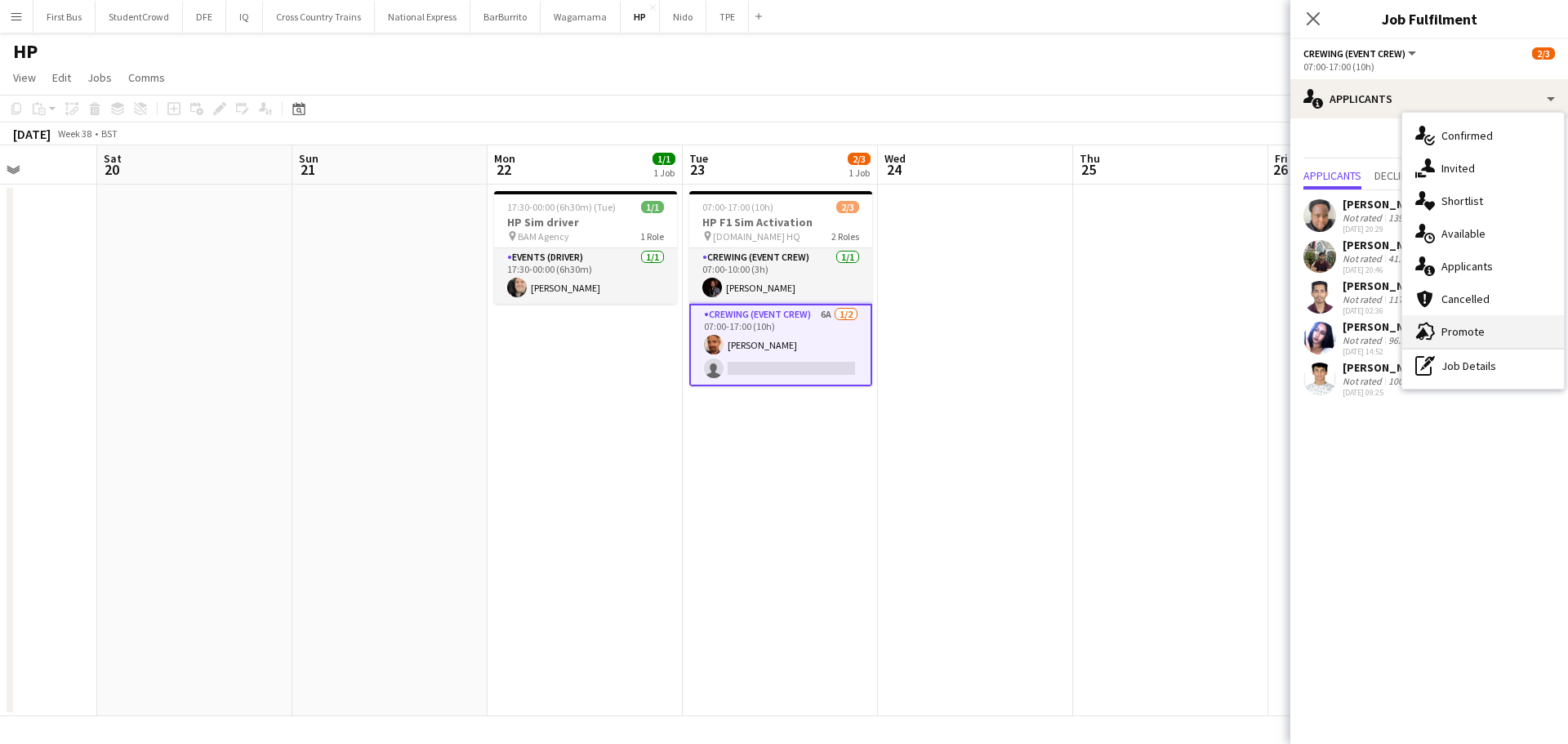
click at [1470, 331] on span "Promote" at bounding box center [1463, 331] width 43 height 14
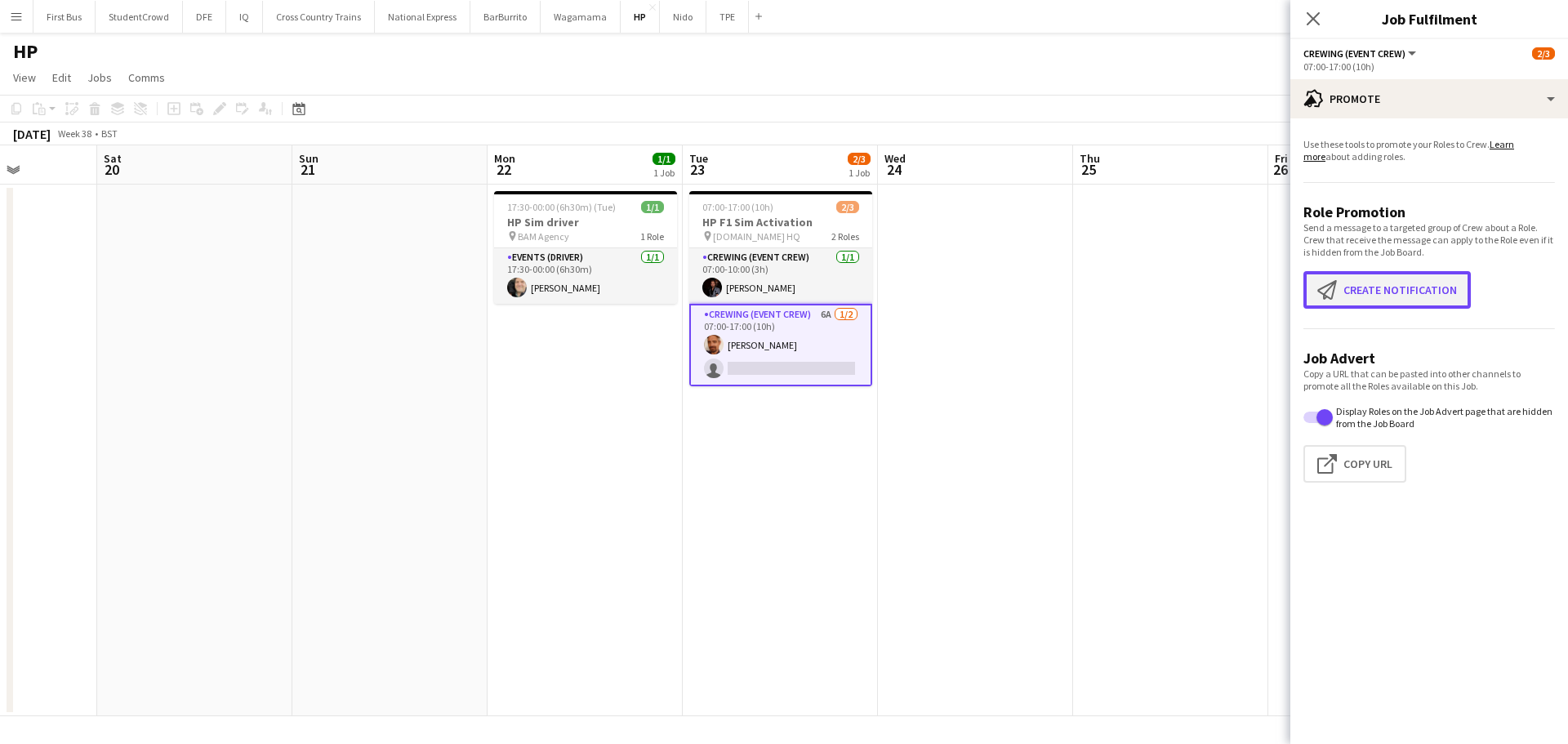
click at [1394, 279] on button "Create notification Create notification" at bounding box center [1387, 290] width 168 height 38
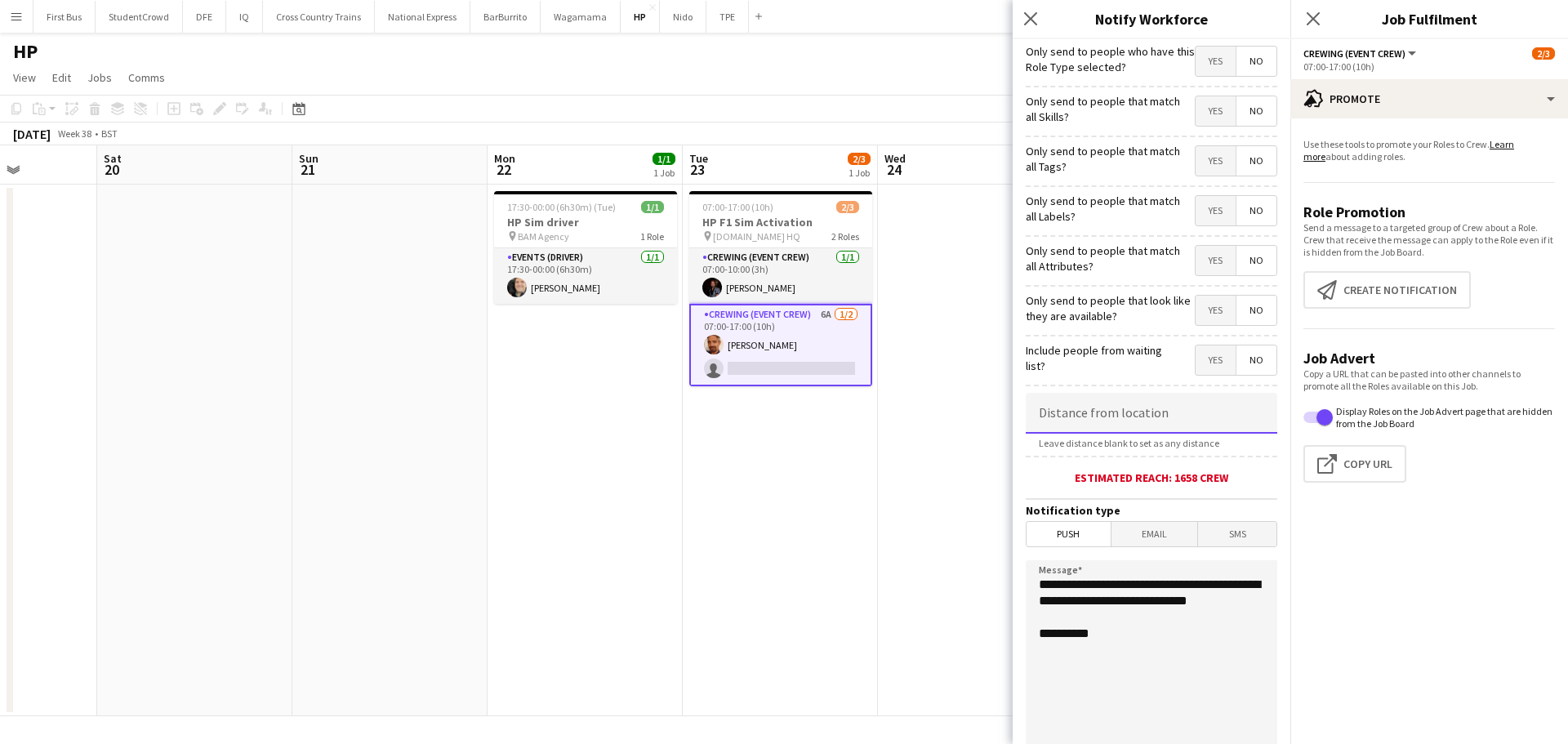
click at [1075, 415] on input at bounding box center [1151, 413] width 251 height 40
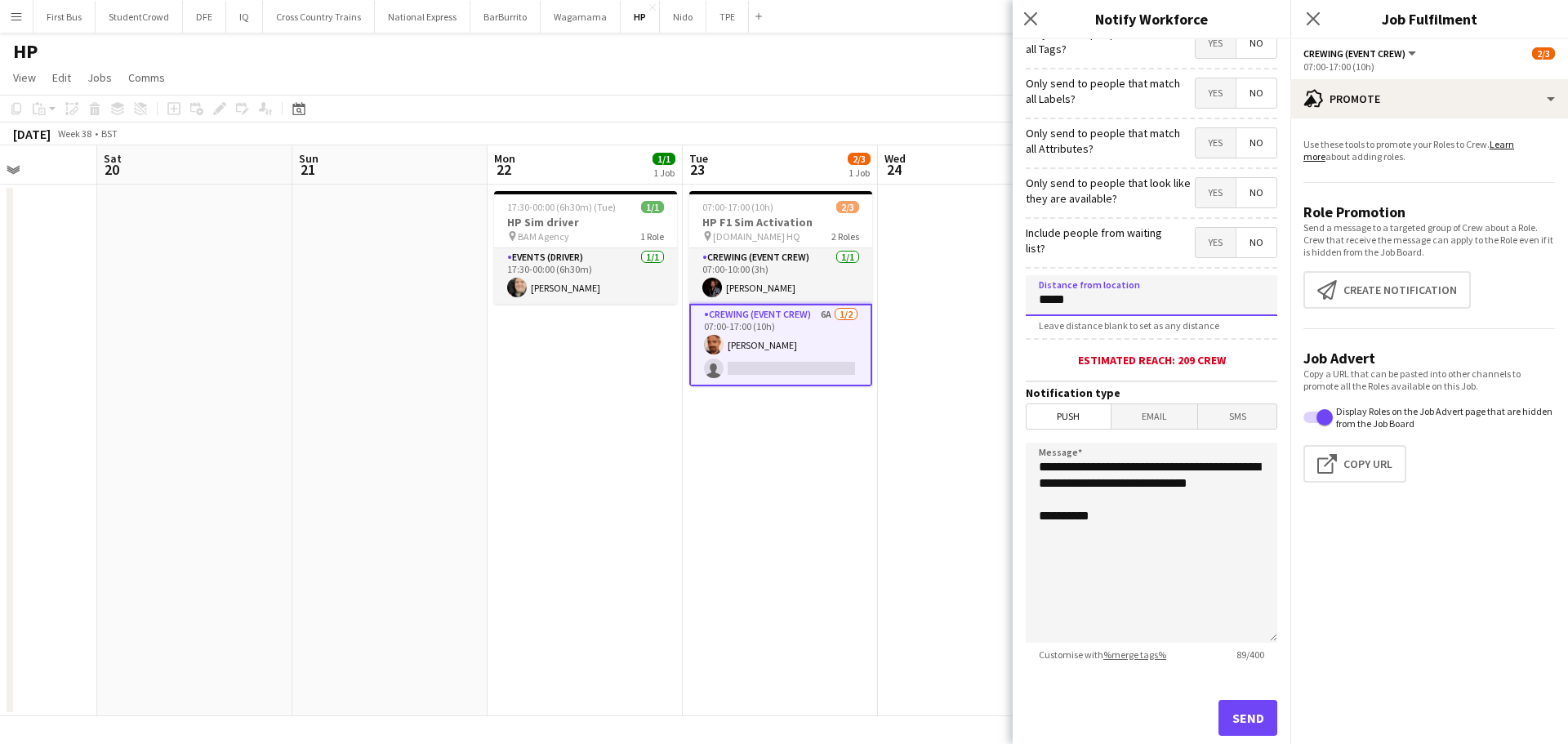
scroll to position [155, 0]
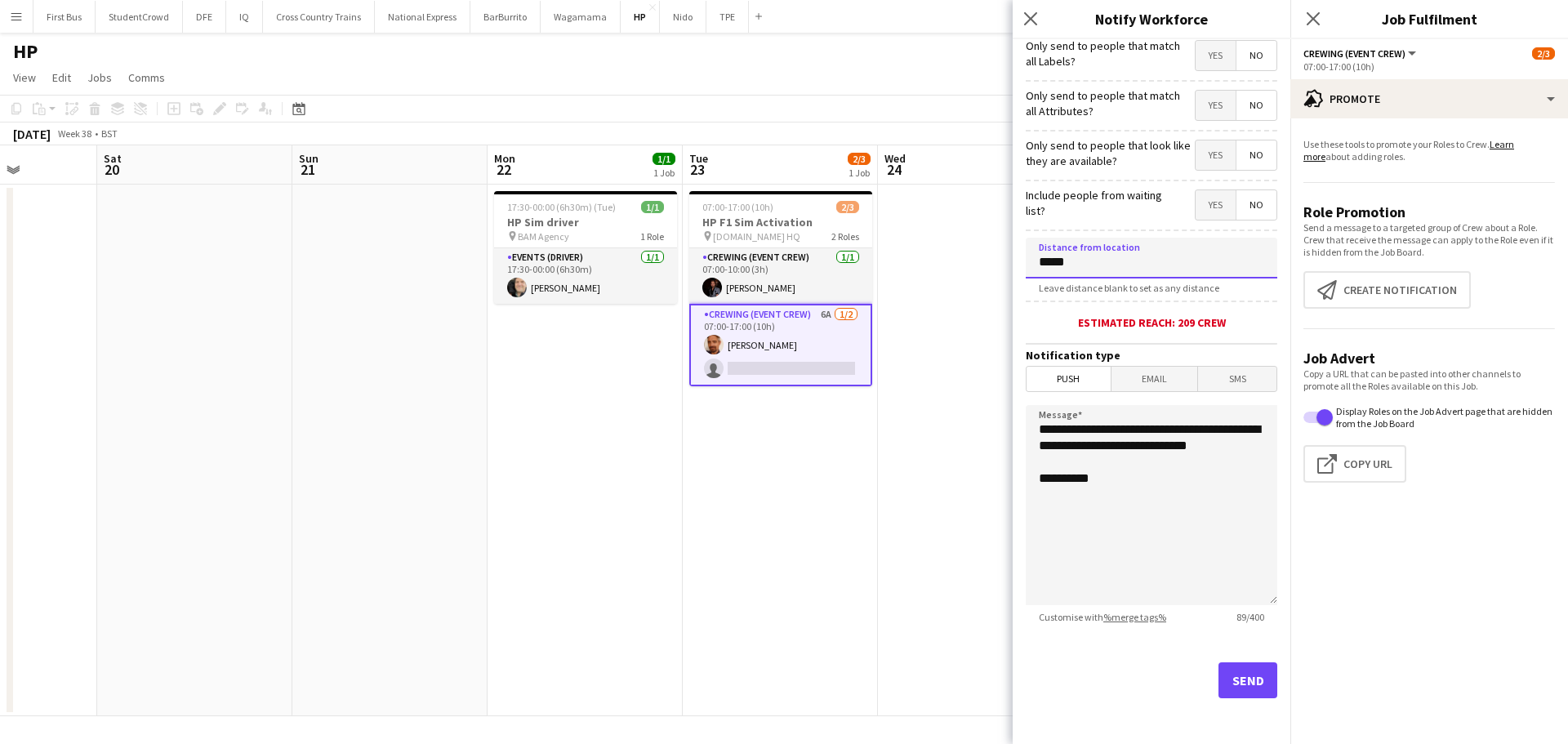
type input "*****"
click at [1233, 682] on button "Send" at bounding box center [1248, 680] width 59 height 36
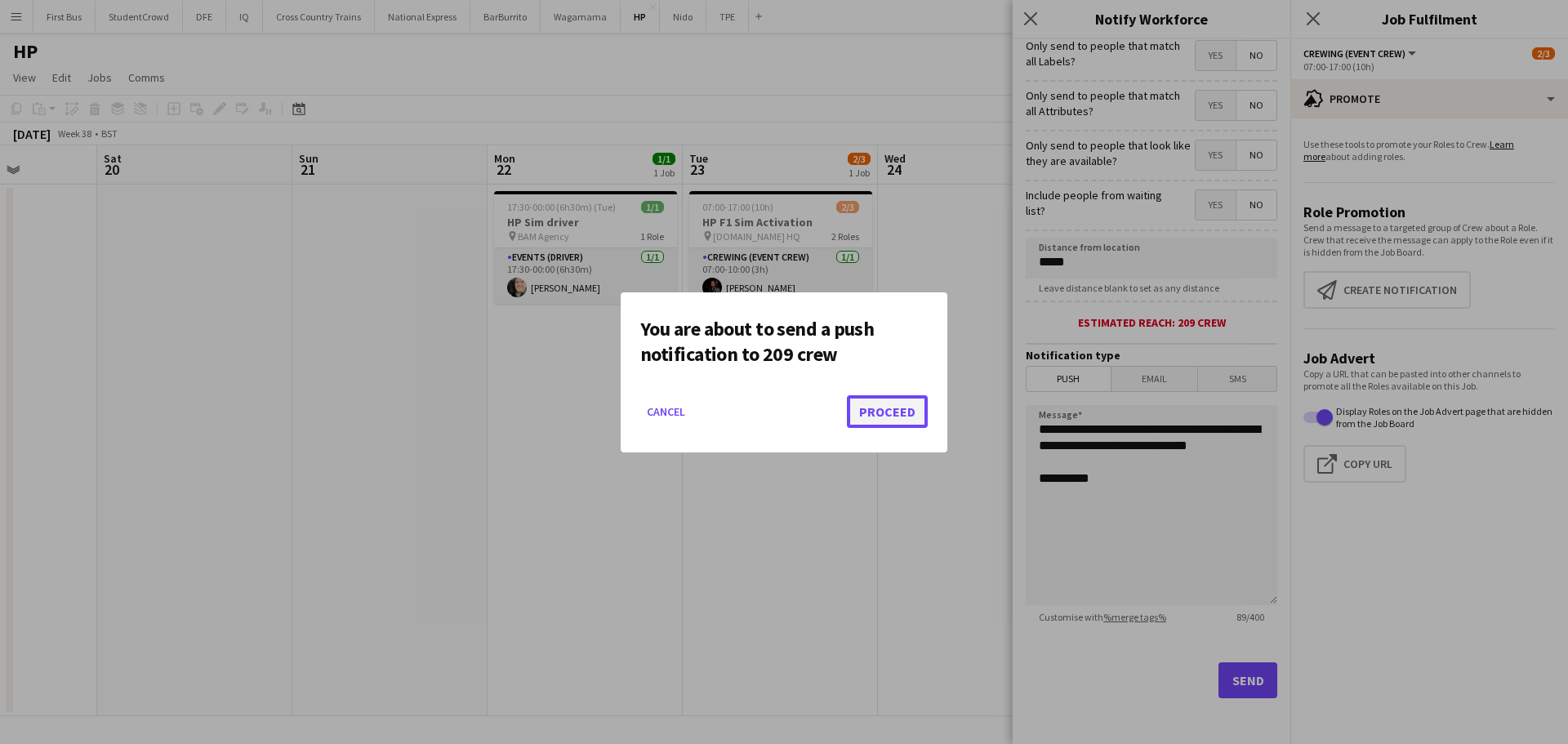
drag, startPoint x: 892, startPoint y: 410, endPoint x: 962, endPoint y: 292, distance: 137.2
click at [892, 410] on button "Proceed" at bounding box center [887, 412] width 81 height 33
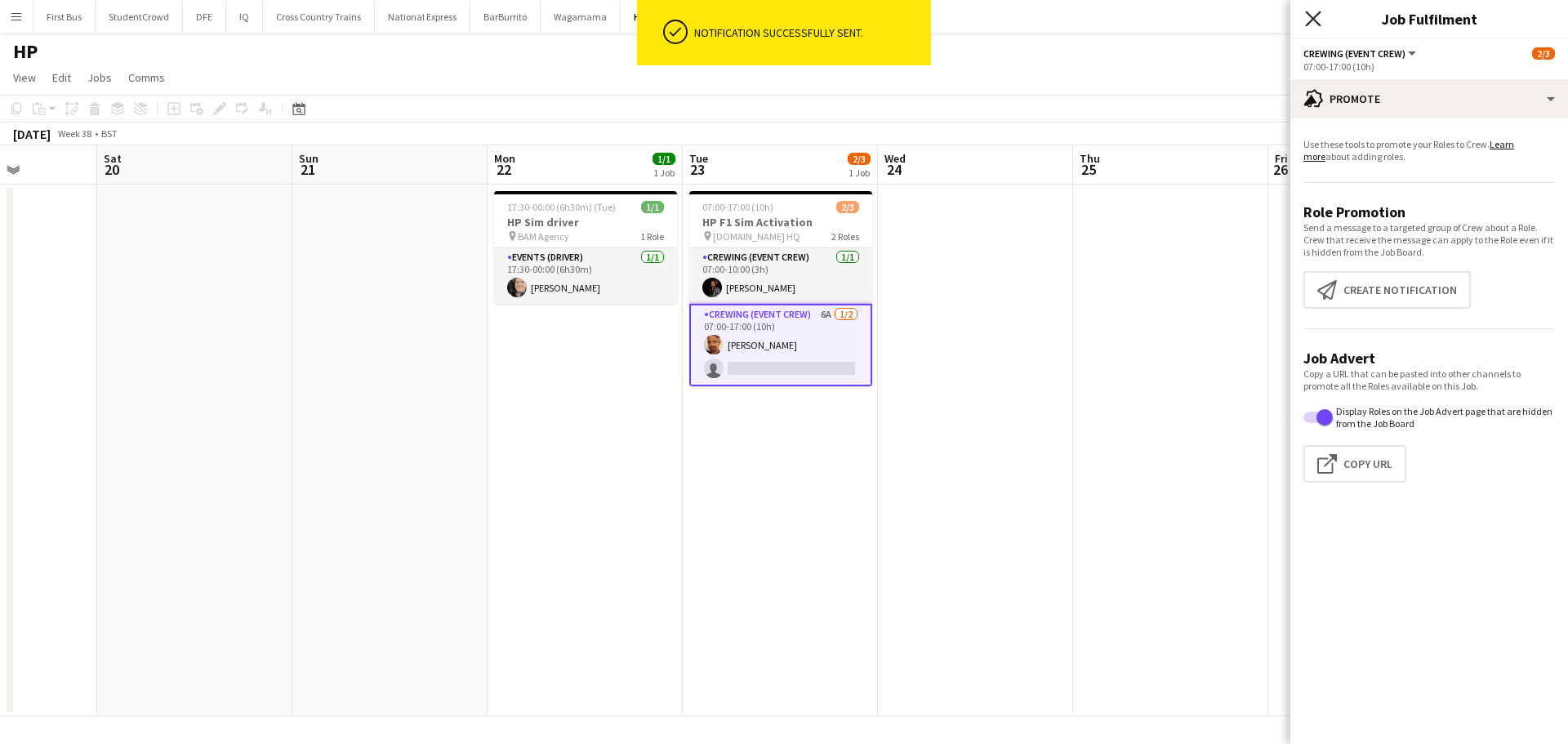
click at [1312, 13] on icon "Close pop-in" at bounding box center [1313, 19] width 15 height 15
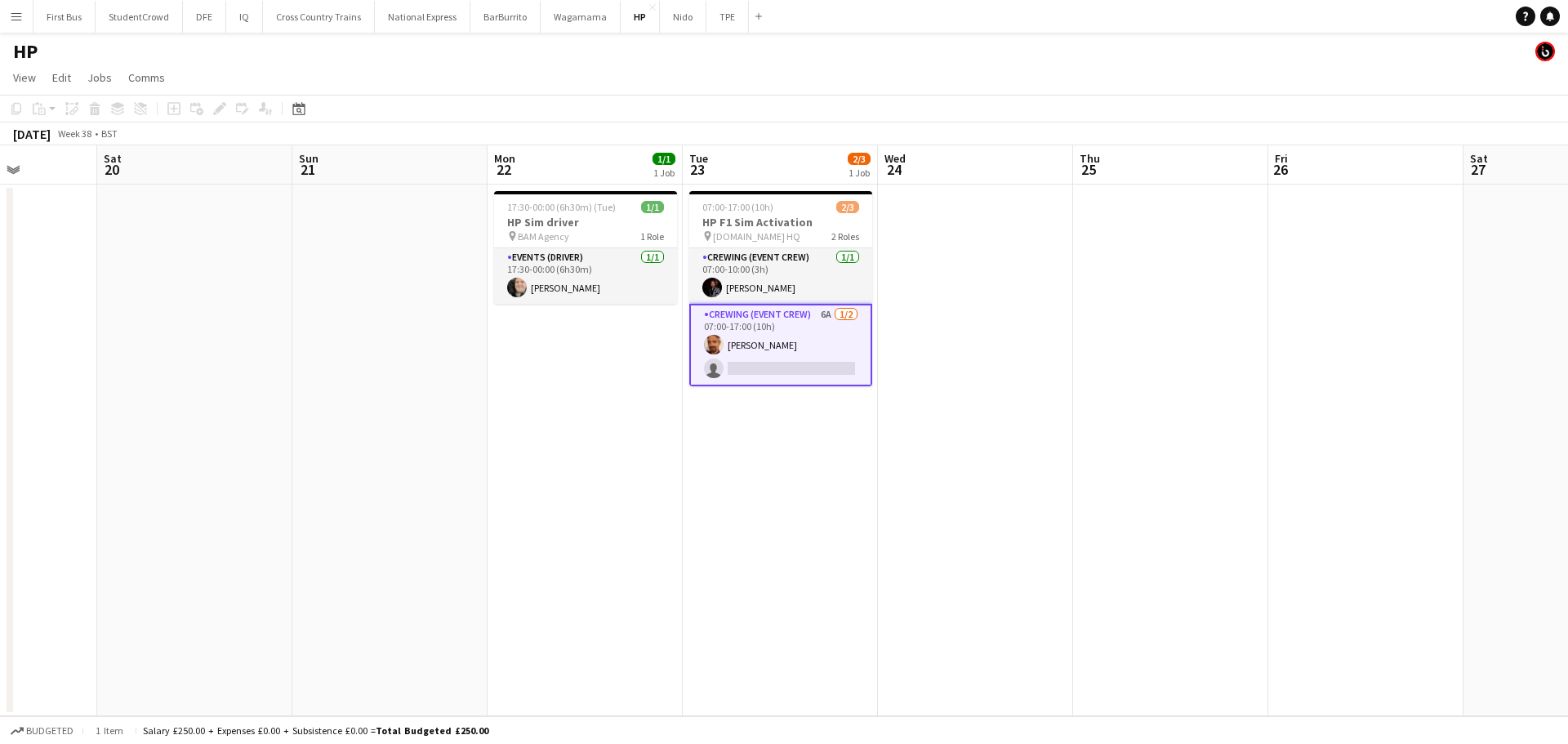
click at [21, 13] on app-icon "Menu" at bounding box center [16, 16] width 13 height 13
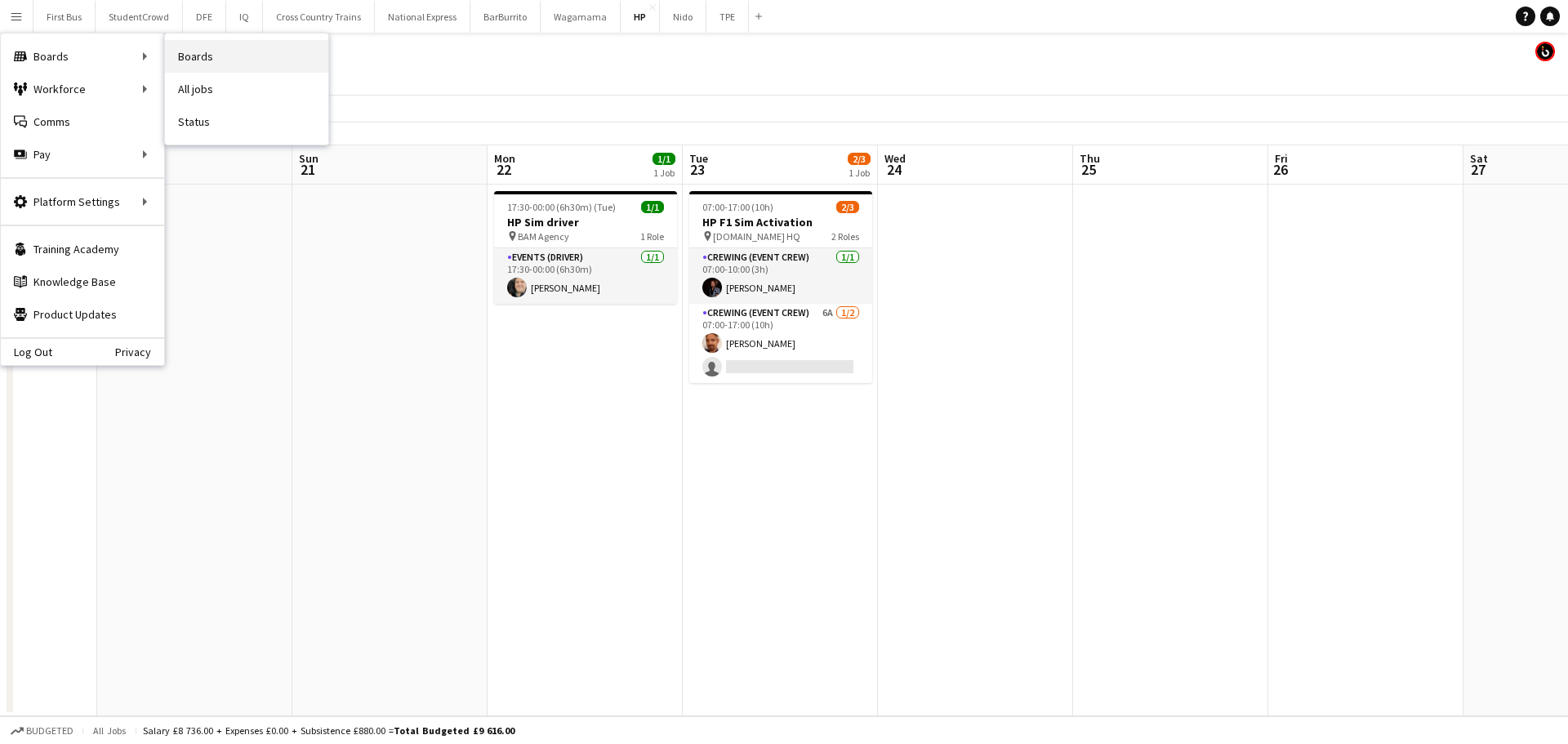
click at [259, 62] on link "Boards" at bounding box center [247, 56] width 164 height 33
